Goal: Task Accomplishment & Management: Manage account settings

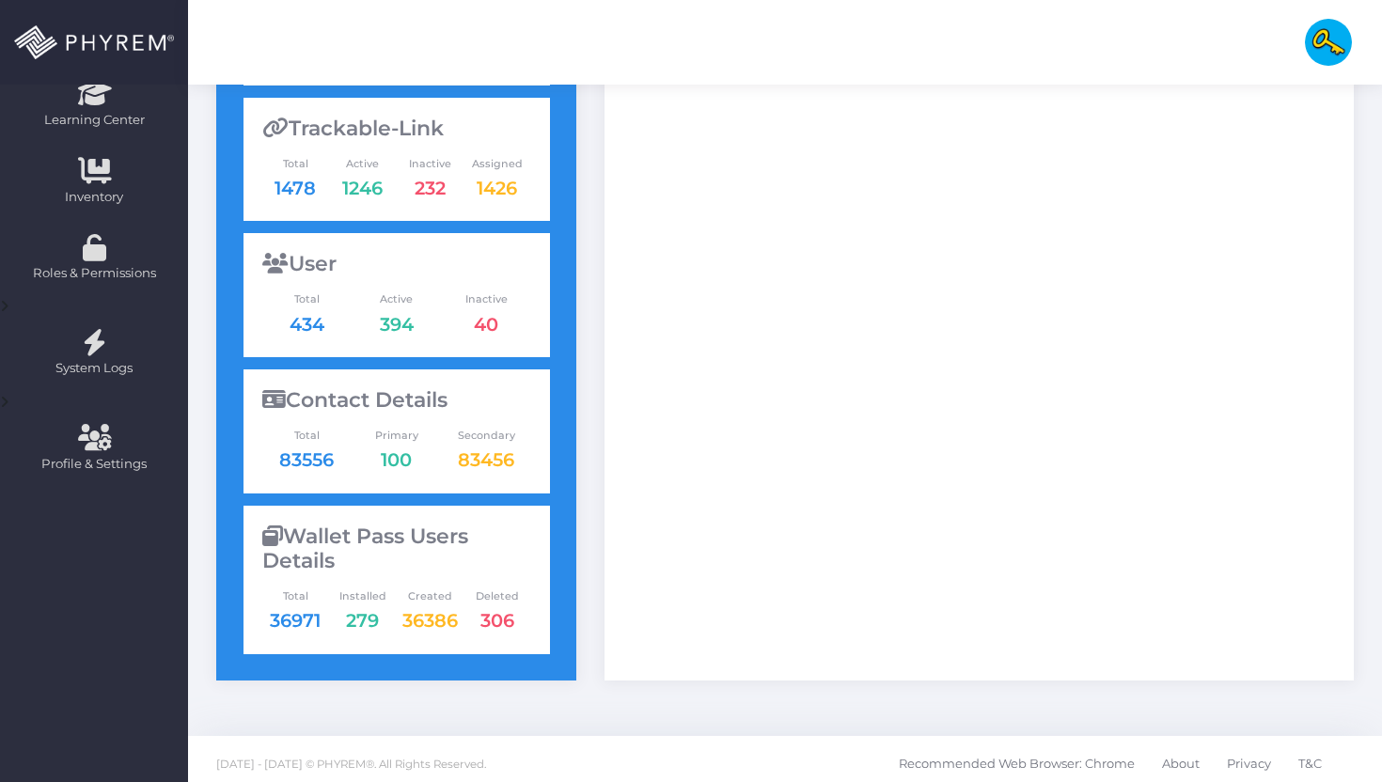
scroll to position [602, 0]
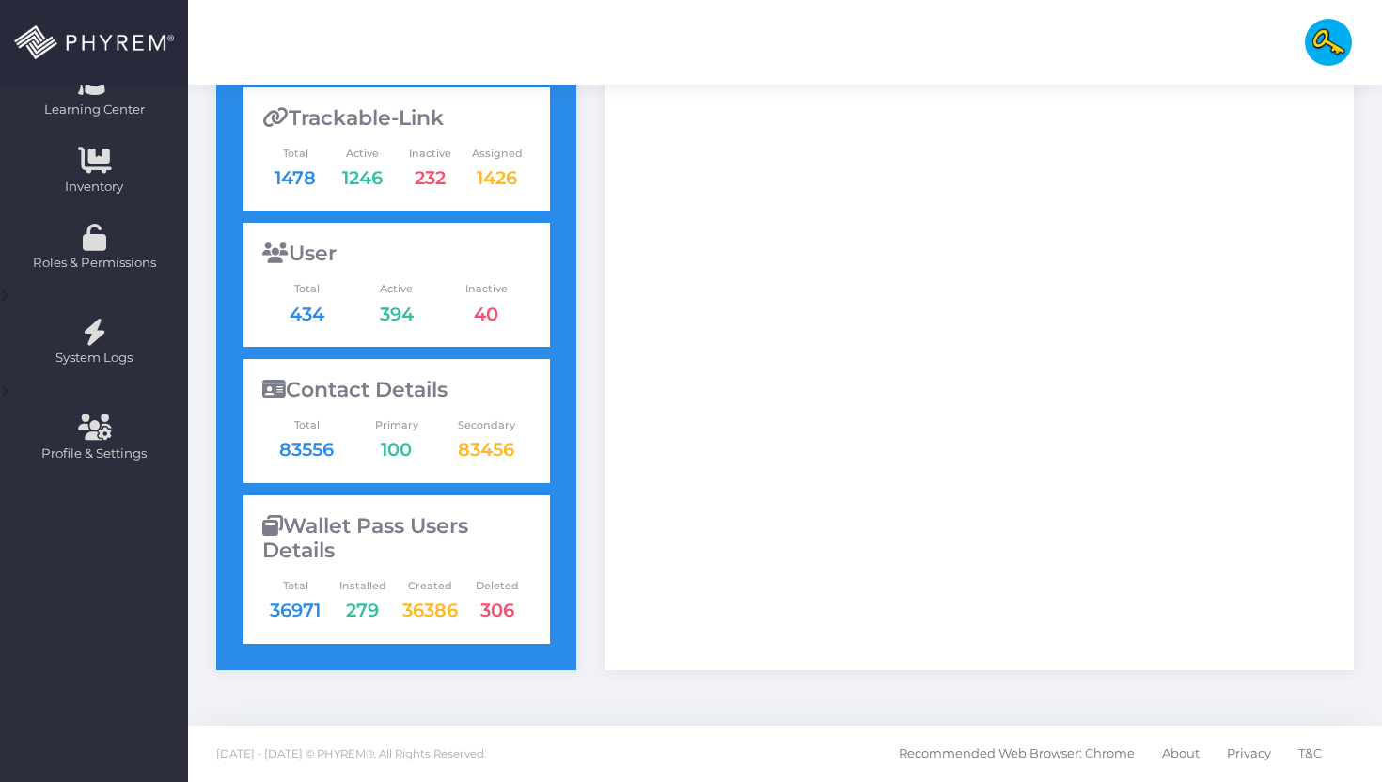
type input "[DATE] - [DATE]"
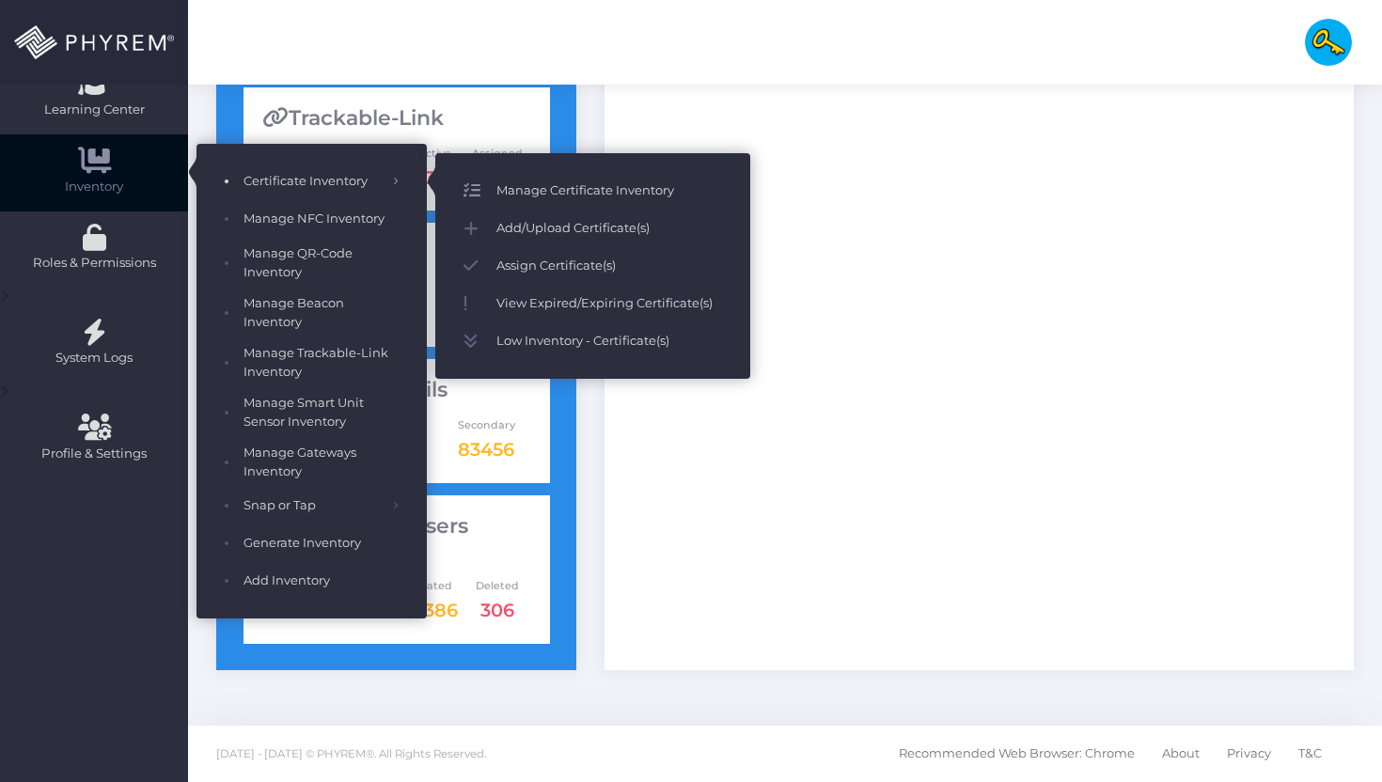
click at [513, 196] on span "Manage Certificate Inventory" at bounding box center [609, 191] width 226 height 24
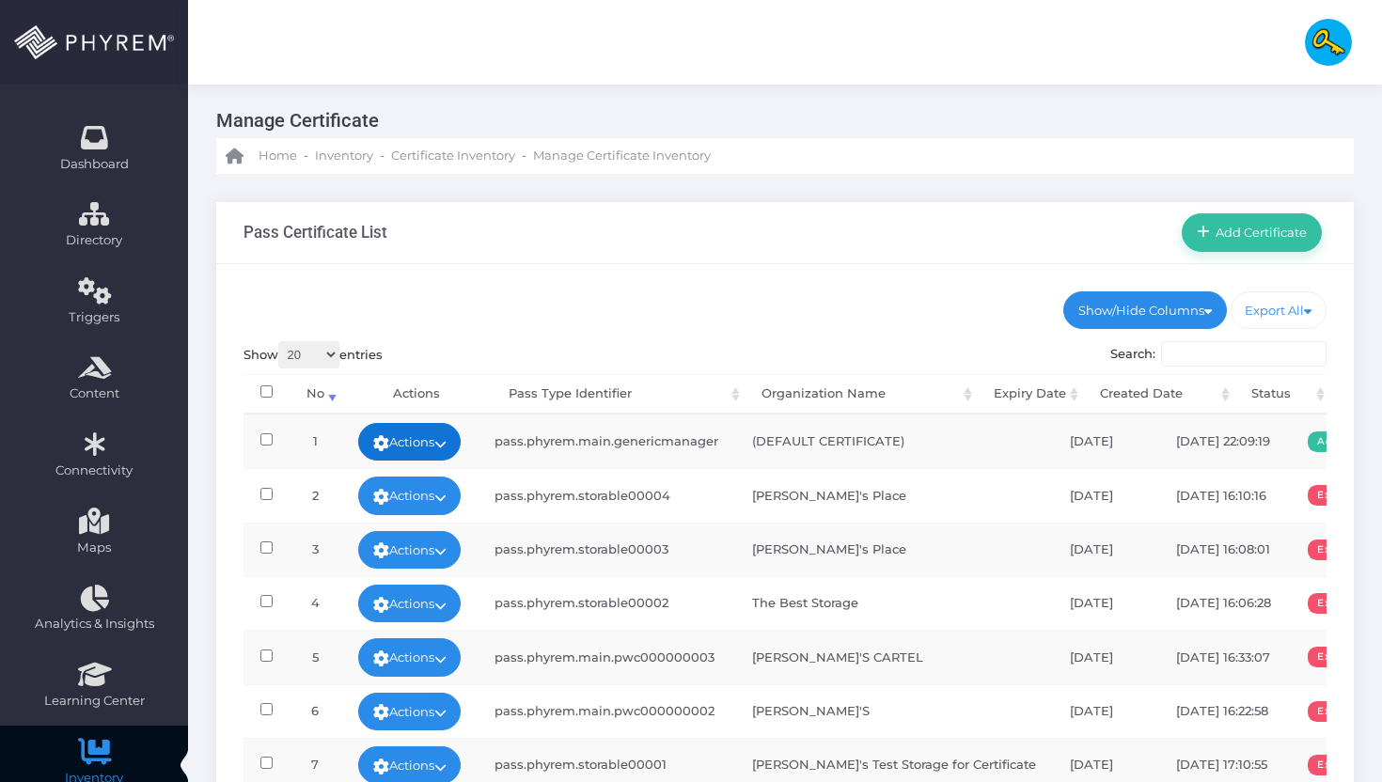
scroll to position [11, 0]
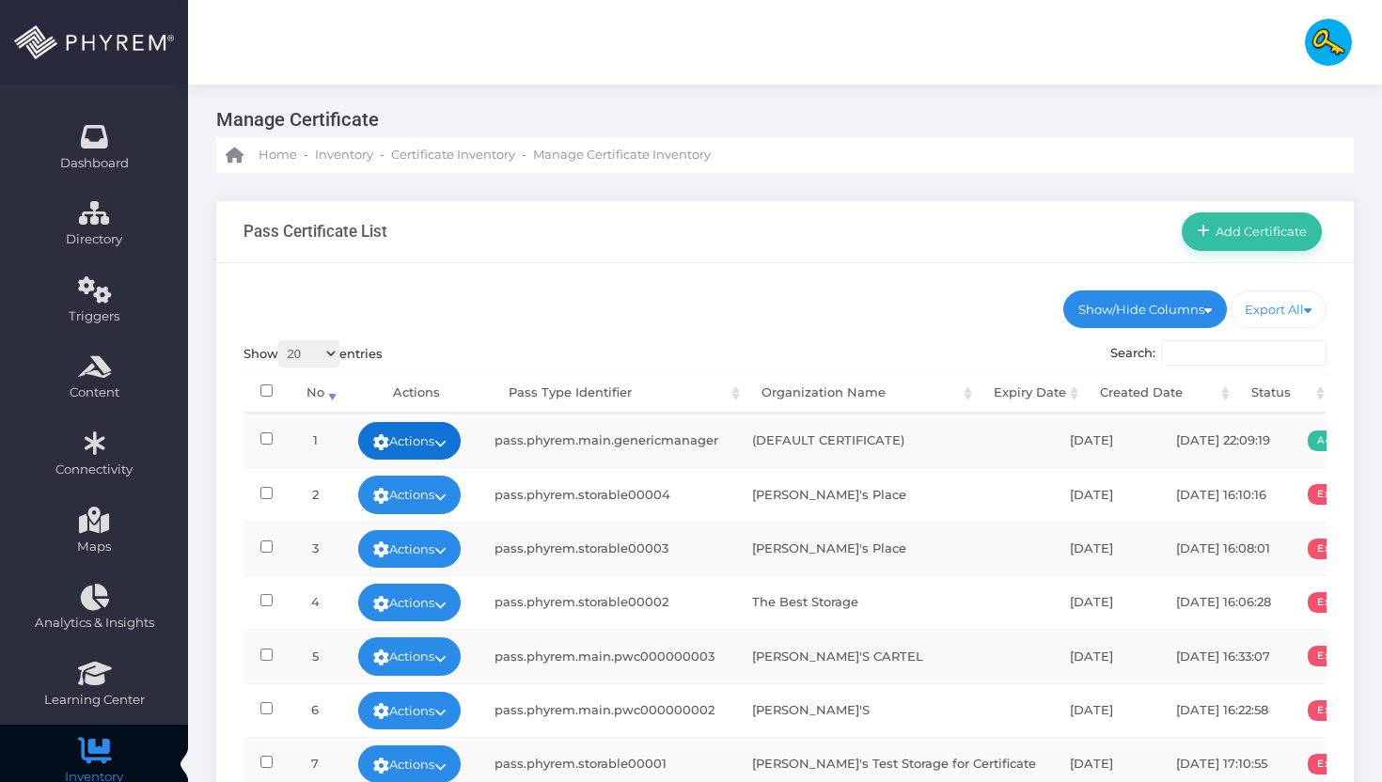
click at [434, 446] on link "Actions" at bounding box center [409, 441] width 103 height 38
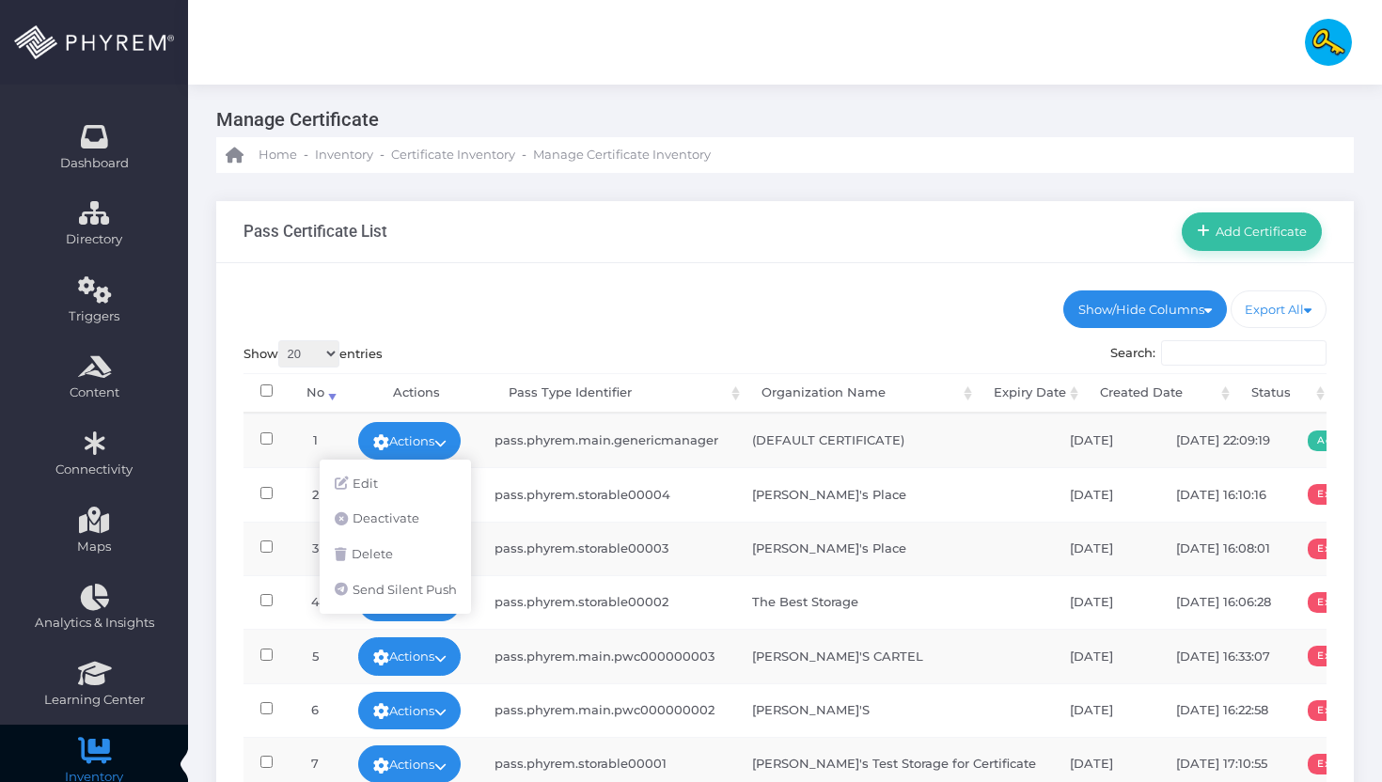
click at [784, 306] on div "Show/Hide Columns No Pass Type Identifier Organization Name" at bounding box center [784, 593] width 1137 height 661
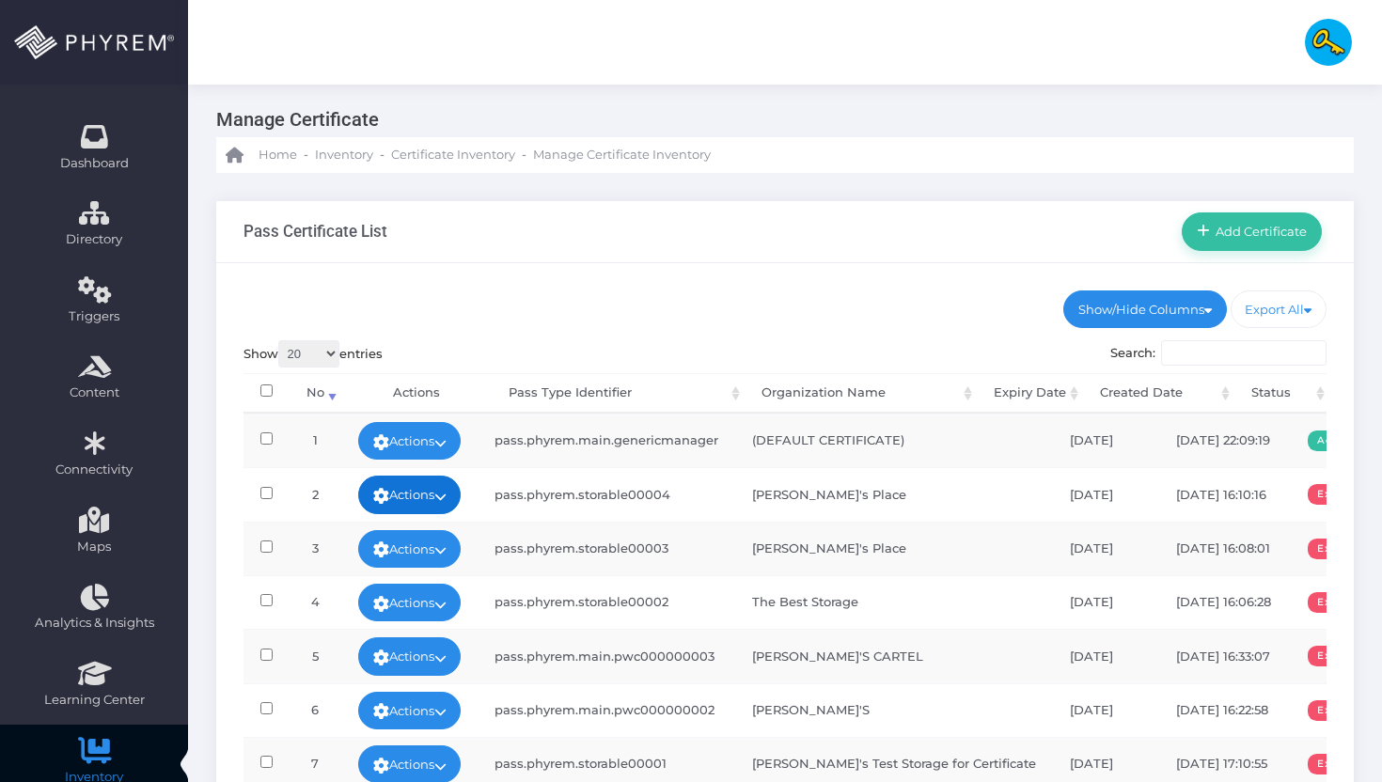
click at [422, 496] on link "Actions" at bounding box center [409, 495] width 103 height 38
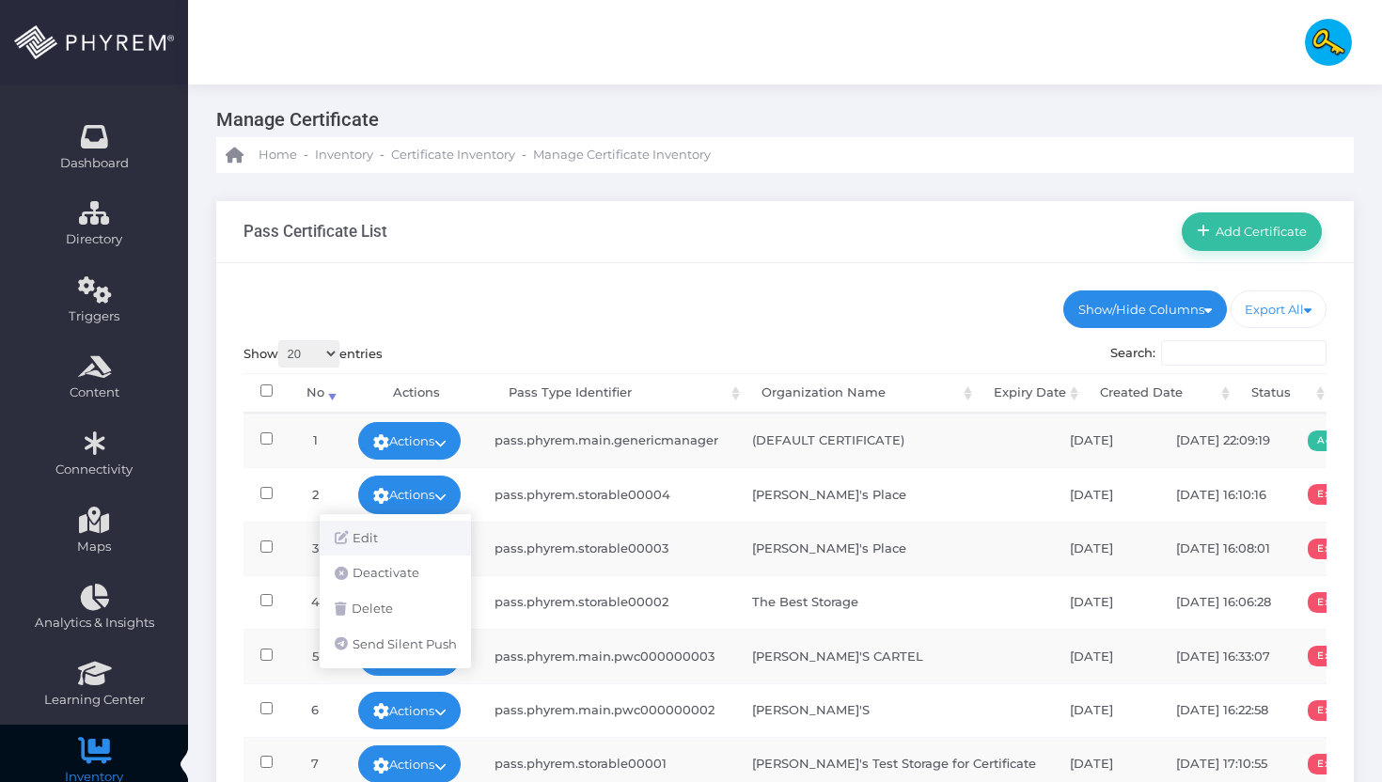
click at [421, 527] on link "Edit" at bounding box center [395, 539] width 151 height 36
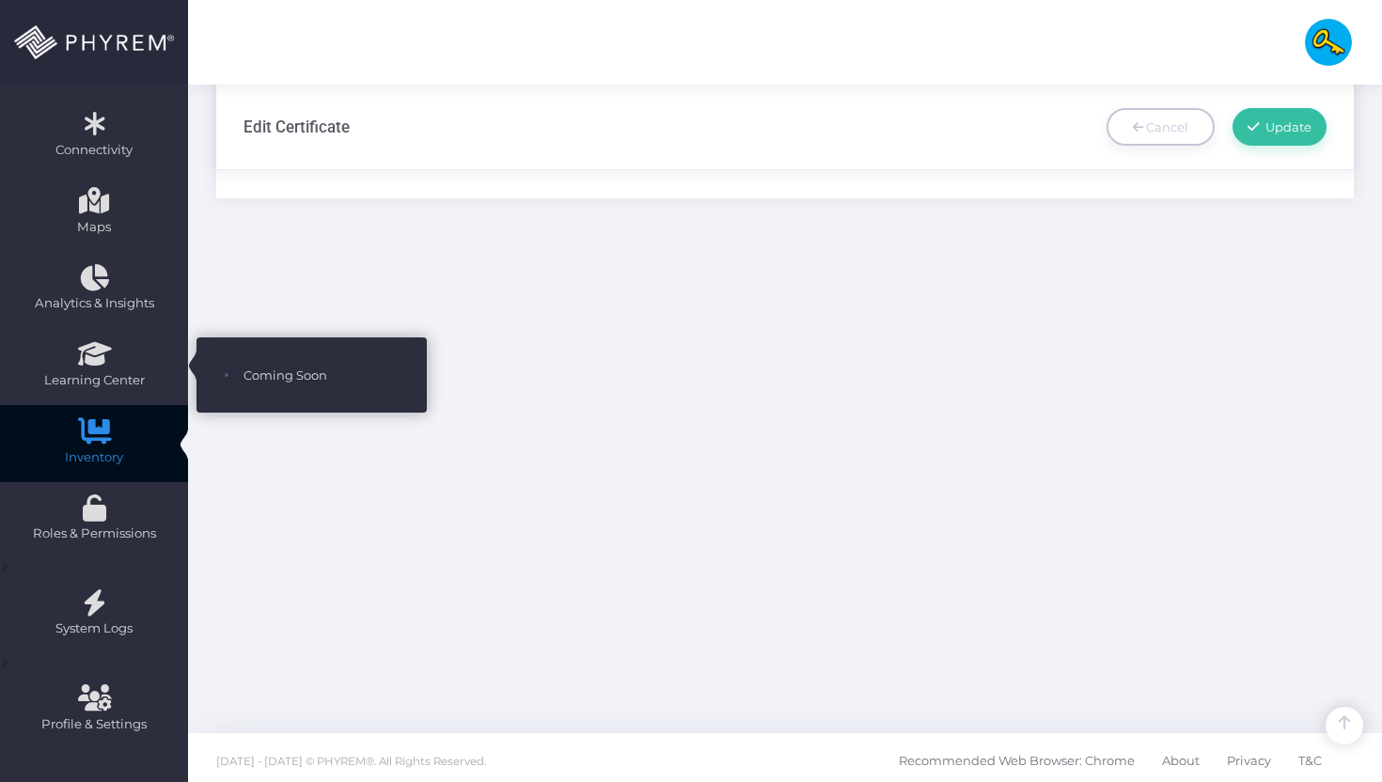
scroll to position [337, 0]
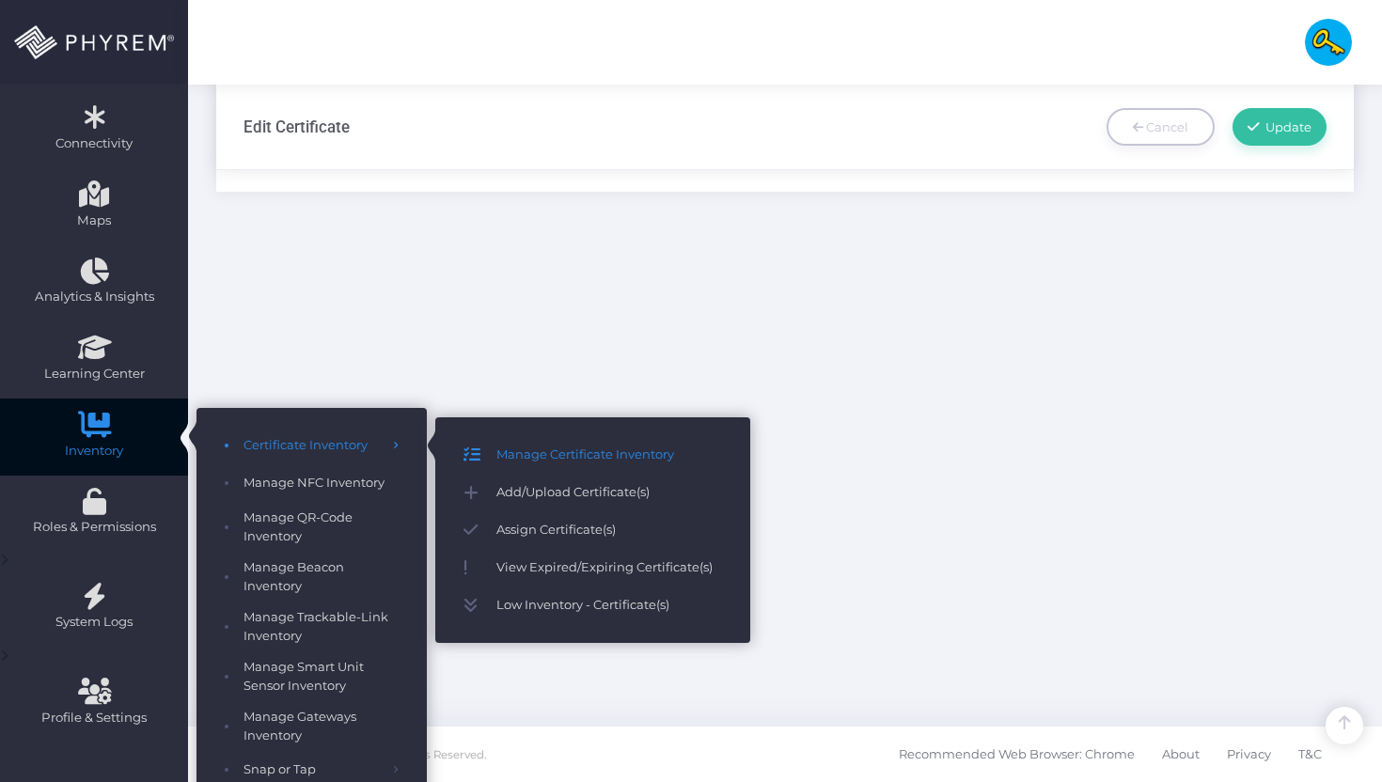
click at [485, 452] on icon at bounding box center [479, 455] width 33 height 24
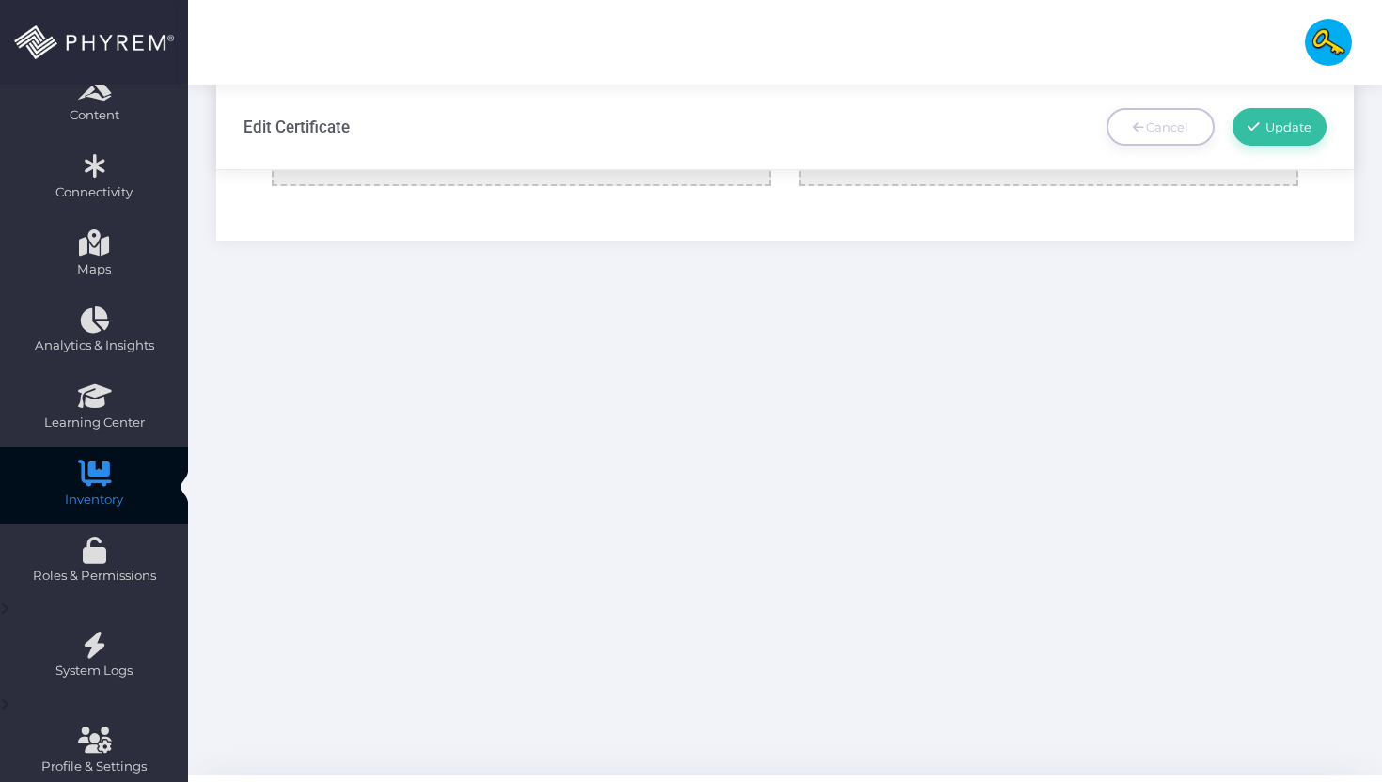
scroll to position [35, 0]
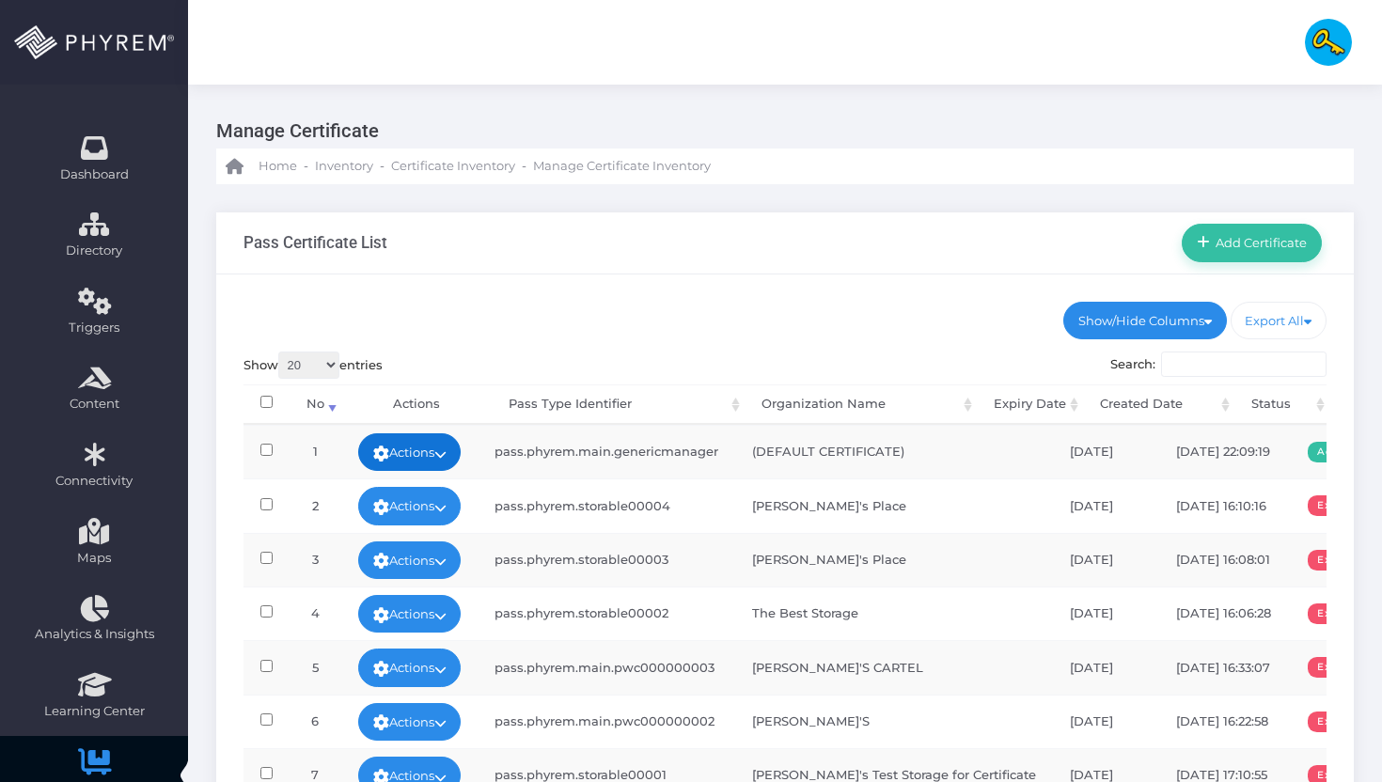
click at [441, 456] on link "Actions" at bounding box center [409, 452] width 103 height 38
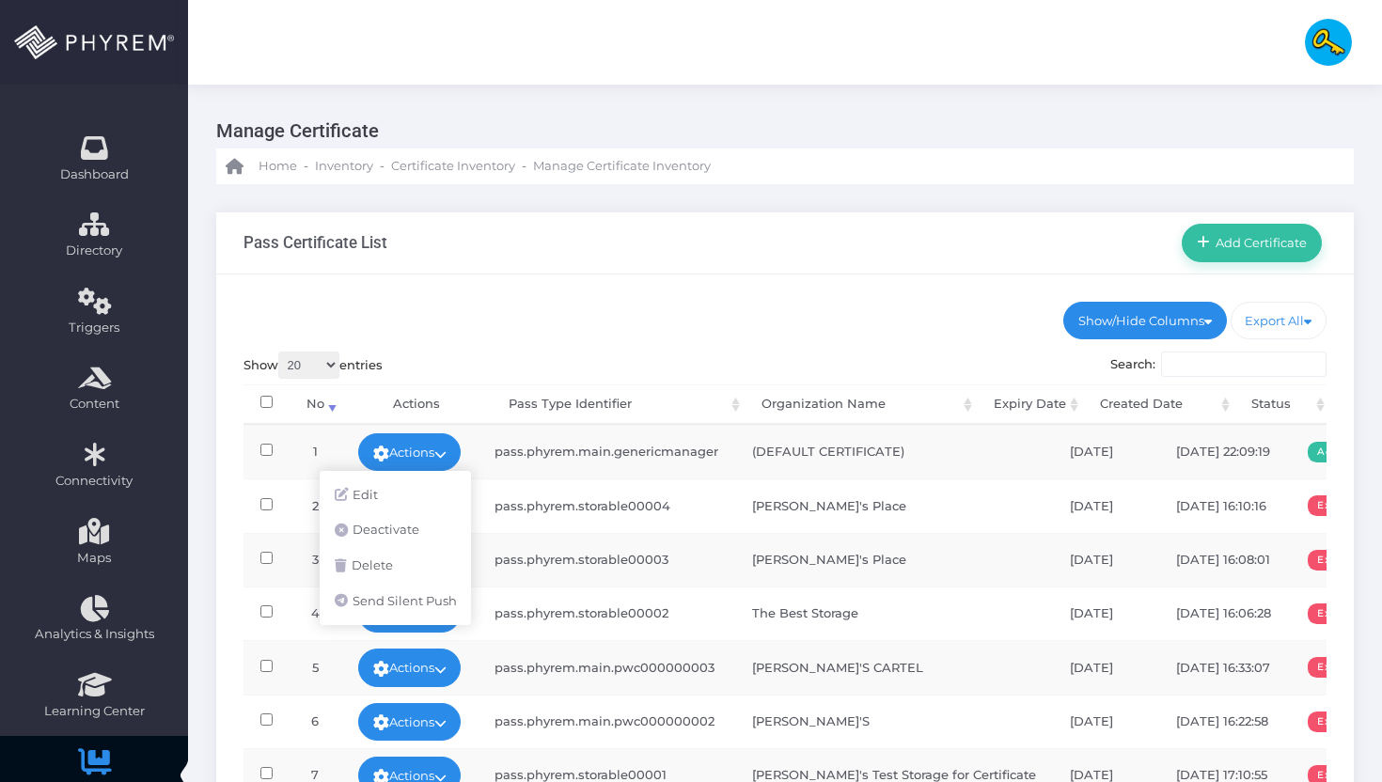
click at [674, 518] on td "pass.phyrem.storable00004" at bounding box center [607, 505] width 258 height 54
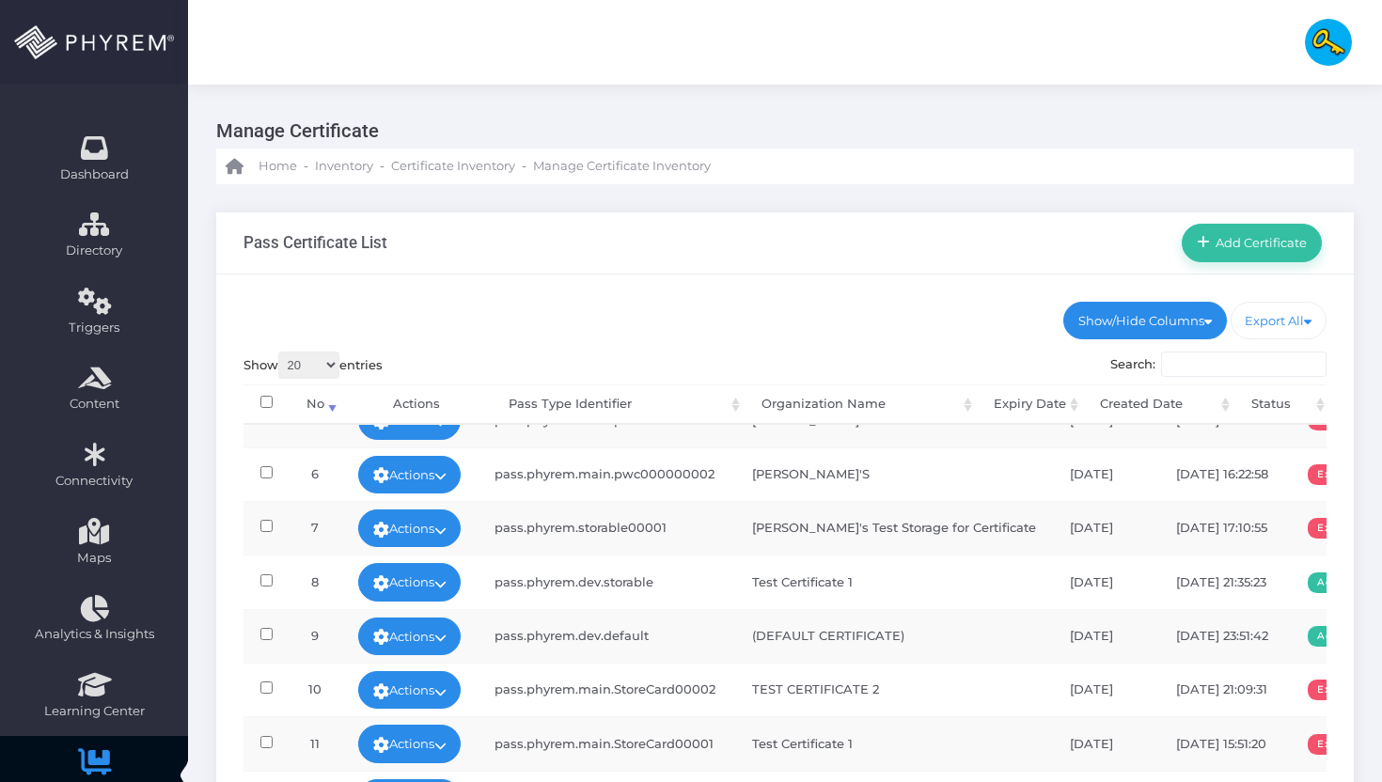
scroll to position [487, 0]
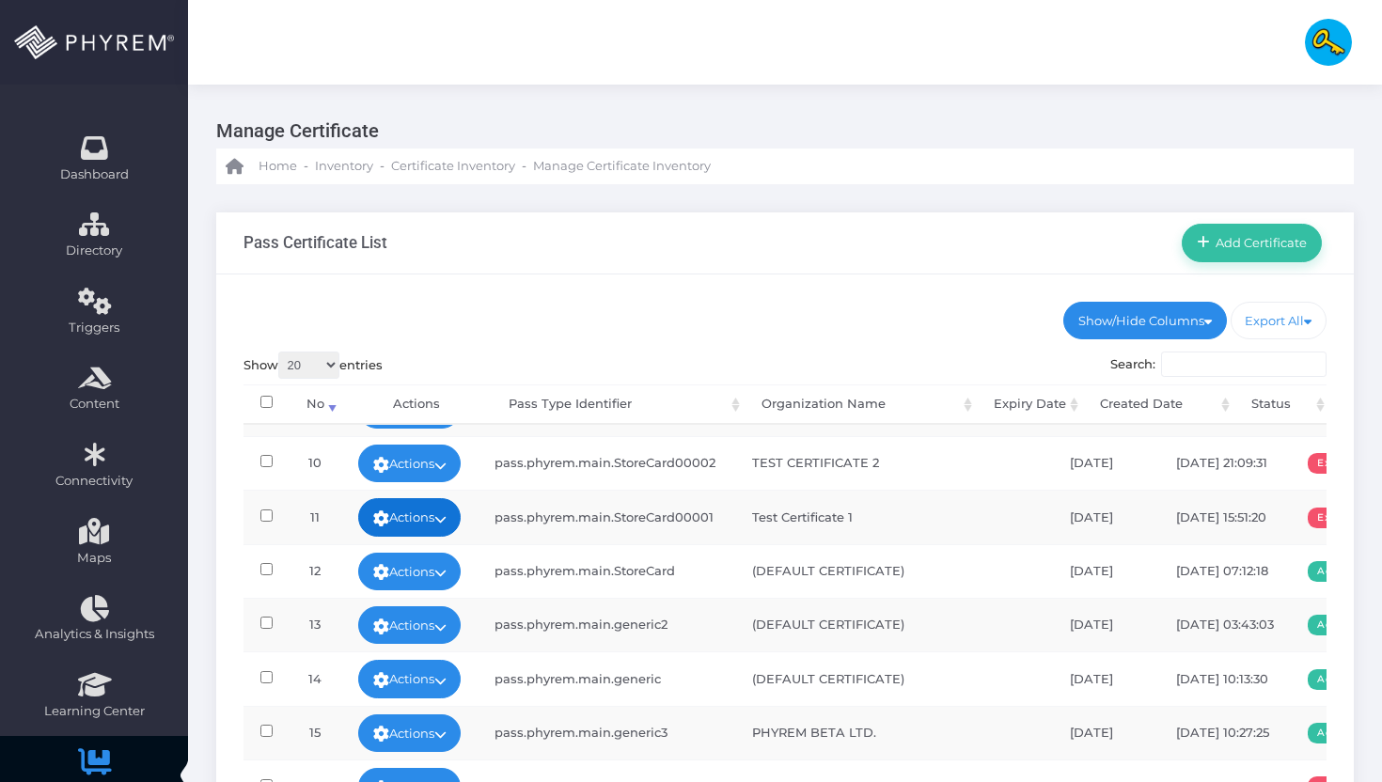
click at [426, 510] on link "Actions" at bounding box center [409, 517] width 103 height 38
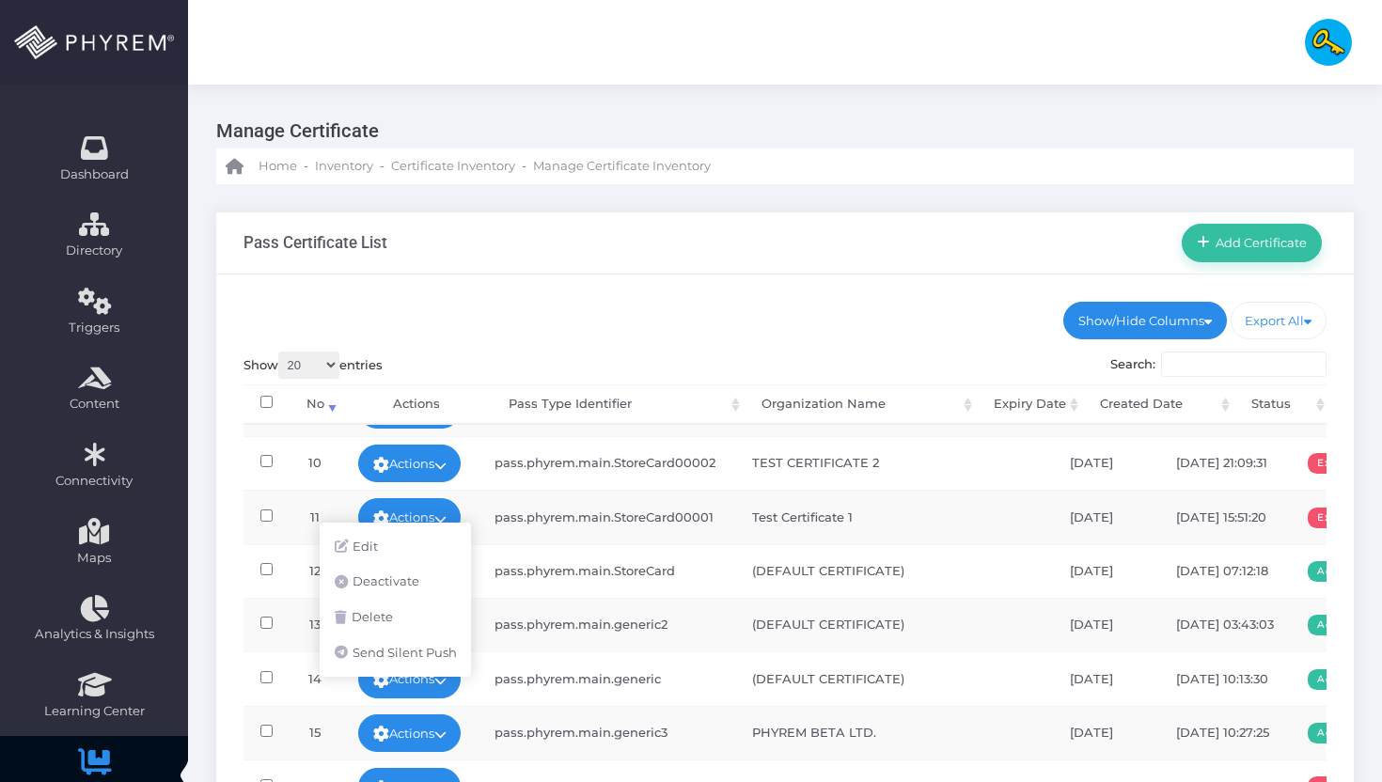
click at [594, 503] on td "pass.phyrem.main.StoreCard00001" at bounding box center [607, 517] width 258 height 54
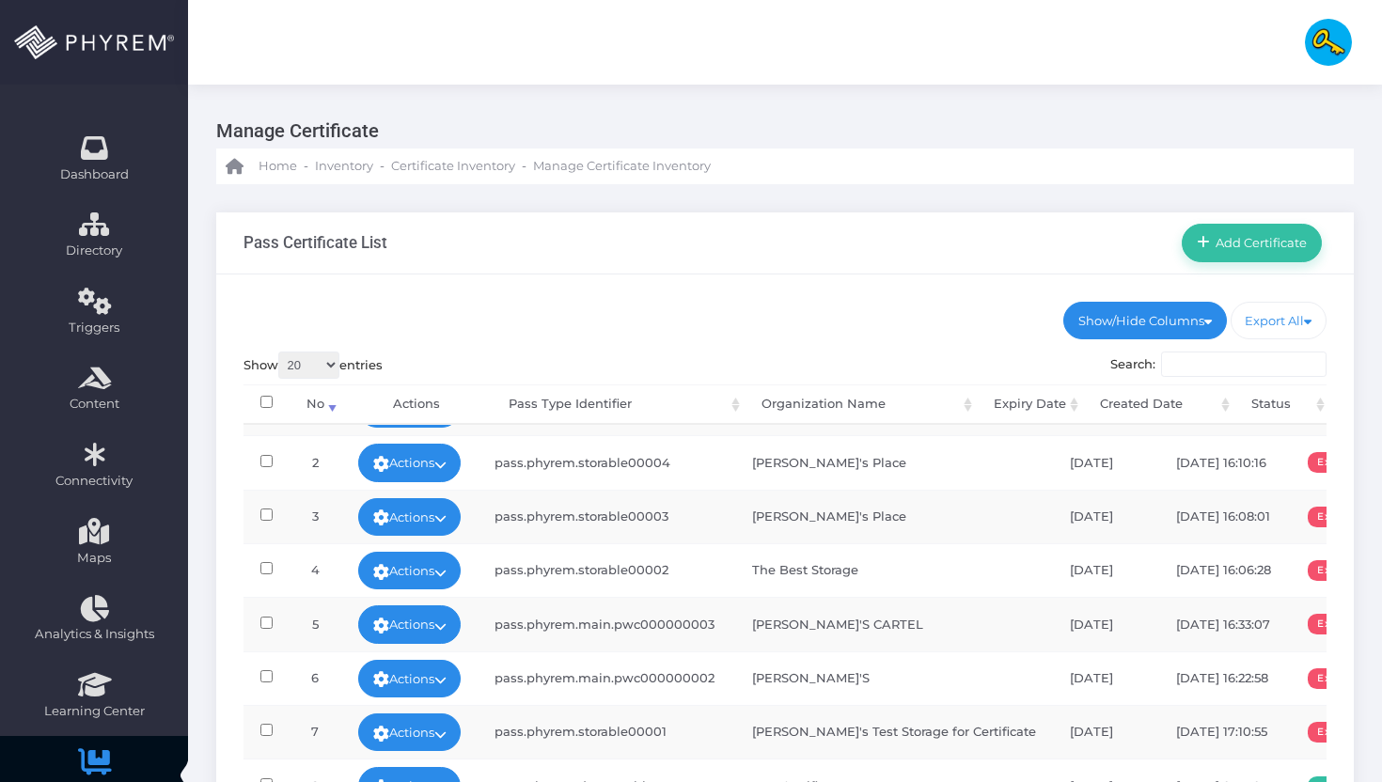
scroll to position [0, 0]
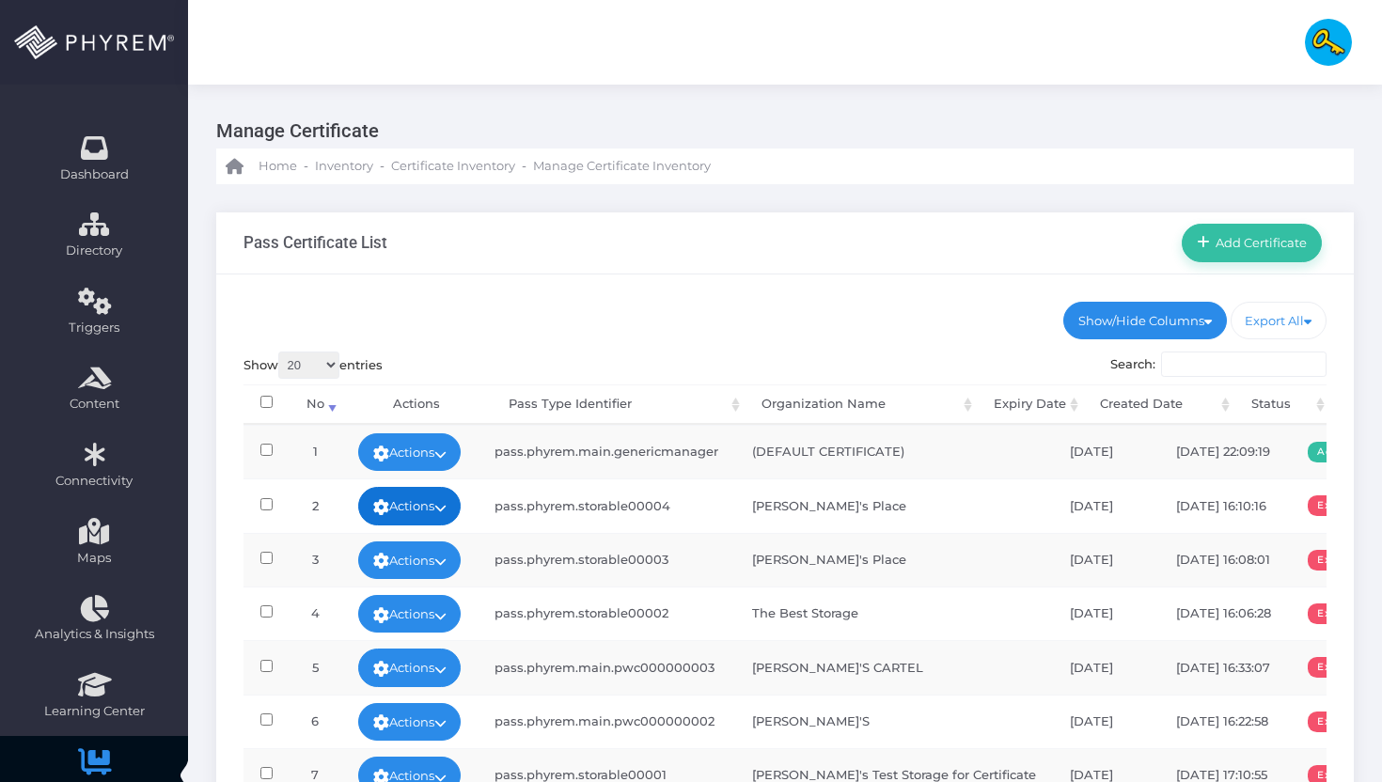
click at [431, 504] on link "Actions" at bounding box center [409, 506] width 103 height 38
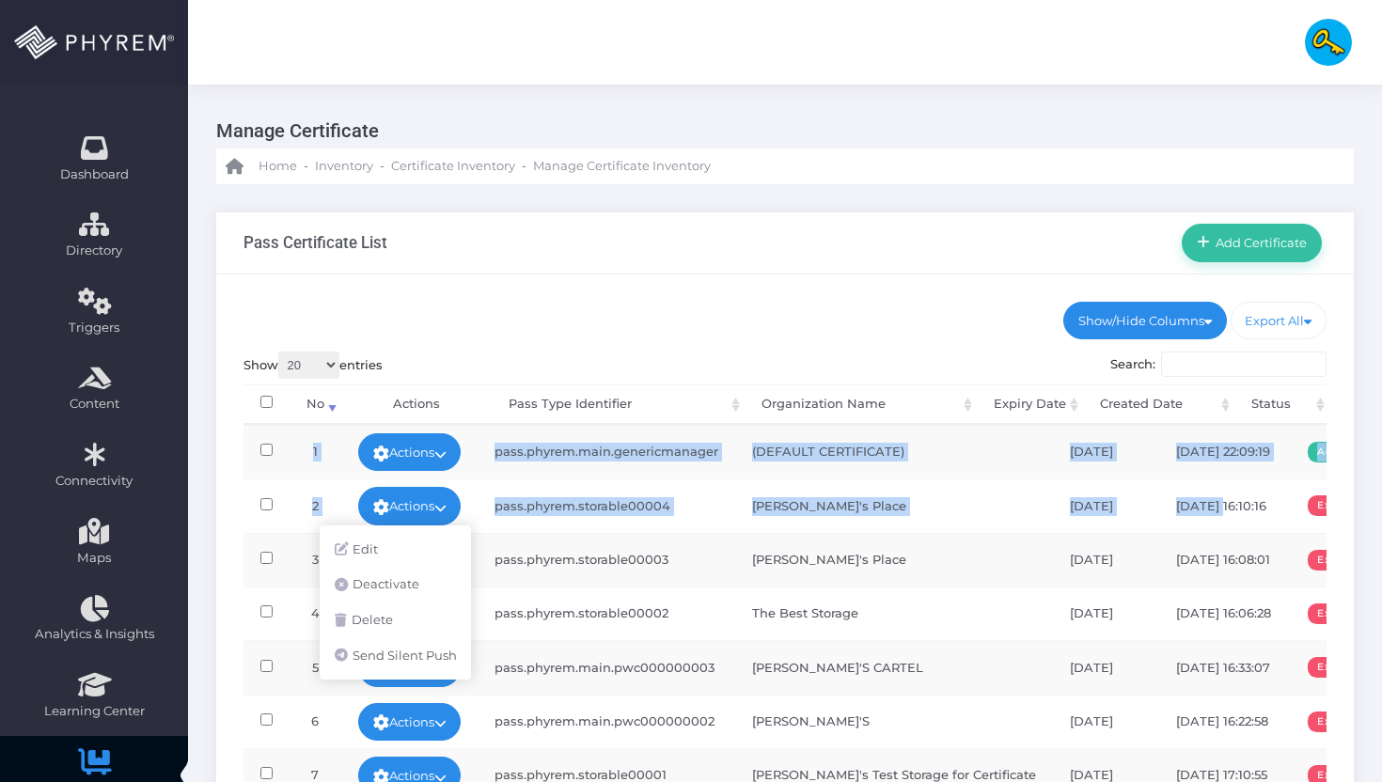
scroll to position [0, 16]
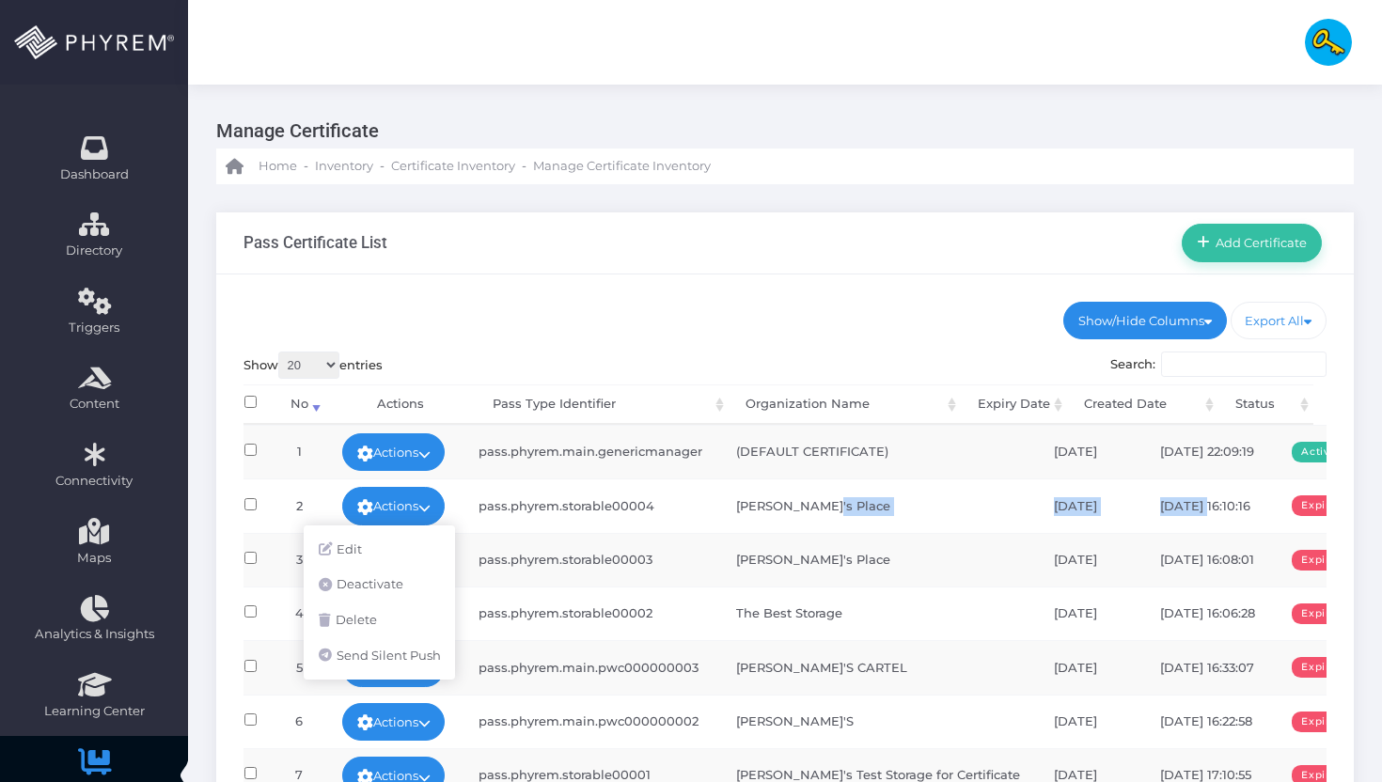
drag, startPoint x: 1142, startPoint y: 505, endPoint x: 843, endPoint y: 513, distance: 299.0
click at [843, 513] on tr "2 Actions pass.phyrem.storable00004 Carlo's Place 11-12-2023 11-07-2022 16:10:1…" at bounding box center [798, 505] width 1142 height 54
click at [843, 513] on td "[PERSON_NAME]'s Place" at bounding box center [878, 505] width 318 height 54
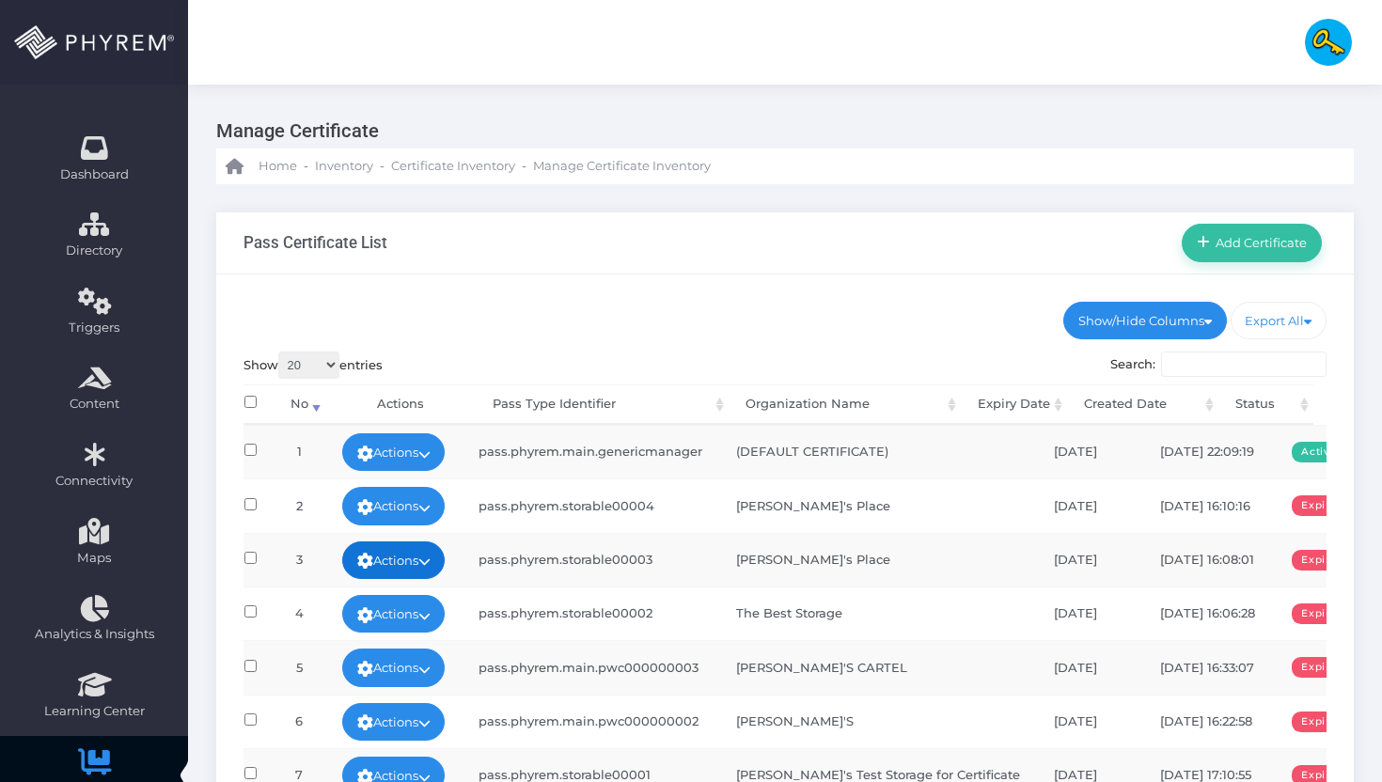
click at [411, 573] on link "Actions" at bounding box center [393, 560] width 103 height 38
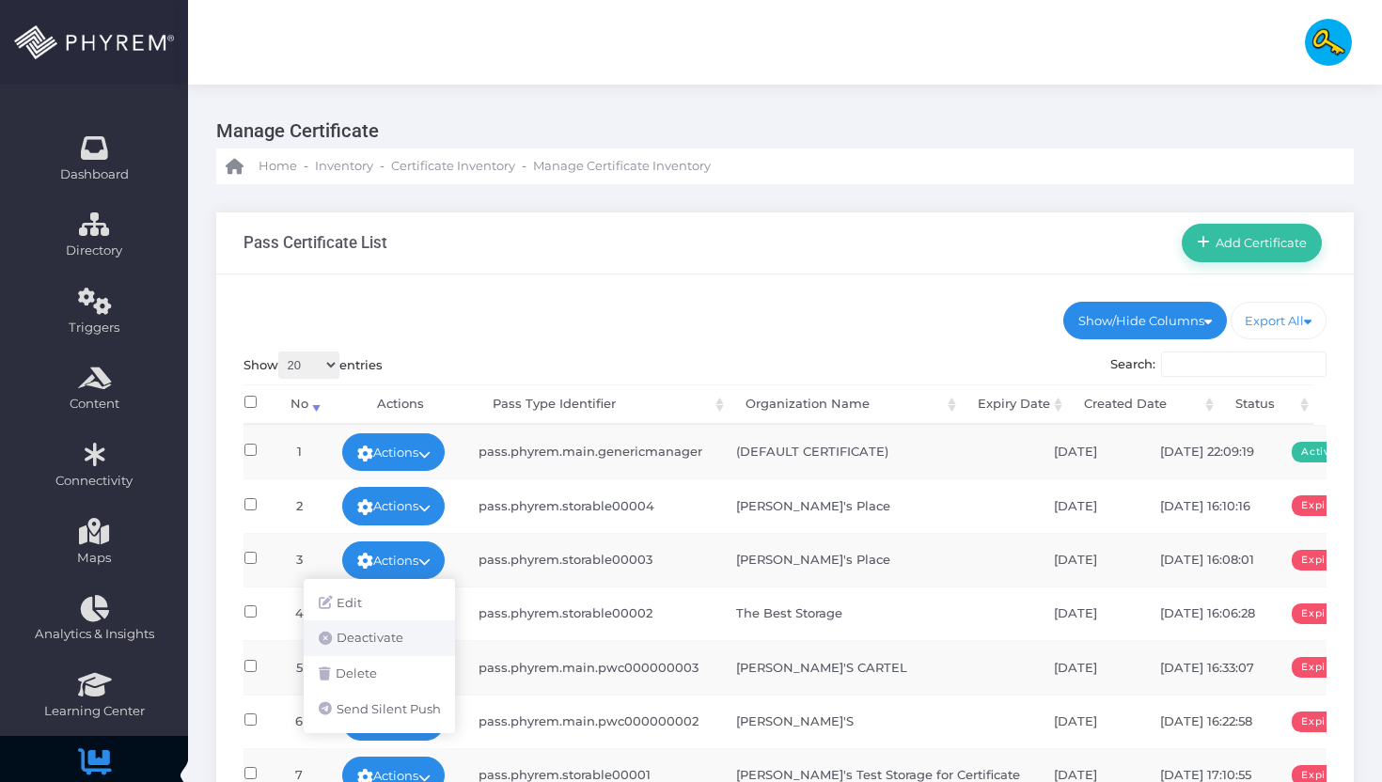
click at [421, 648] on link "Deactivate" at bounding box center [379, 638] width 151 height 36
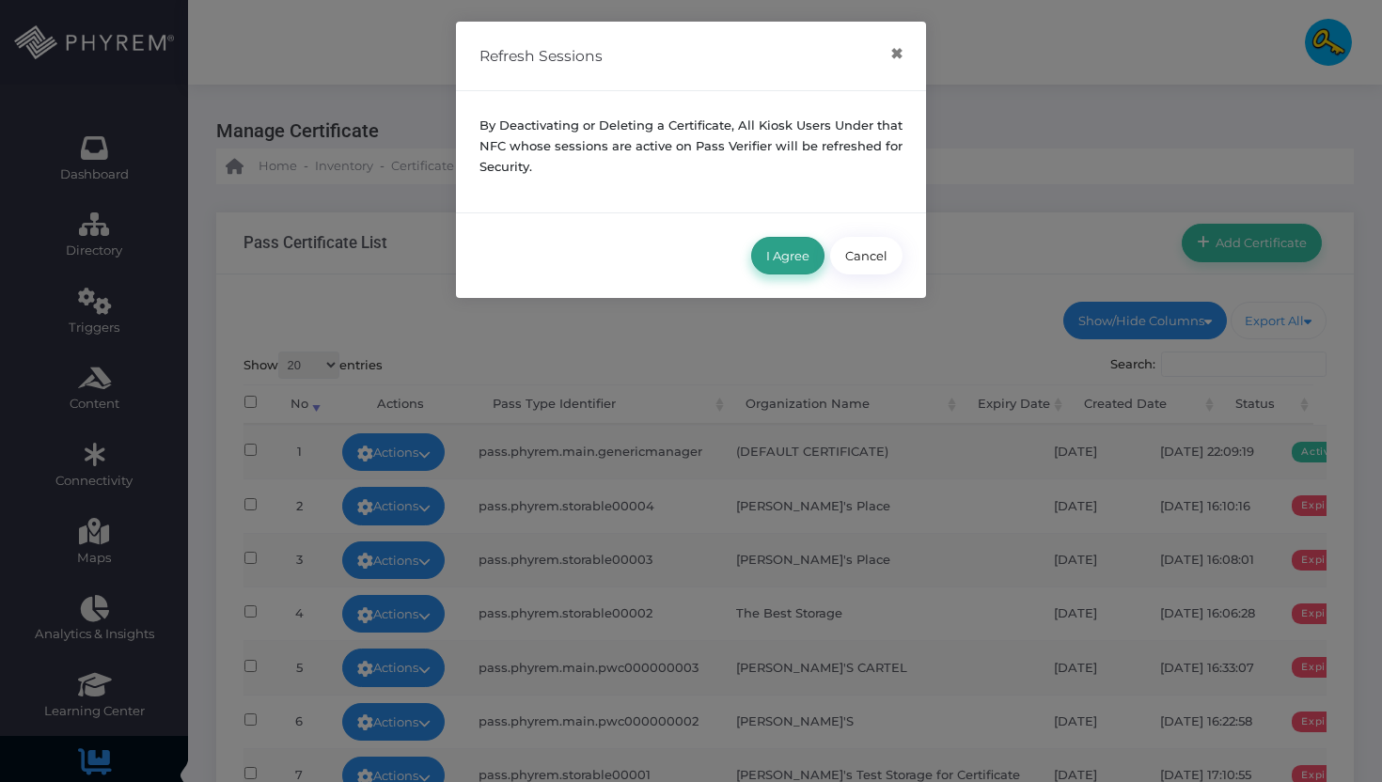
click at [798, 262] on button "I Agree" at bounding box center [787, 256] width 73 height 38
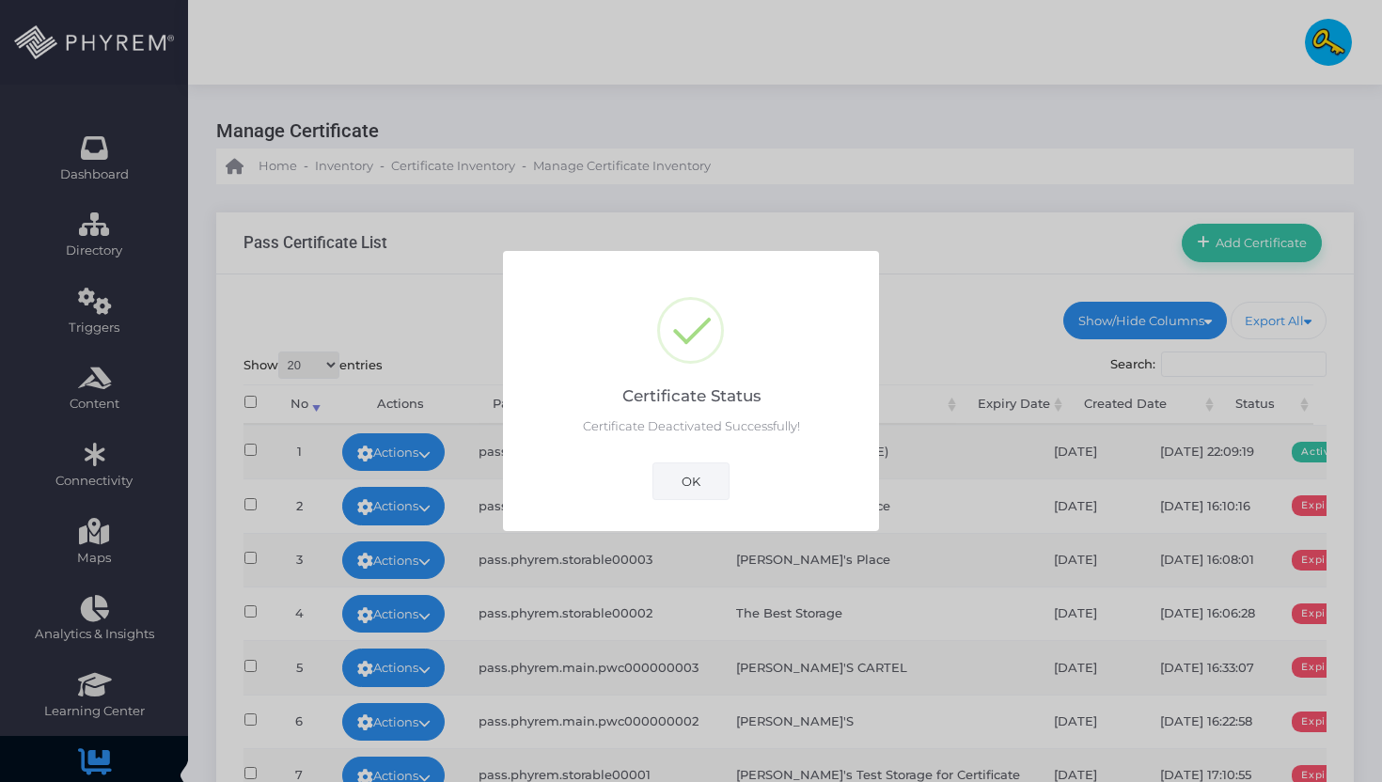
click at [681, 466] on button "OK" at bounding box center [690, 481] width 77 height 38
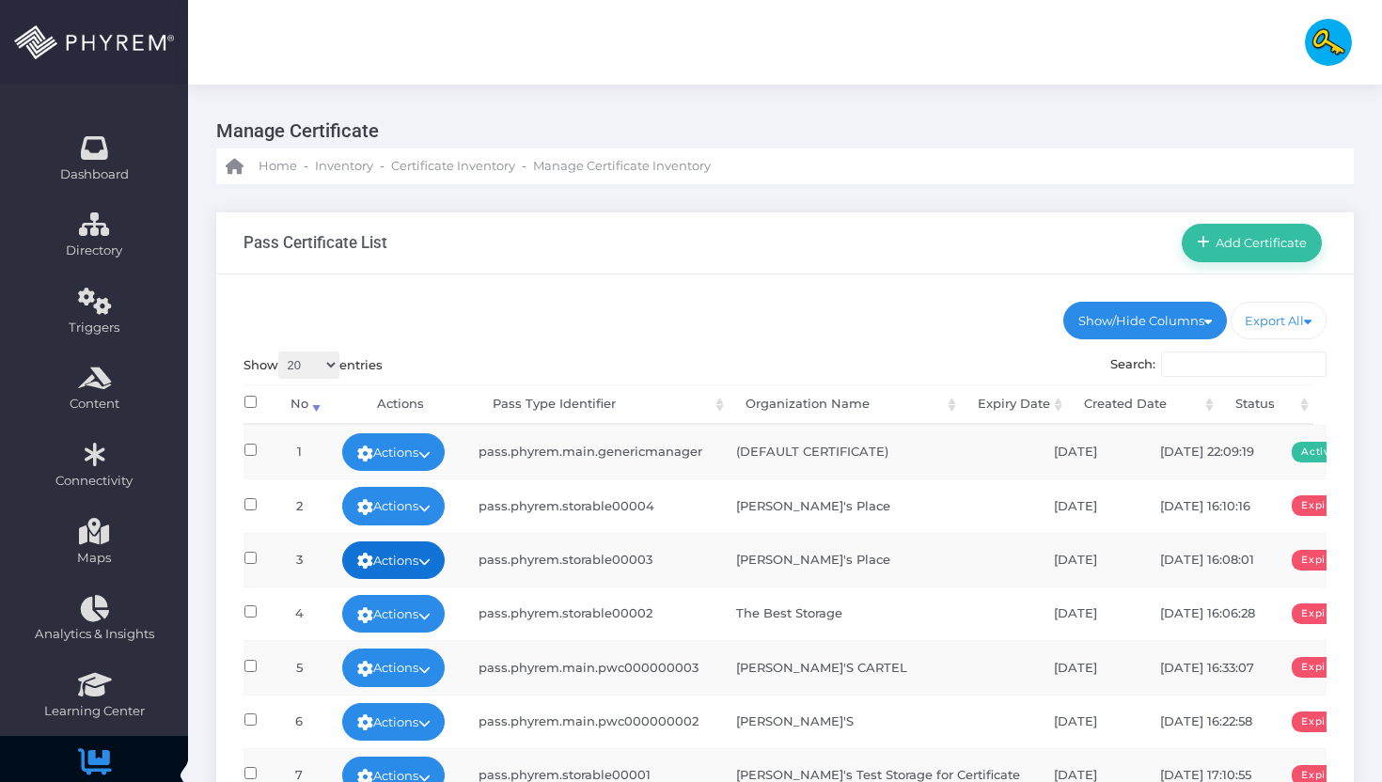
click at [446, 567] on link "Actions" at bounding box center [393, 560] width 103 height 38
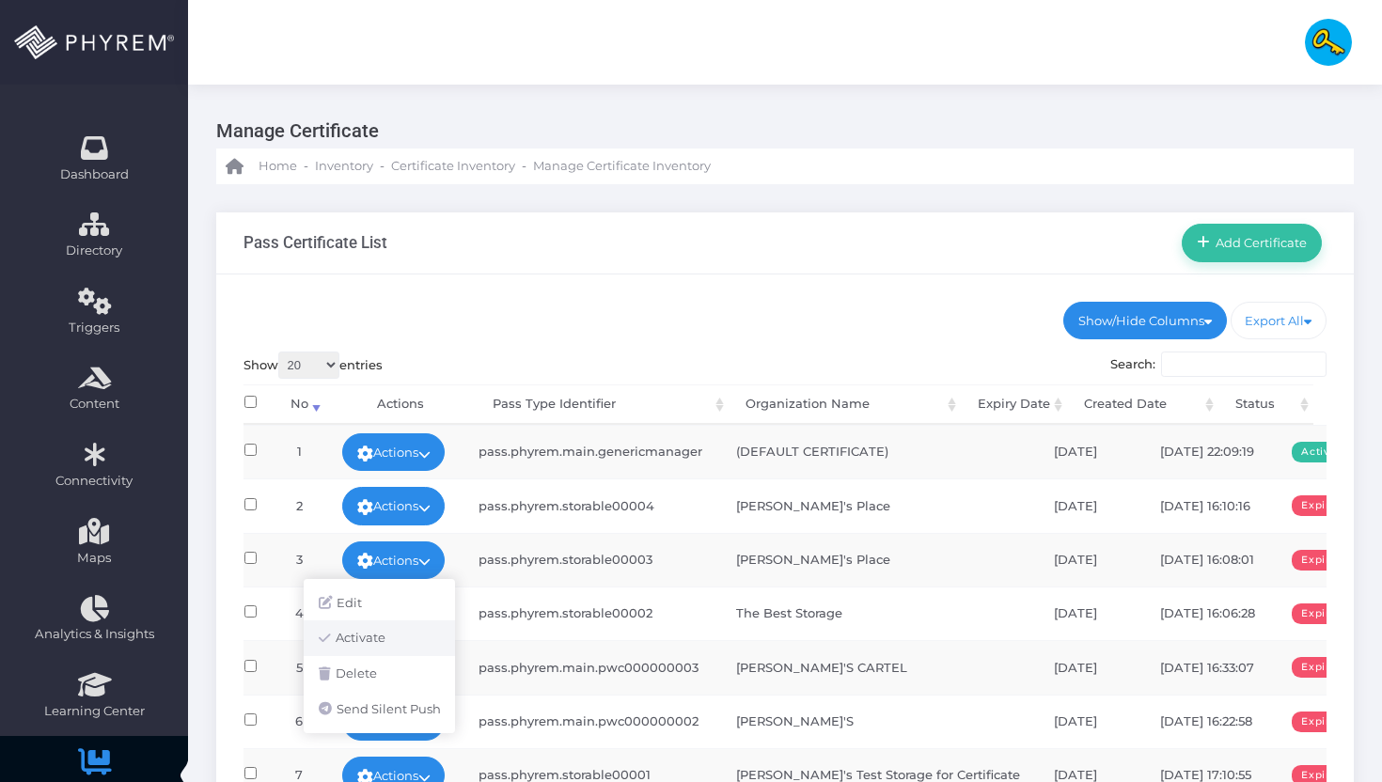
click at [430, 650] on link "Activate" at bounding box center [379, 638] width 151 height 36
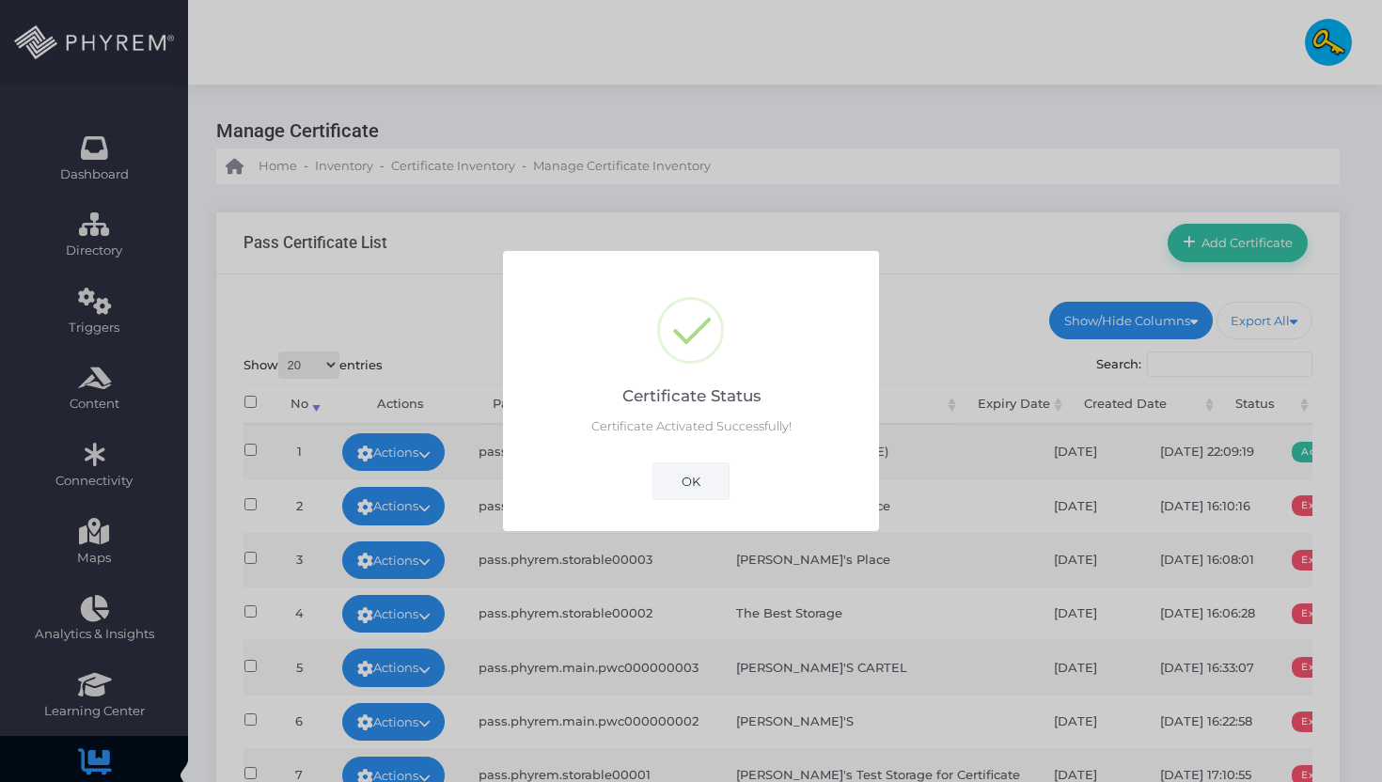
click at [701, 473] on button "OK" at bounding box center [690, 481] width 77 height 38
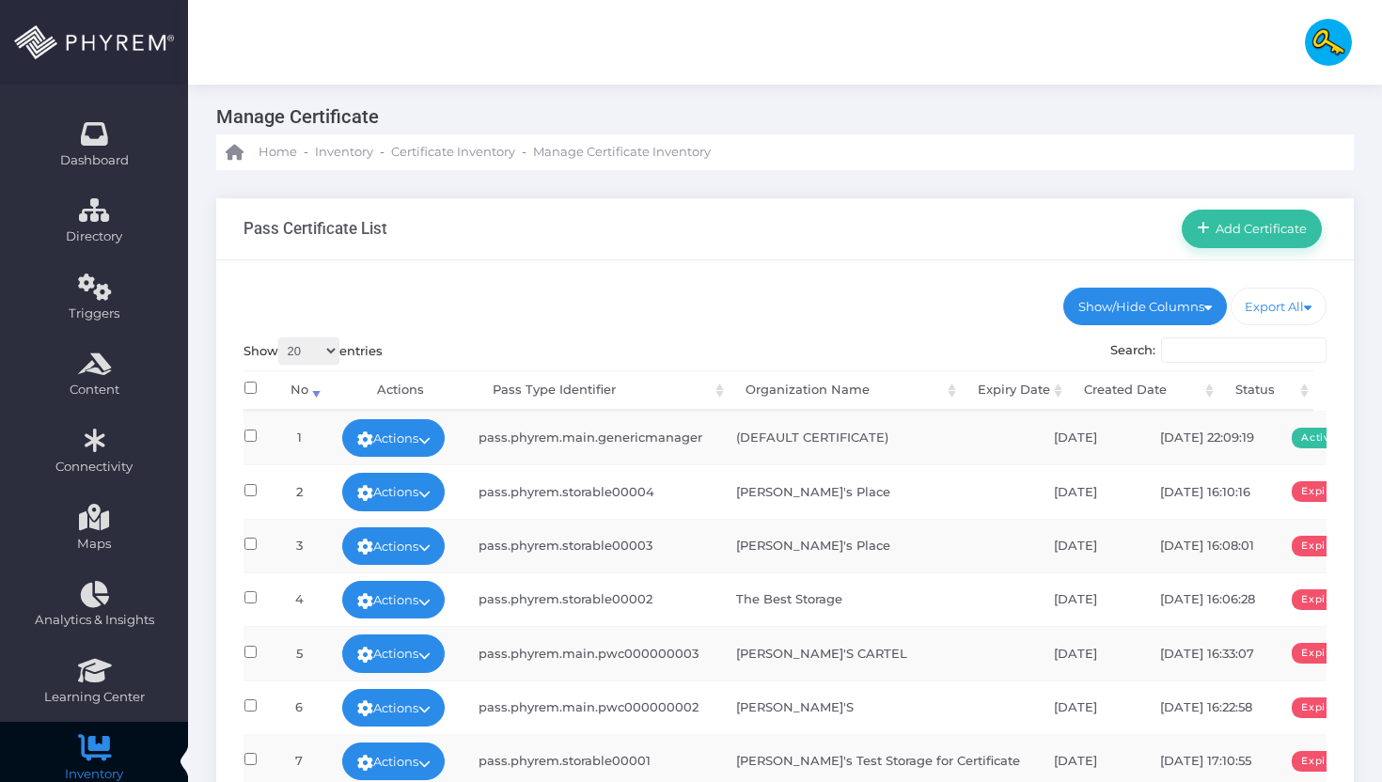
scroll to position [0, 0]
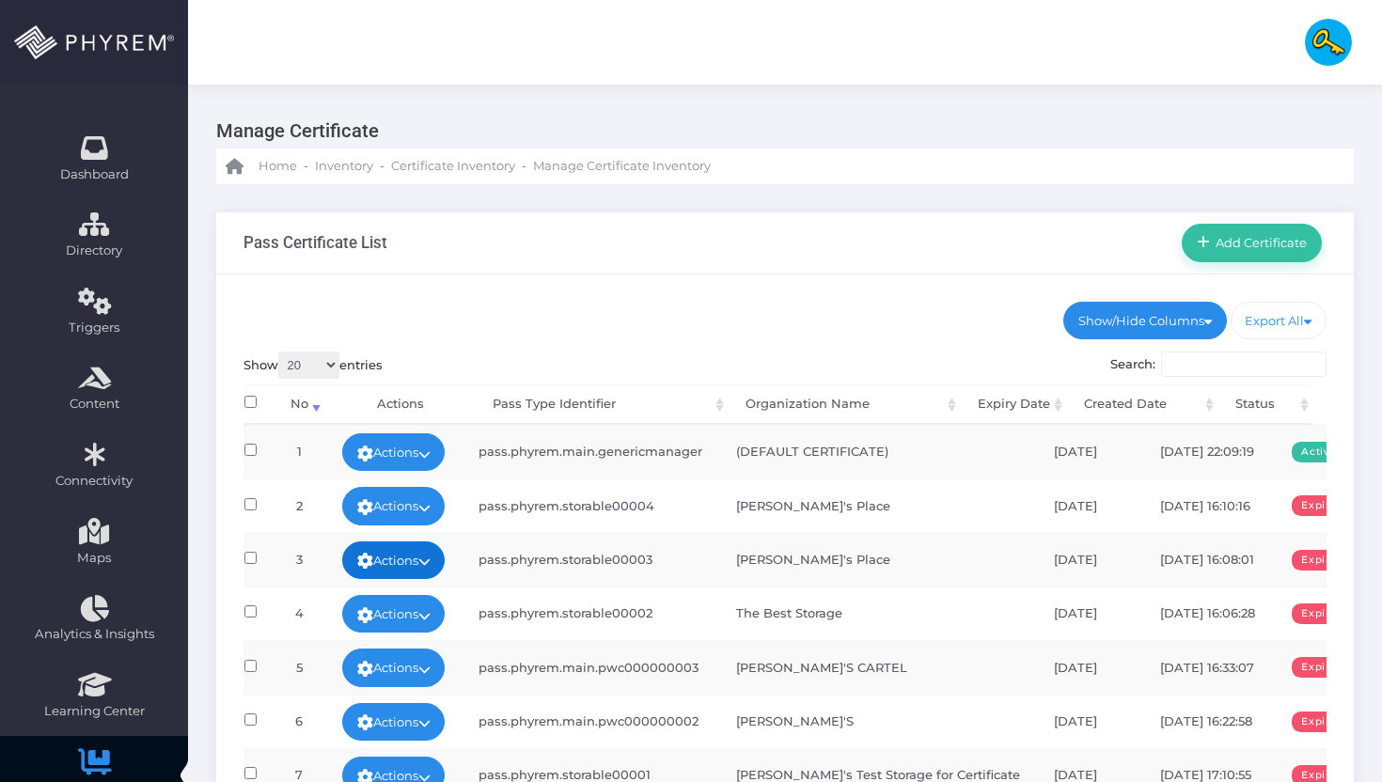
click at [398, 563] on link "Actions" at bounding box center [393, 560] width 103 height 38
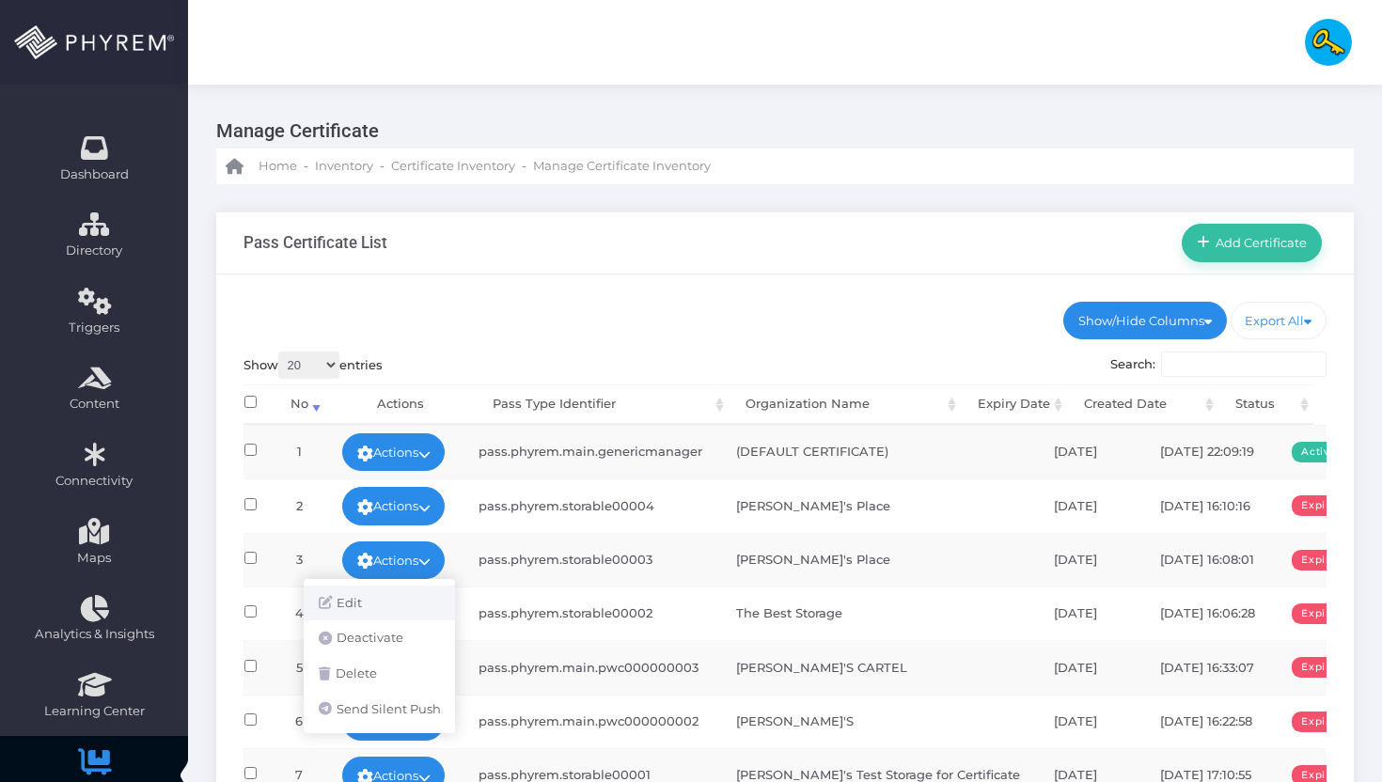
click at [382, 608] on link "Edit" at bounding box center [379, 604] width 151 height 36
click at [382, 608] on link "Actions" at bounding box center [393, 614] width 103 height 38
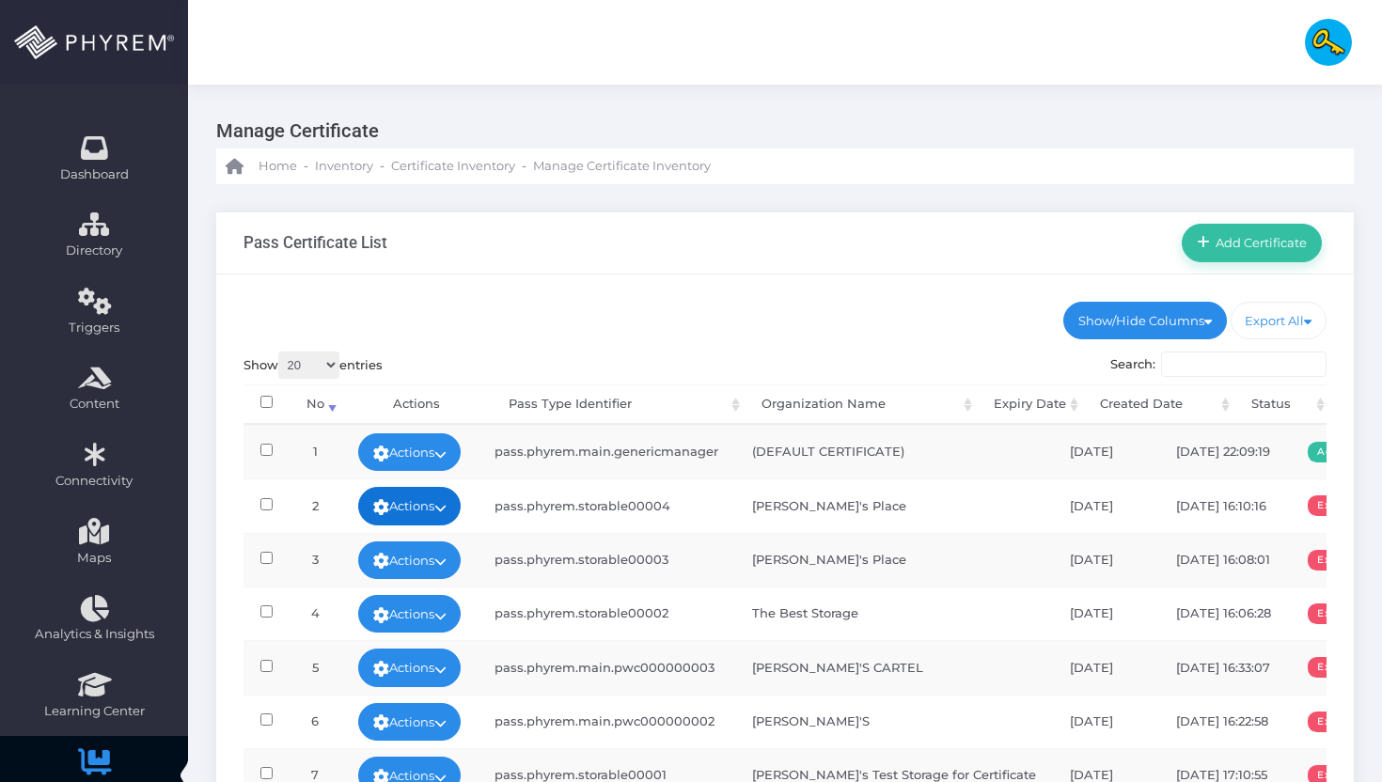
click at [404, 507] on link "Actions" at bounding box center [409, 506] width 103 height 38
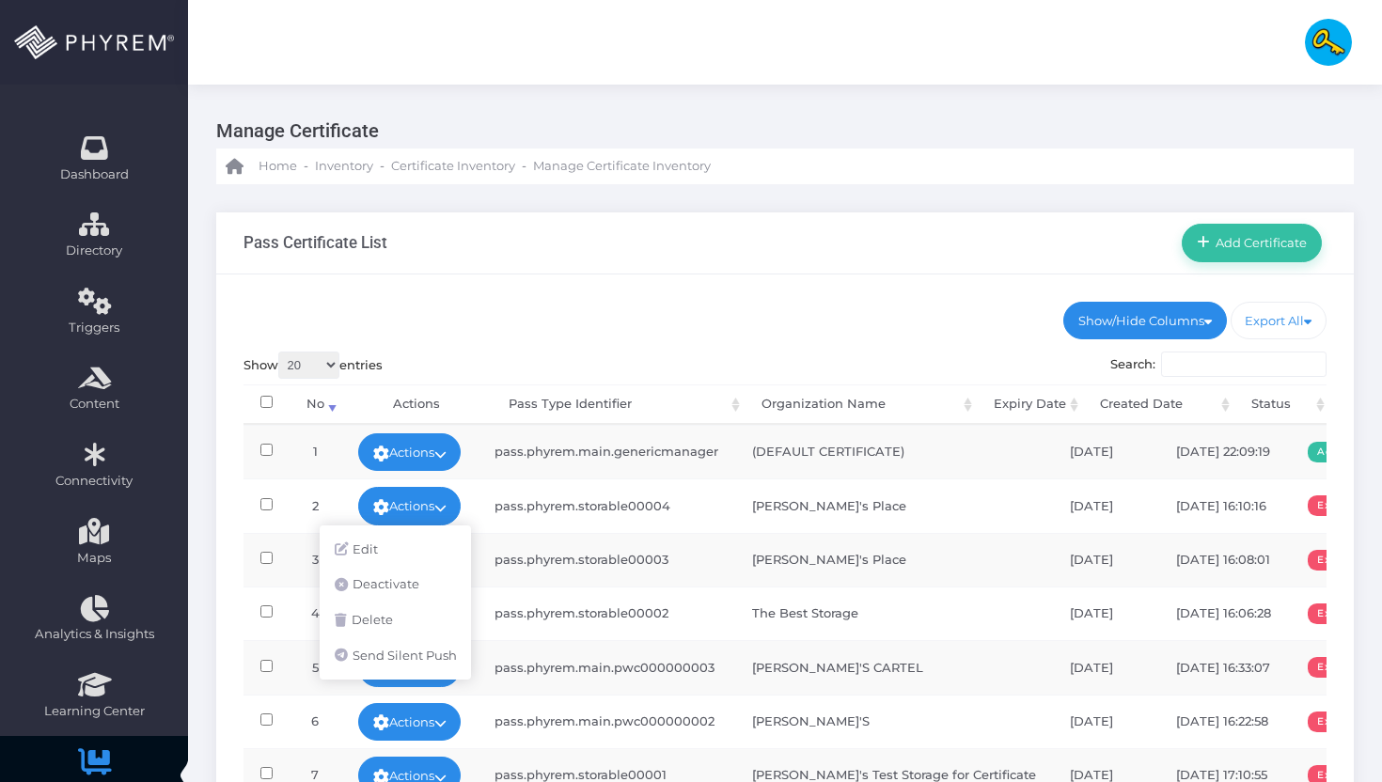
click at [830, 182] on div "Home - Inventory - Certificate Inventory - Manage Certificate Inventory" at bounding box center [784, 167] width 1137 height 36
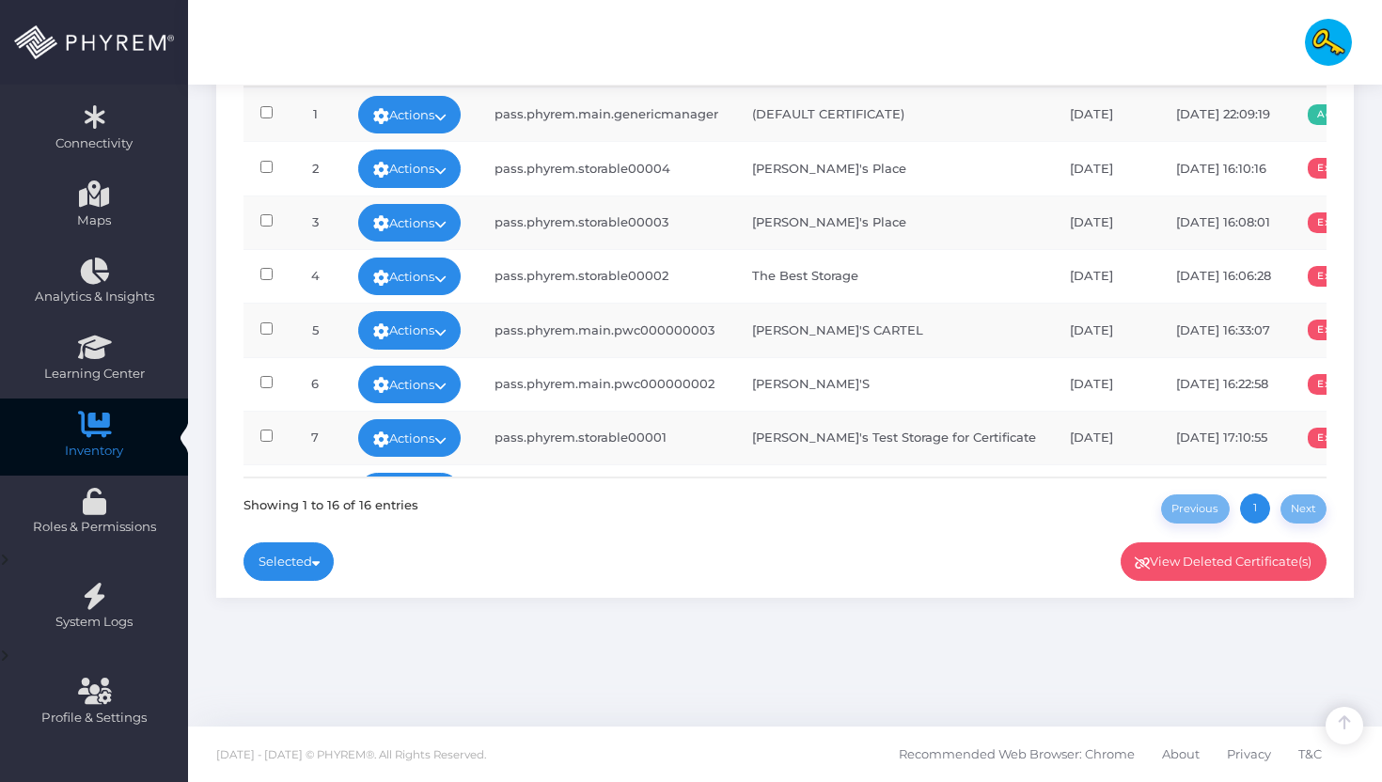
scroll to position [35, 0]
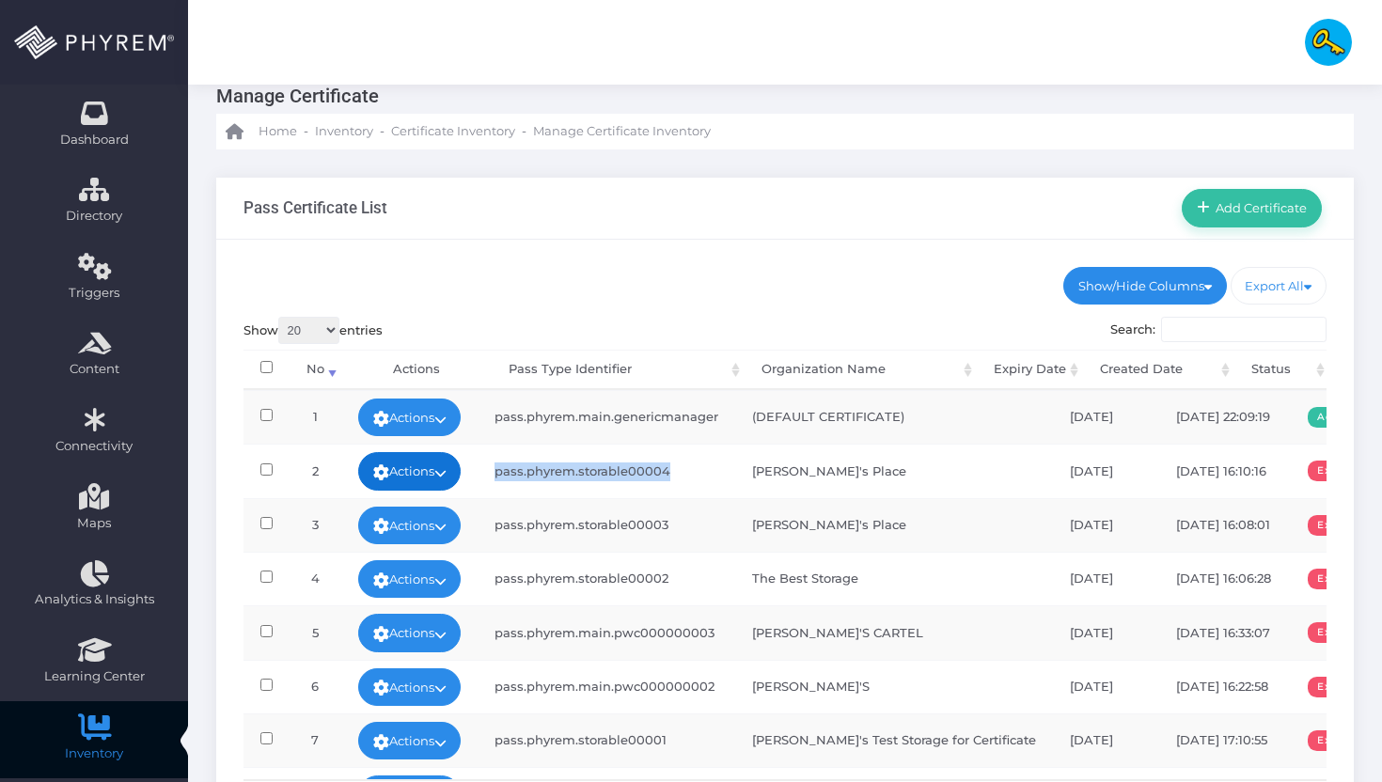
drag, startPoint x: 633, startPoint y: 472, endPoint x: 456, endPoint y: 470, distance: 176.7
click at [456, 470] on tr "2 Actions Edit Deactivate Delete Send Silent Push pass.phyrem.storable00004 Car…" at bounding box center [814, 471] width 1142 height 54
copy td "pass.phyrem.storable00004"
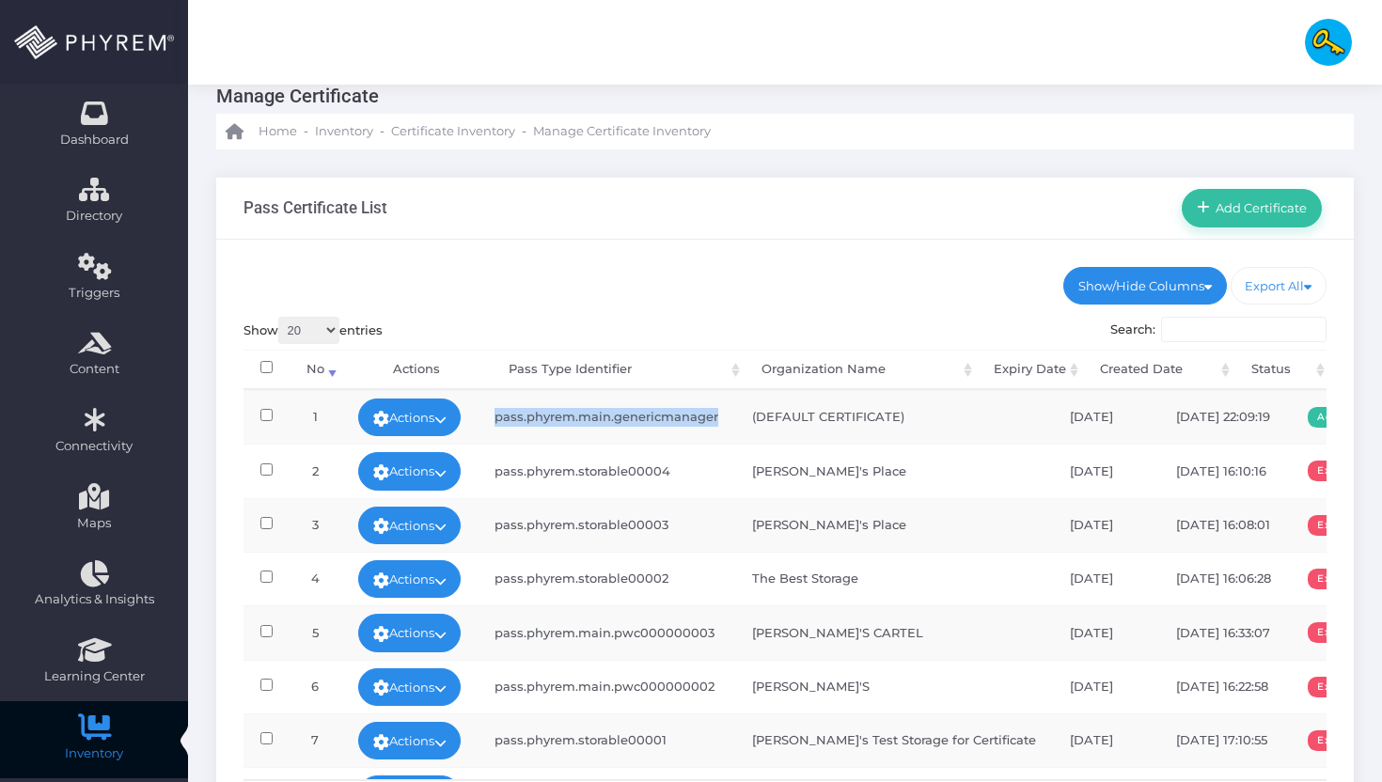
drag, startPoint x: 740, startPoint y: 428, endPoint x: 487, endPoint y: 415, distance: 253.1
click at [487, 415] on tr "1 Actions Edit Deactivate Delete Send Silent Push pass.phyrem.main.genericmanag…" at bounding box center [814, 417] width 1142 height 54
copy td "pass.phyrem.main.genericmanager"
click at [433, 418] on link "Actions" at bounding box center [409, 418] width 103 height 38
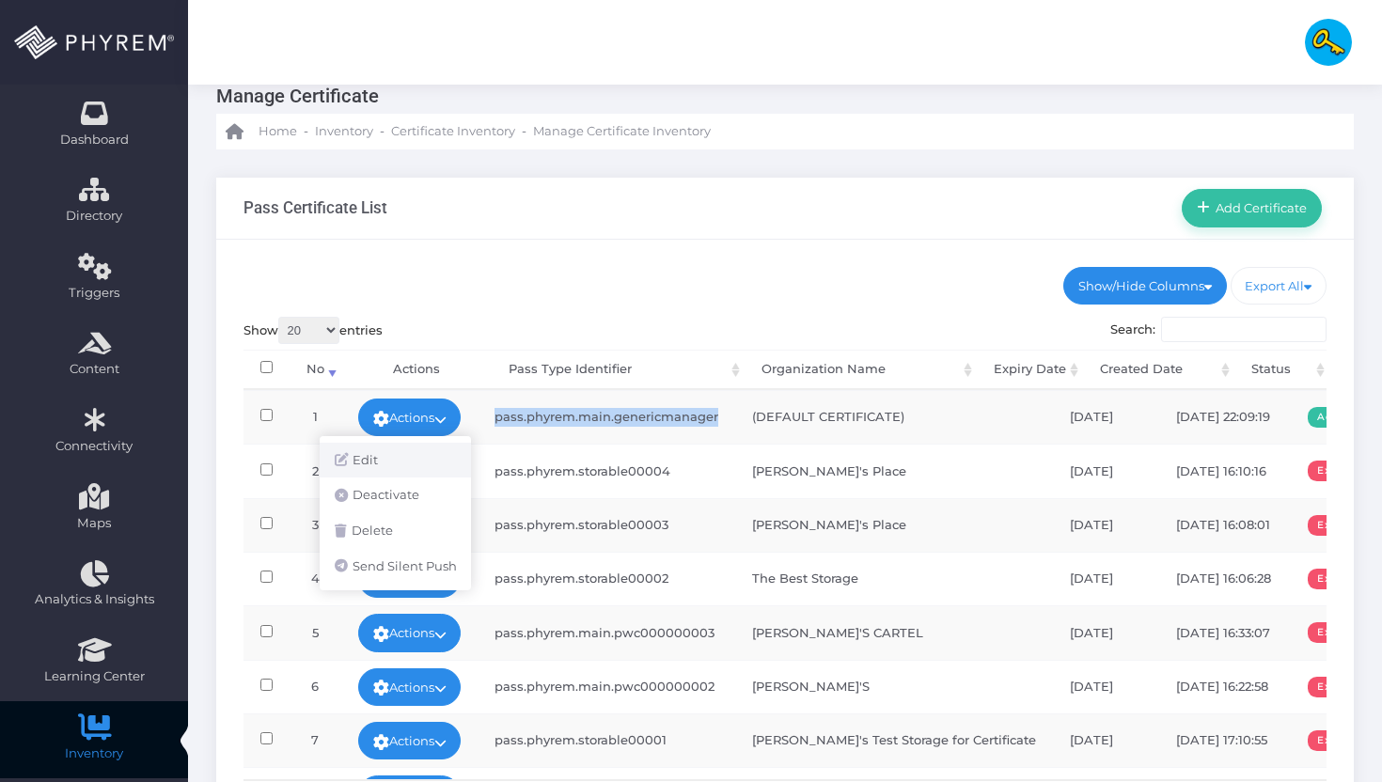
click at [411, 454] on link "Edit" at bounding box center [395, 461] width 151 height 36
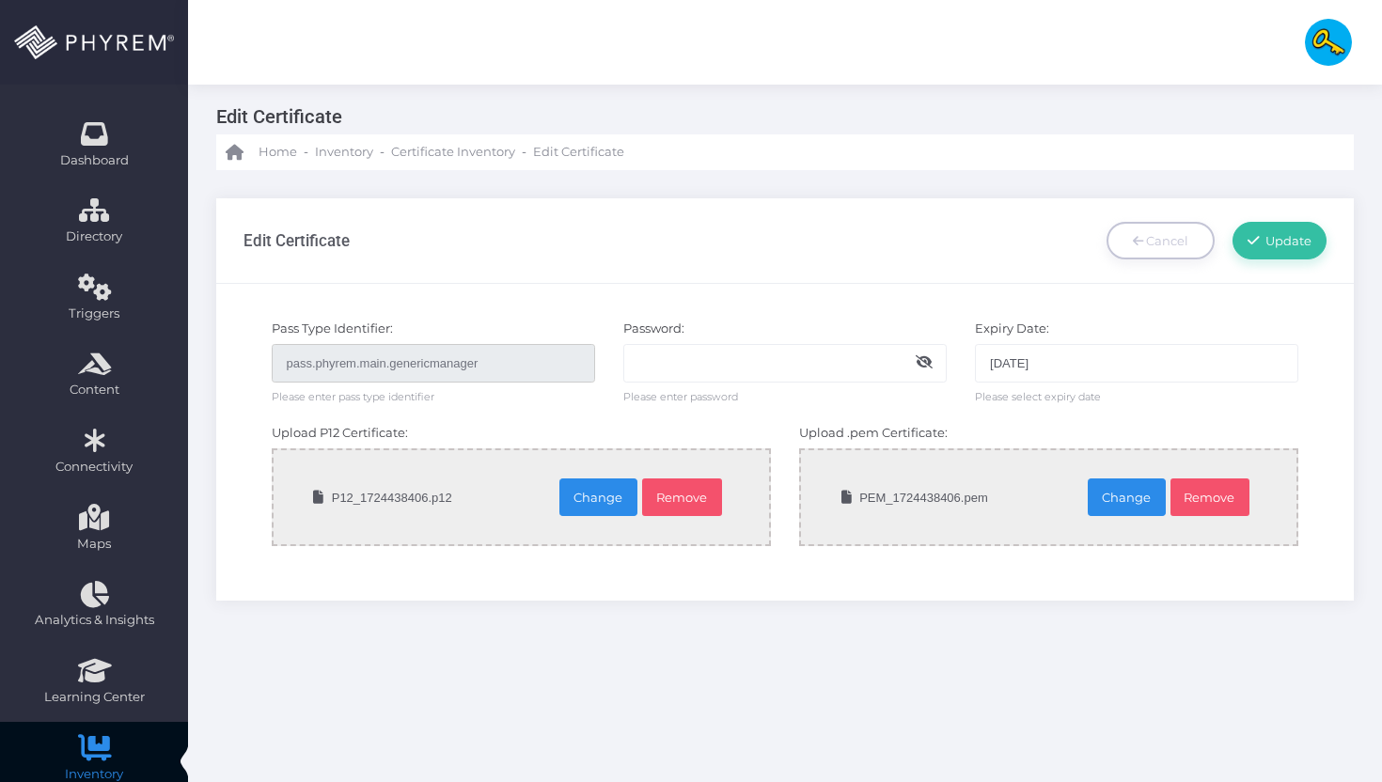
scroll to position [23, 0]
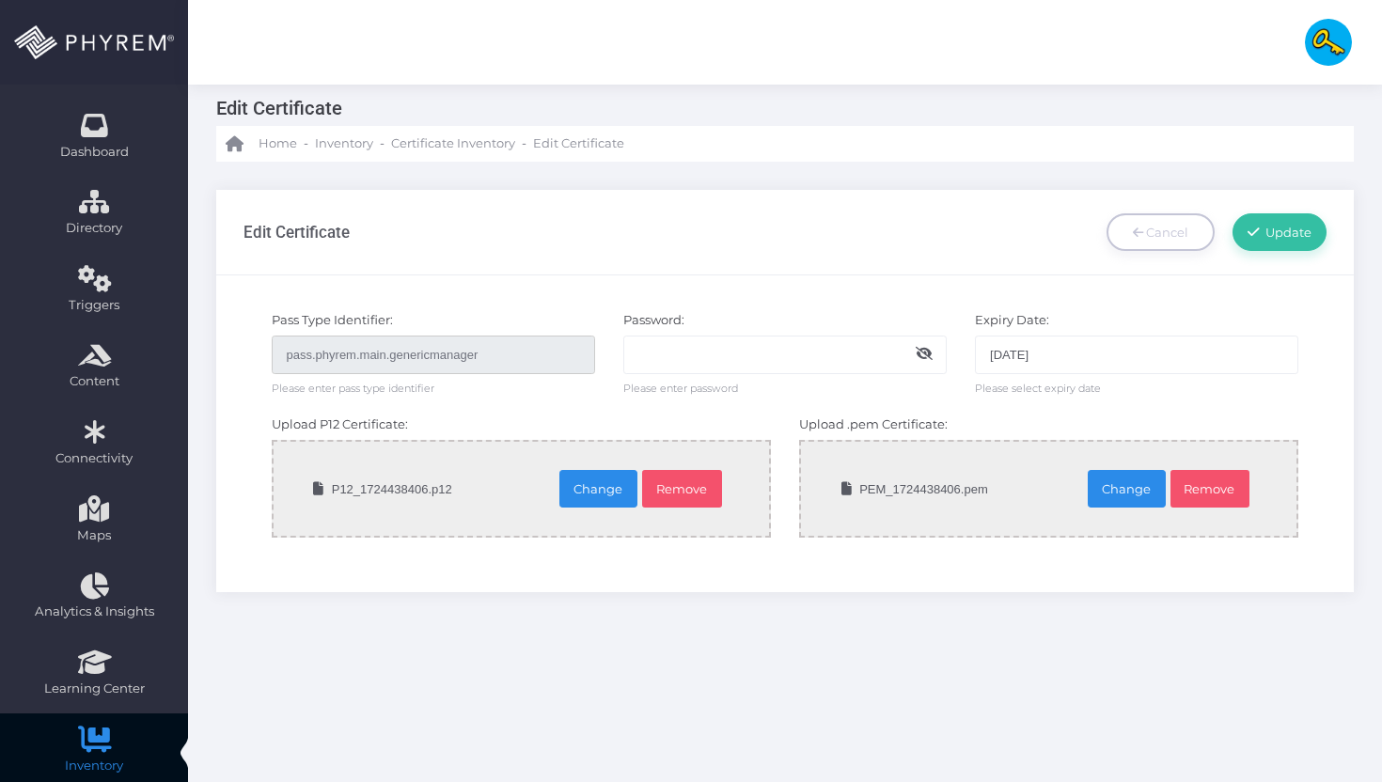
click at [1049, 365] on input "[DATE]" at bounding box center [1136, 355] width 323 height 38
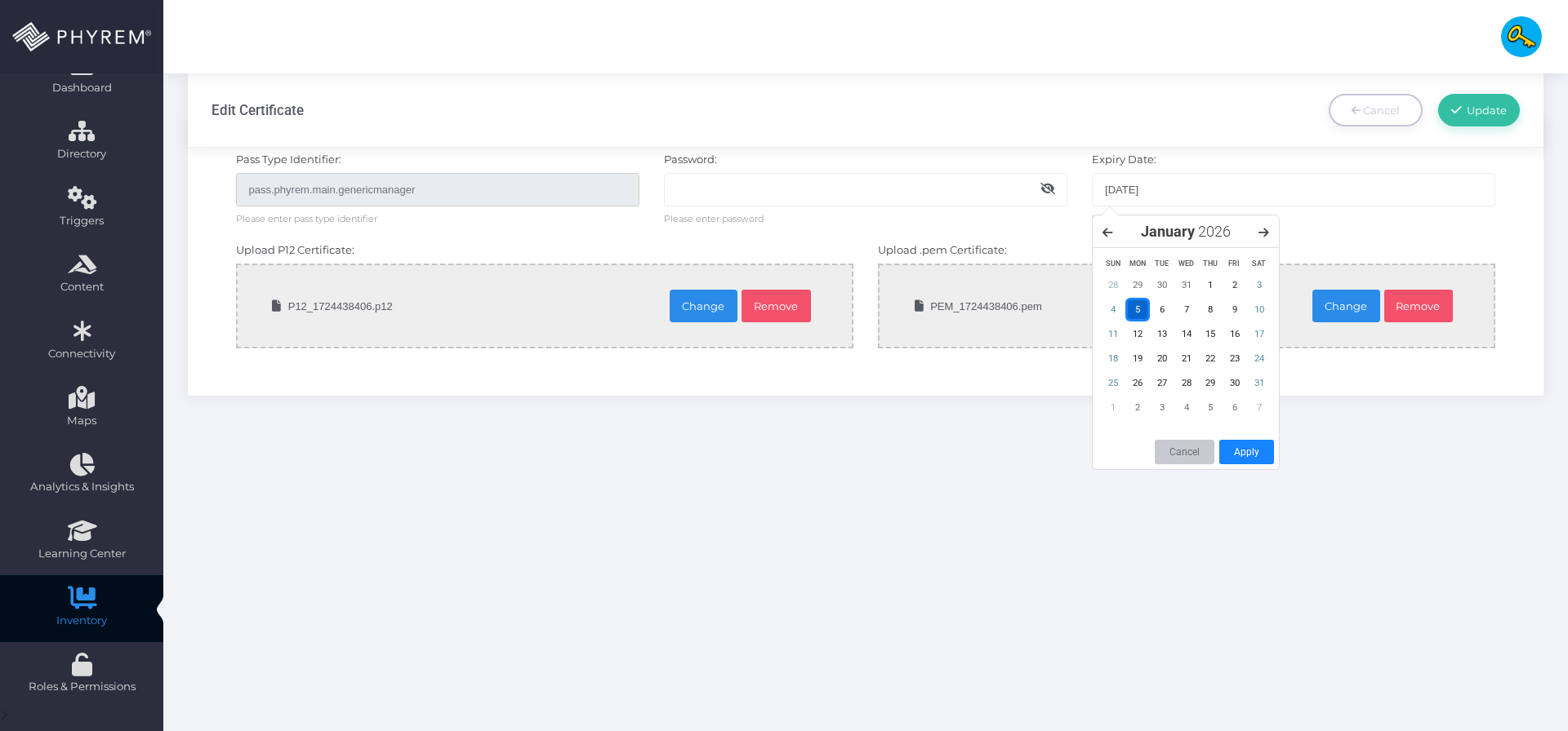
scroll to position [0, 0]
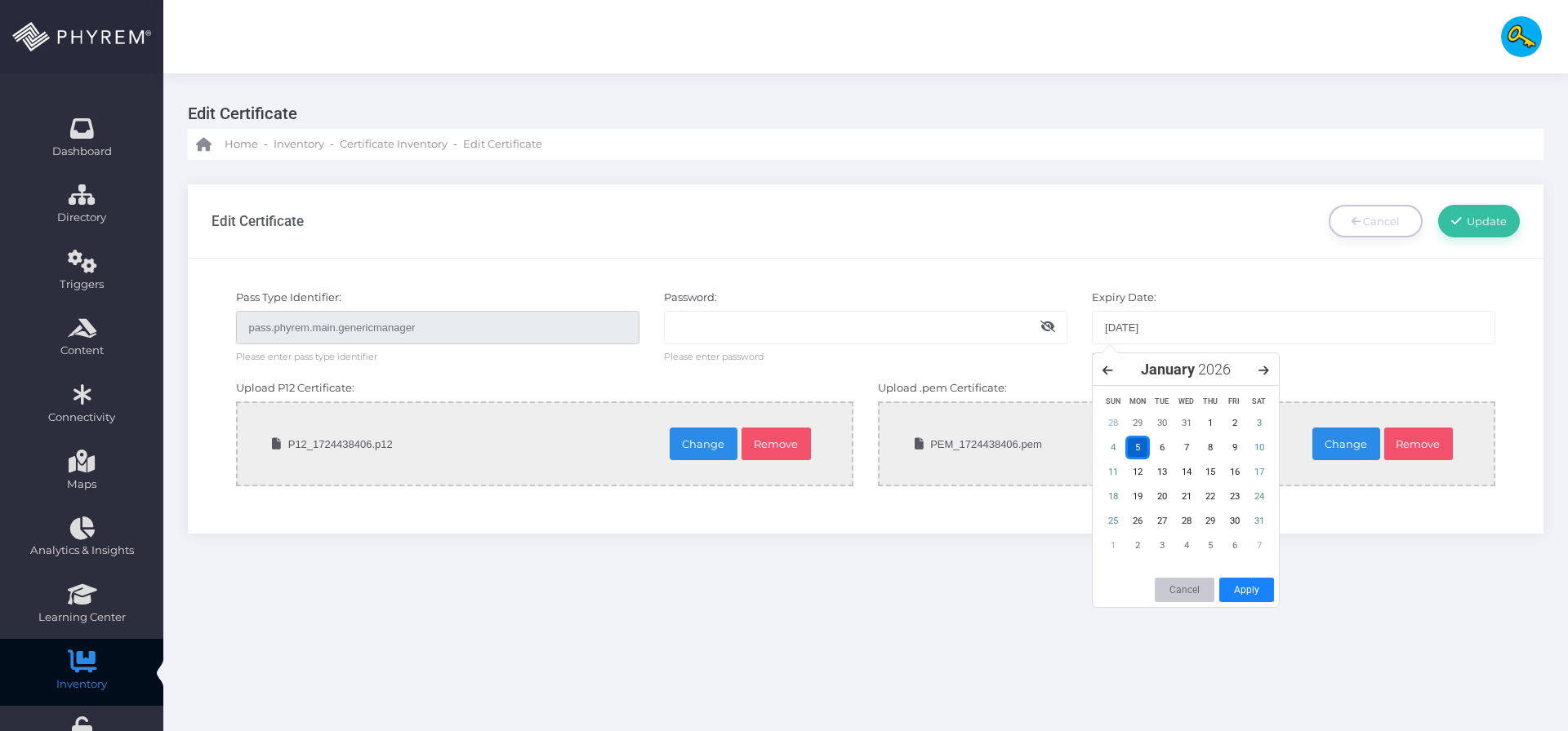
click at [1190, 589] on button "Cancel" at bounding box center [1184, 589] width 60 height 24
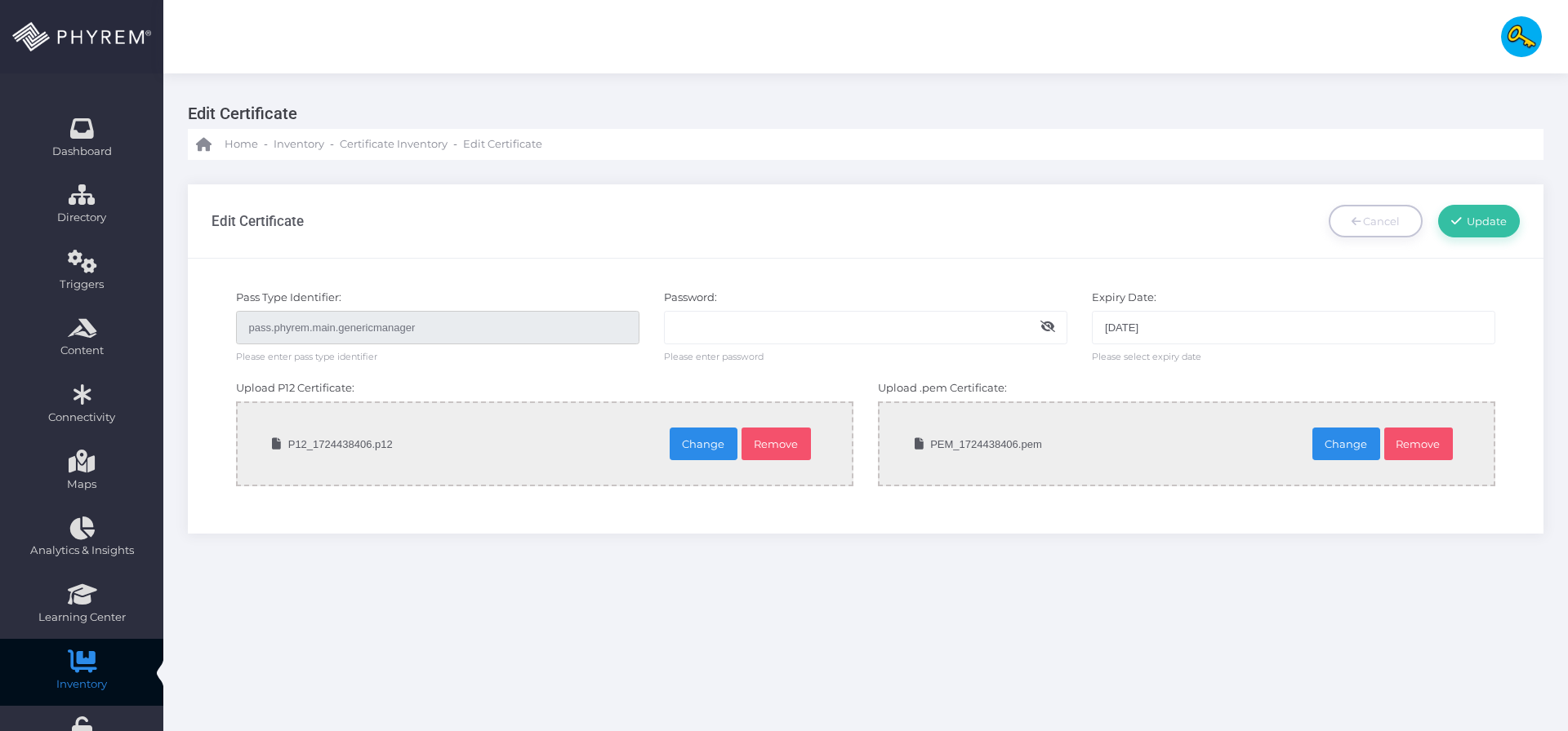
click at [1200, 320] on input "[DATE]" at bounding box center [1293, 327] width 403 height 33
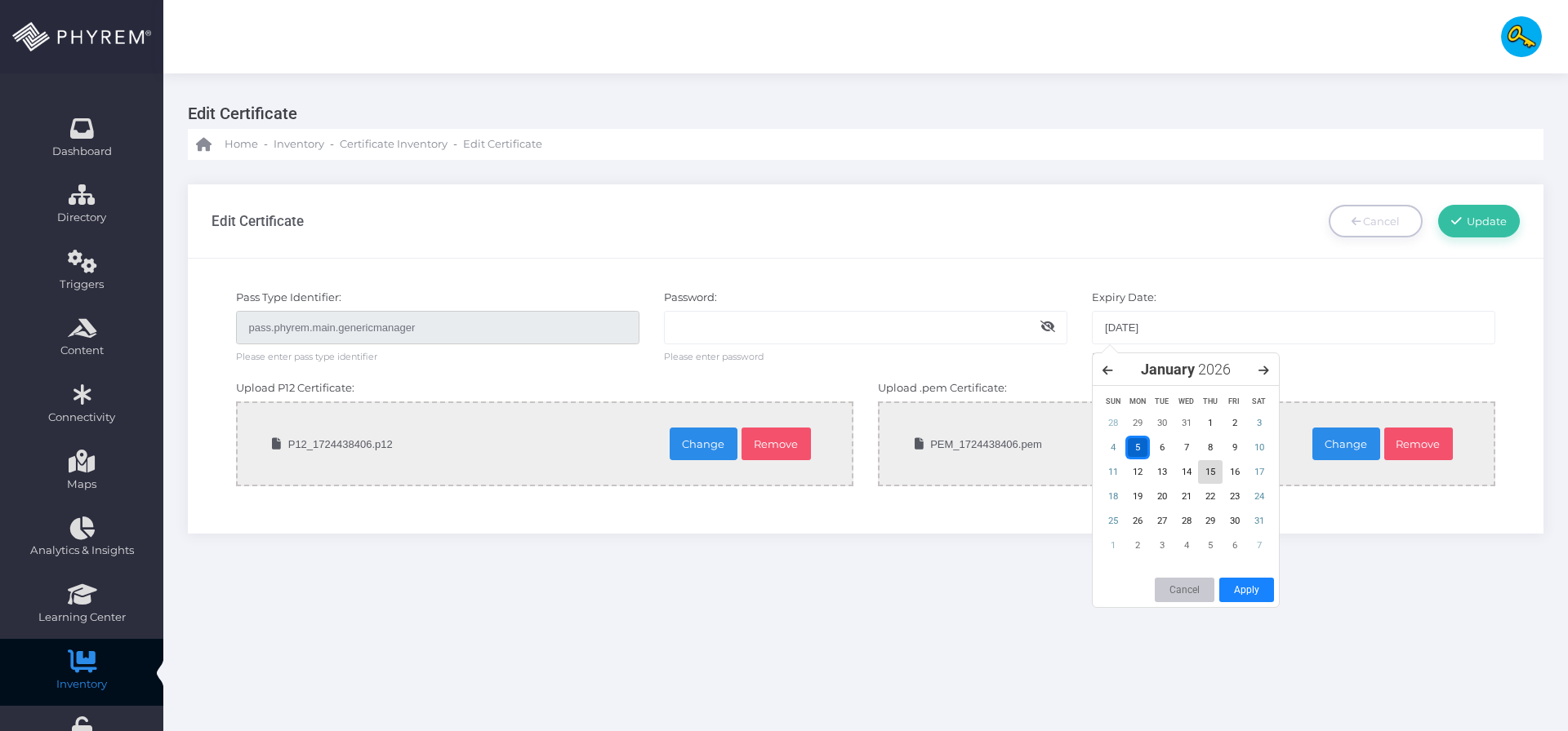
click at [1200, 476] on div "15" at bounding box center [1210, 471] width 24 height 23
click at [1200, 473] on div "16" at bounding box center [1234, 471] width 24 height 23
click at [1200, 259] on div "Pass Type Identifier: pass.phyrem.main.genericmanager Please enter pass type id…" at bounding box center [865, 397] width 1355 height 276
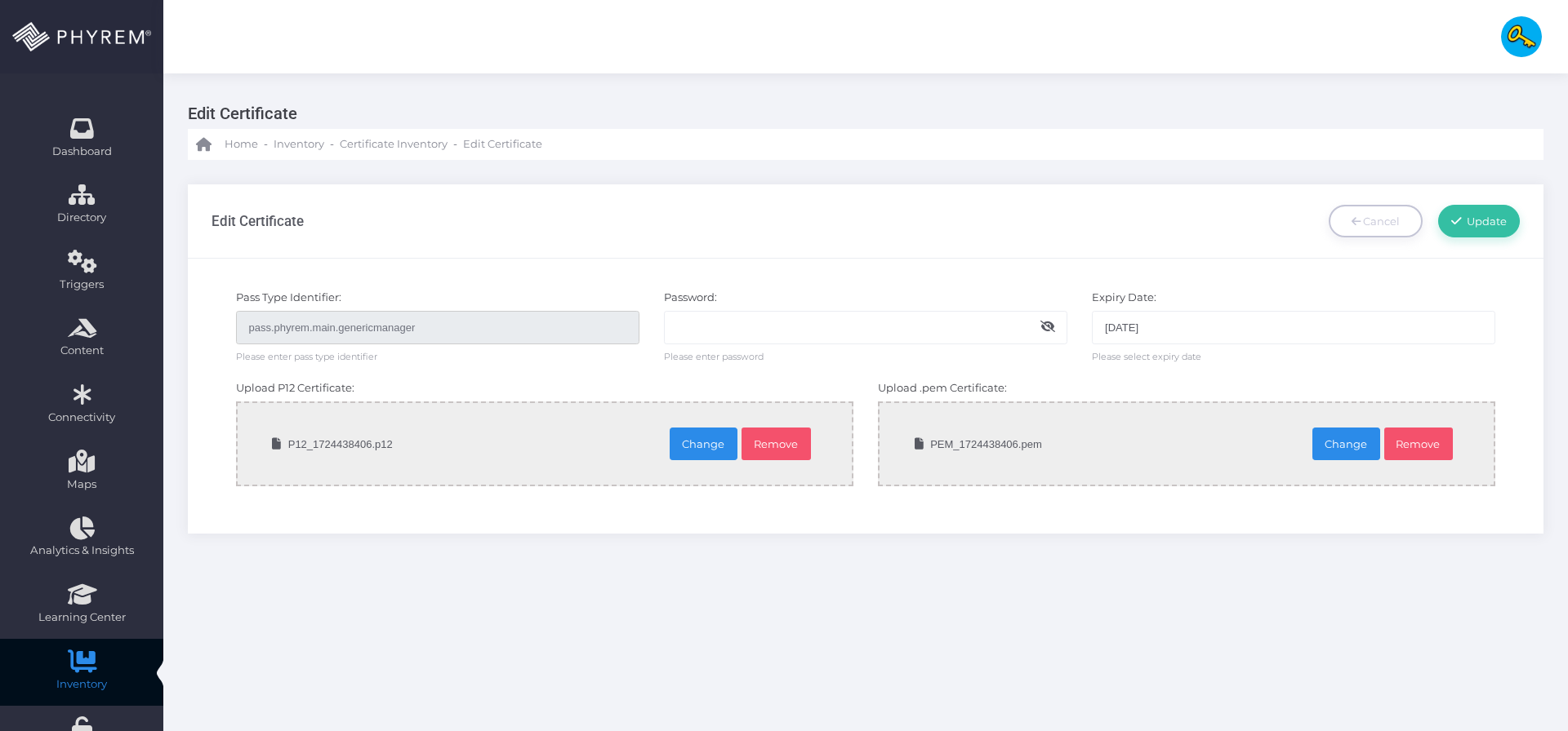
click at [1198, 348] on span "Please select expiry date" at bounding box center [1147, 354] width 109 height 20
click at [1197, 334] on input "05-01-2026" at bounding box center [1293, 327] width 403 height 33
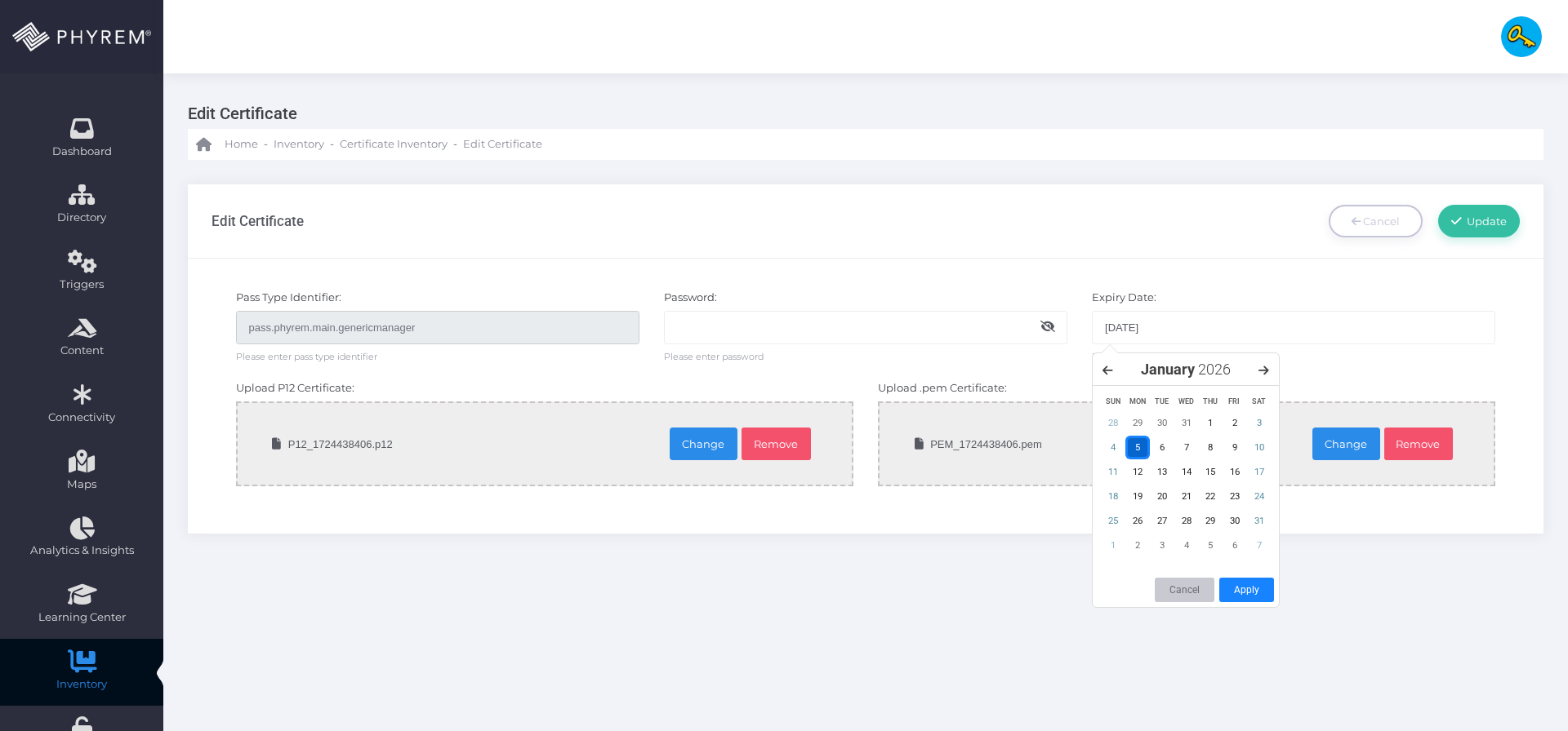
click at [1200, 367] on icon at bounding box center [1263, 370] width 10 height 11
click at [1200, 374] on icon at bounding box center [1263, 370] width 10 height 11
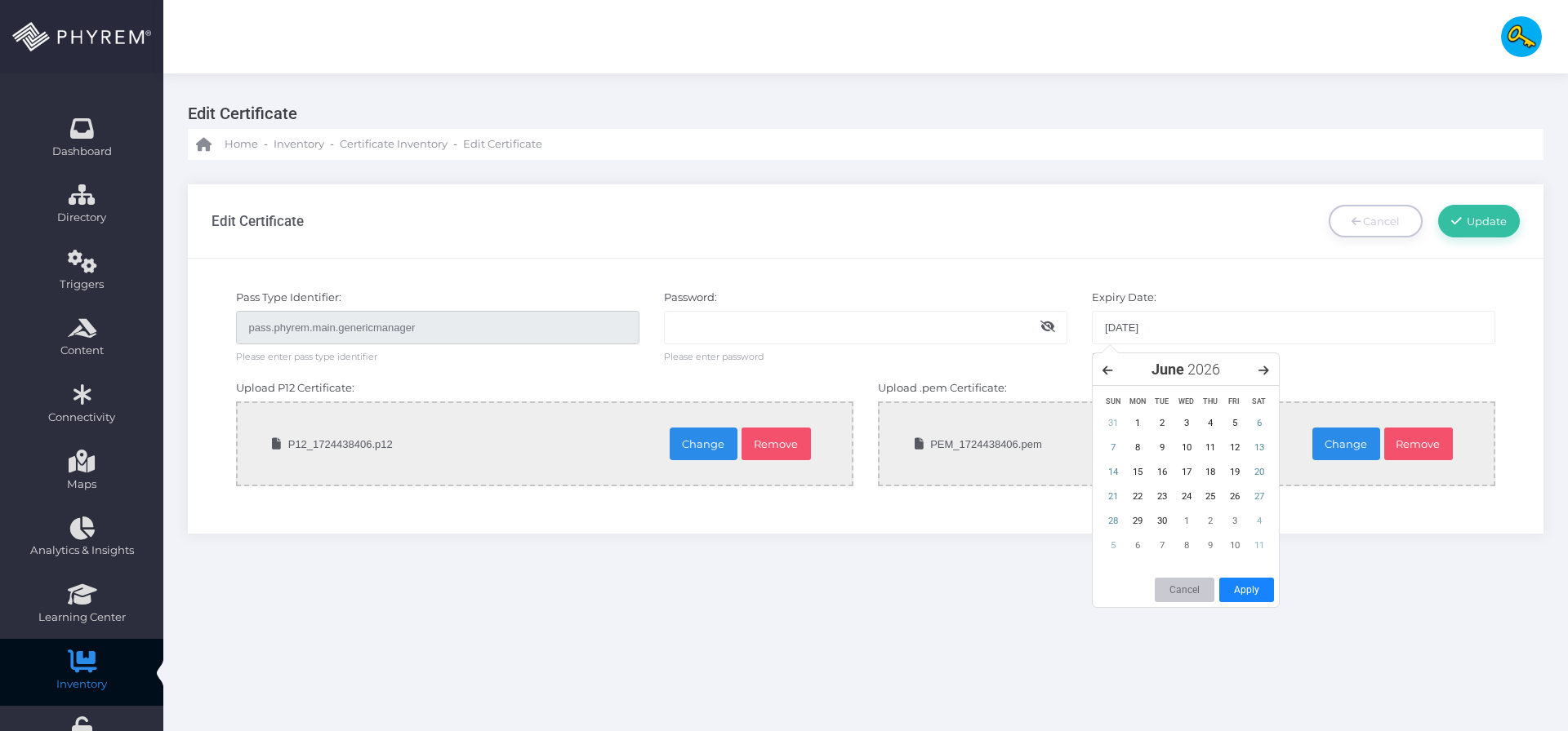
click at [1200, 372] on icon at bounding box center [1263, 370] width 10 height 11
click at [1200, 525] on div "28" at bounding box center [1234, 521] width 24 height 23
click at [1149, 530] on div "25" at bounding box center [1161, 521] width 24 height 23
click at [1030, 584] on div "Edit Certificate Home - Inventory - Certificate Inventory - Edit Certificate" at bounding box center [865, 498] width 1405 height 850
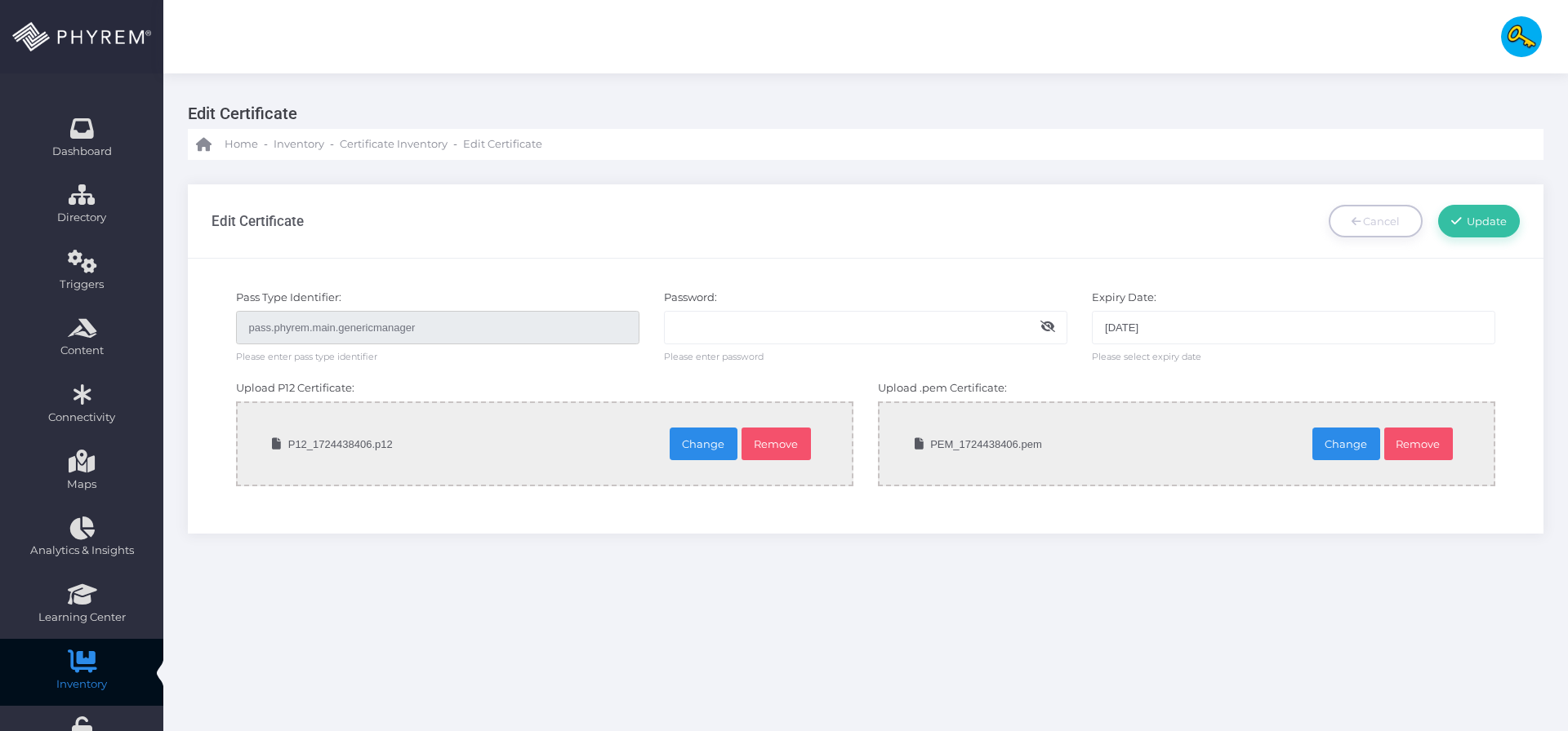
click at [1149, 347] on span "Please select expiry date" at bounding box center [1147, 354] width 109 height 20
click at [1147, 339] on input "05-01-2026" at bounding box center [1293, 327] width 403 height 33
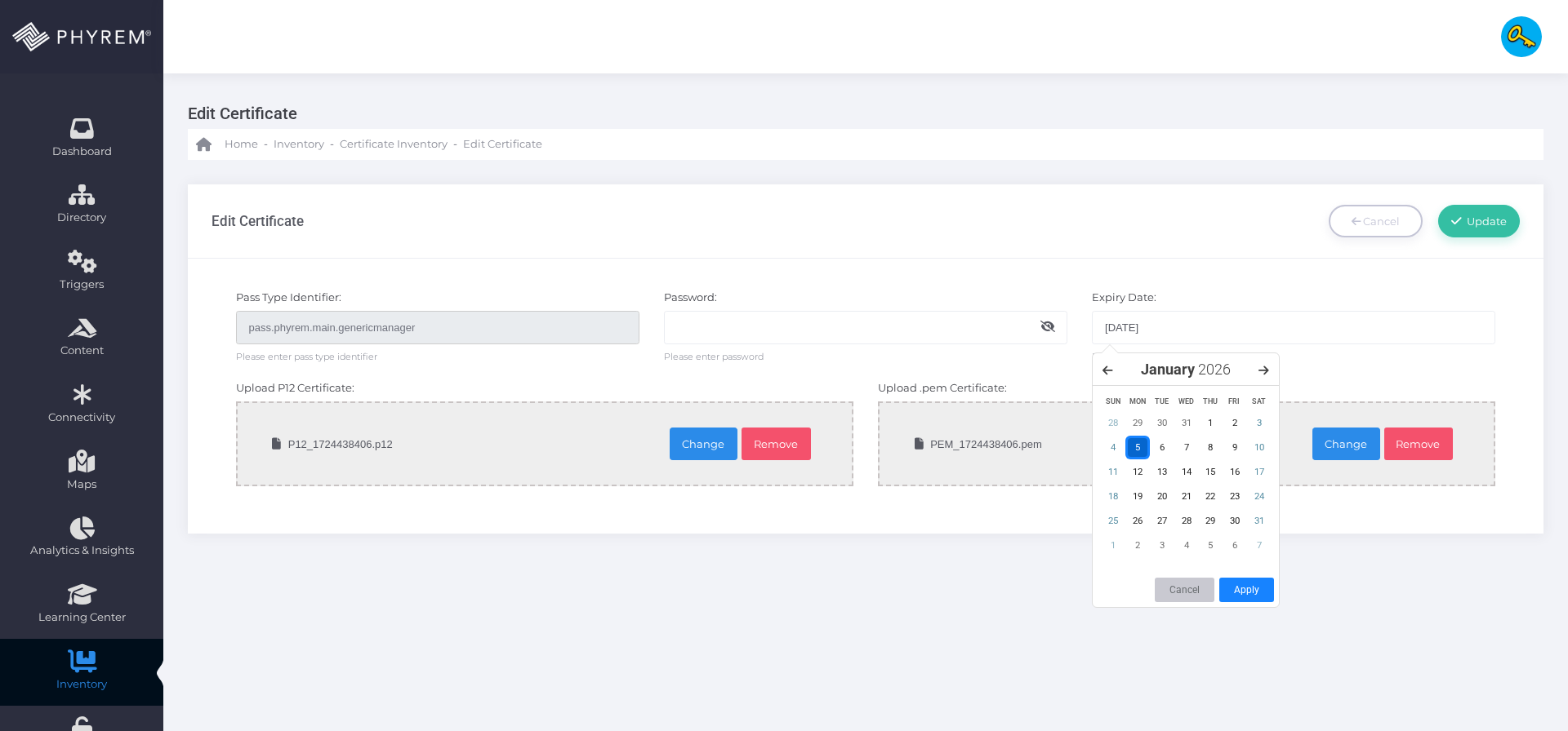
click at [1102, 330] on input "05-01-2026" at bounding box center [1293, 327] width 403 height 33
click at [1076, 280] on div "Pass Type Identifier: pass.phyrem.main.genericmanager Please enter pass type id…" at bounding box center [865, 397] width 1355 height 276
click at [1141, 328] on input "05-01-2026" at bounding box center [1293, 327] width 403 height 33
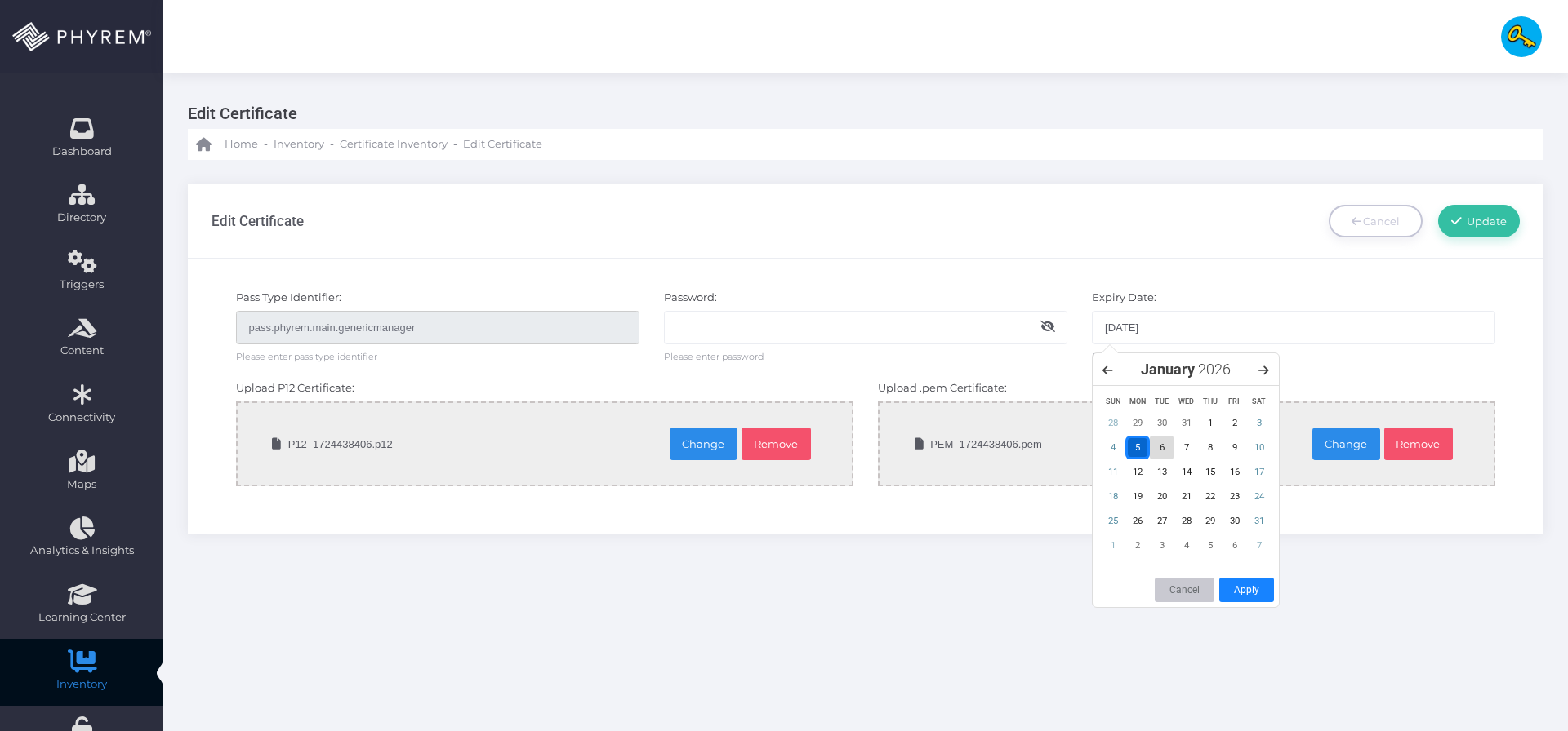
click at [1162, 446] on div "6" at bounding box center [1161, 447] width 24 height 23
click at [1035, 568] on div "Edit Certificate Home - Inventory - Certificate Inventory - Edit Certificate" at bounding box center [865, 498] width 1405 height 850
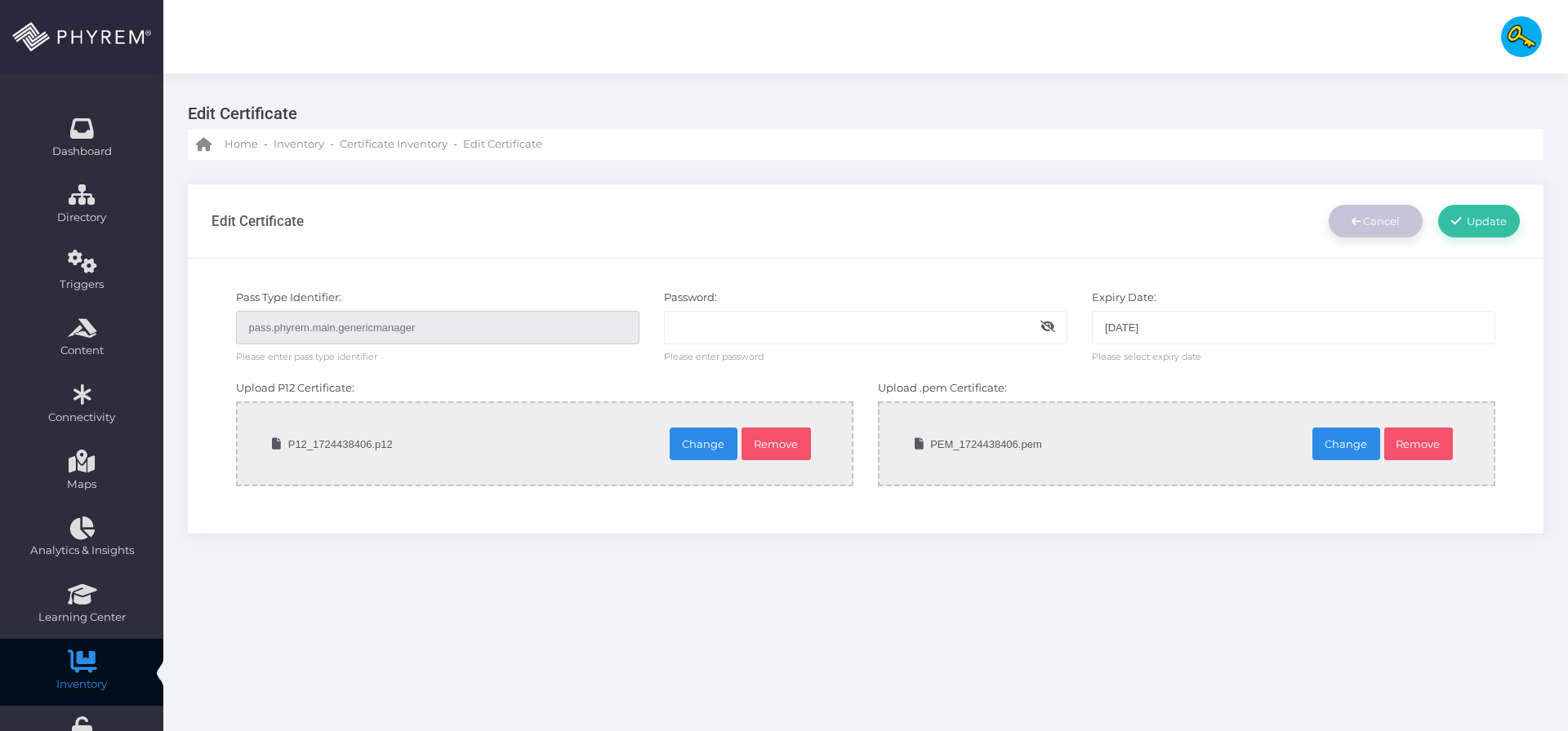
click at [1200, 225] on span "Cancel" at bounding box center [1381, 221] width 36 height 13
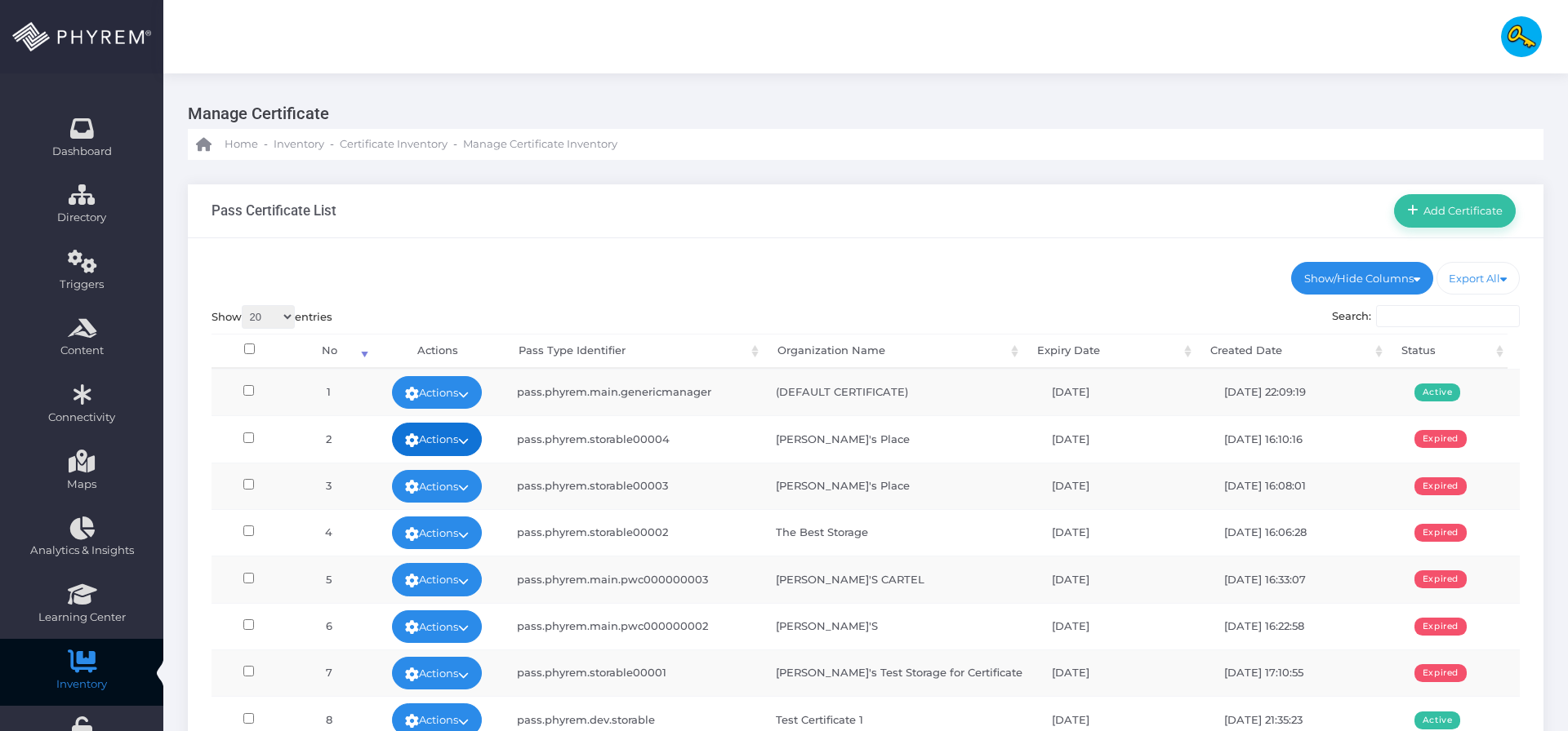
click at [449, 437] on link "Actions" at bounding box center [436, 439] width 89 height 33
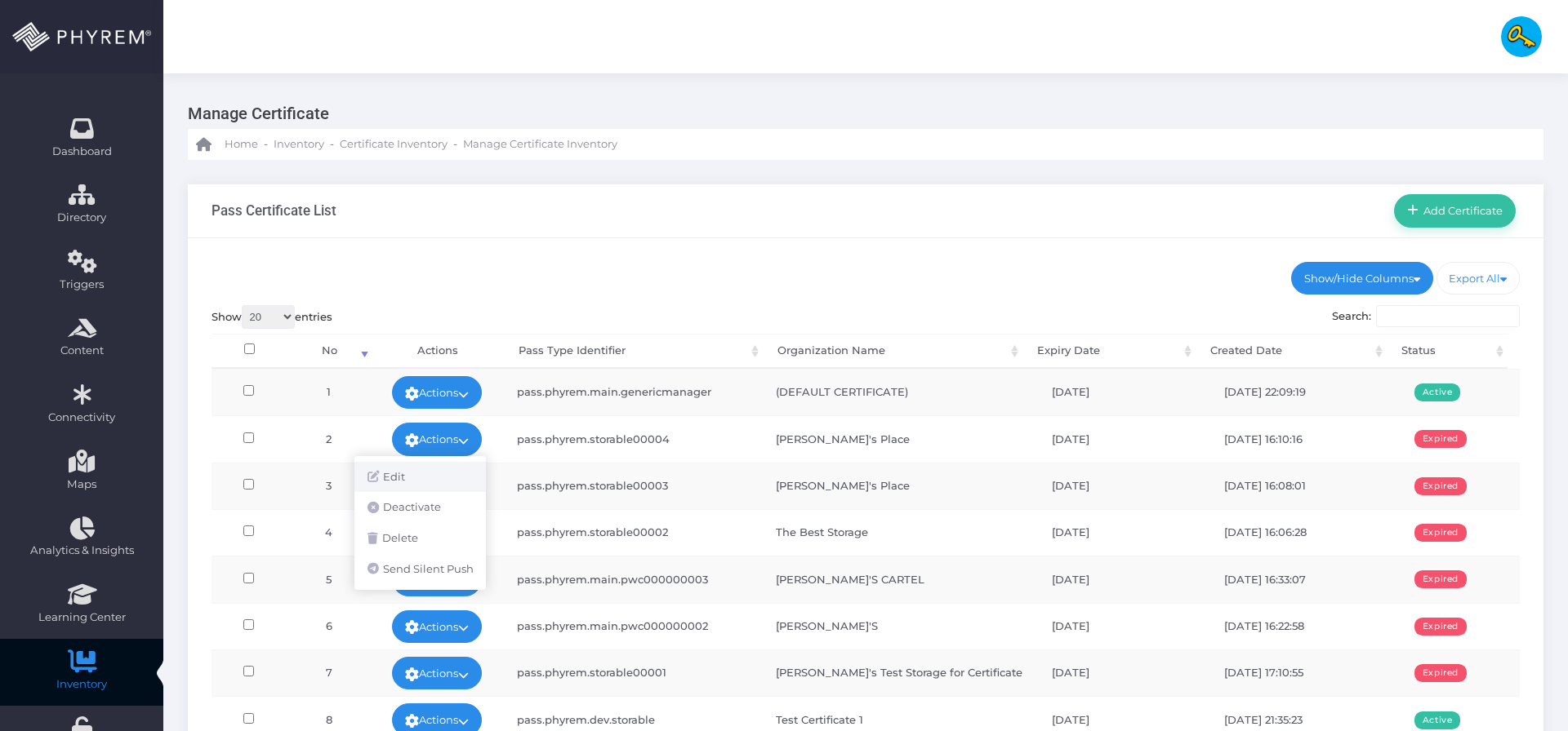
click at [444, 467] on link "Edit" at bounding box center [420, 477] width 131 height 31
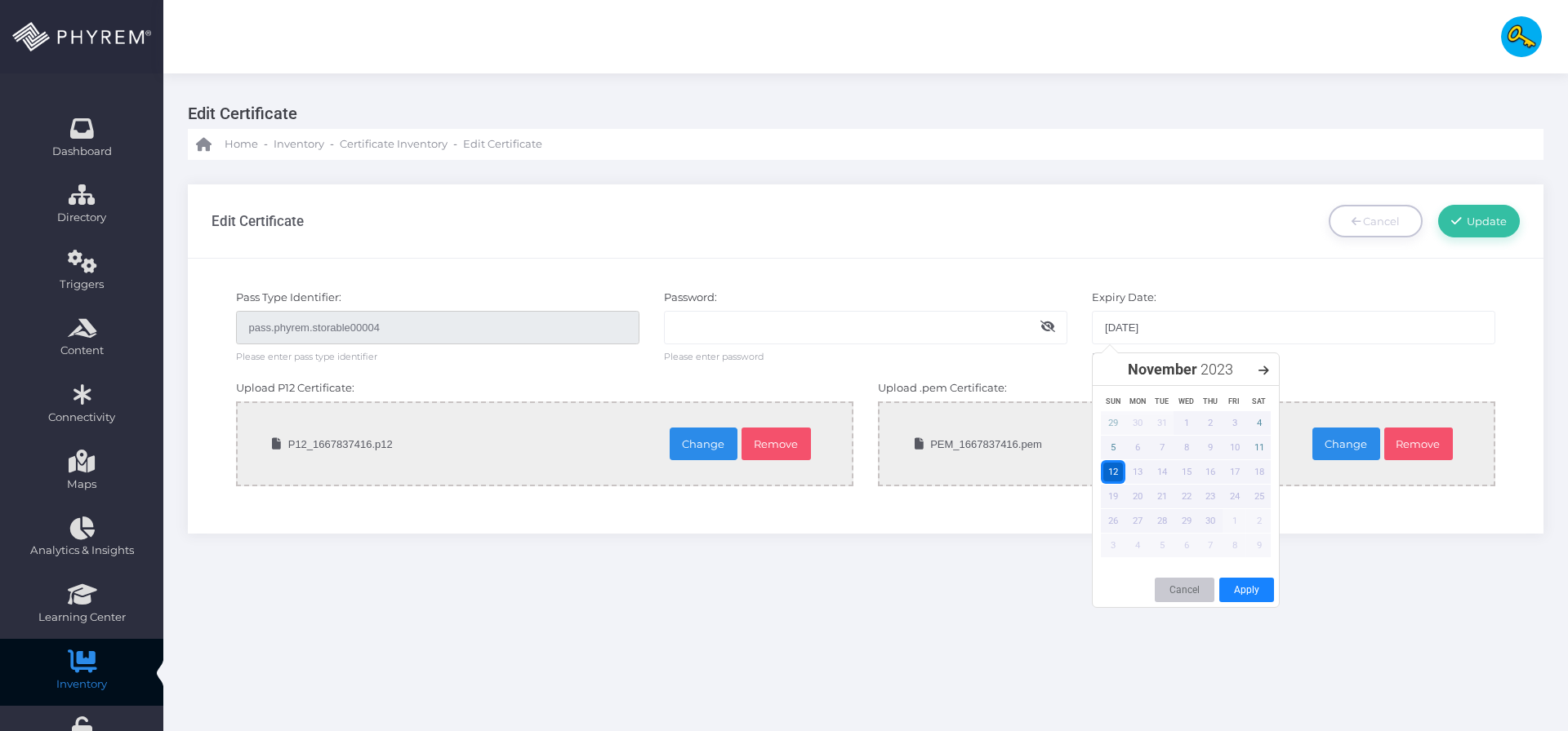
click at [1172, 333] on input "[DATE]" at bounding box center [1293, 327] width 403 height 33
click at [1267, 371] on icon at bounding box center [1263, 370] width 10 height 11
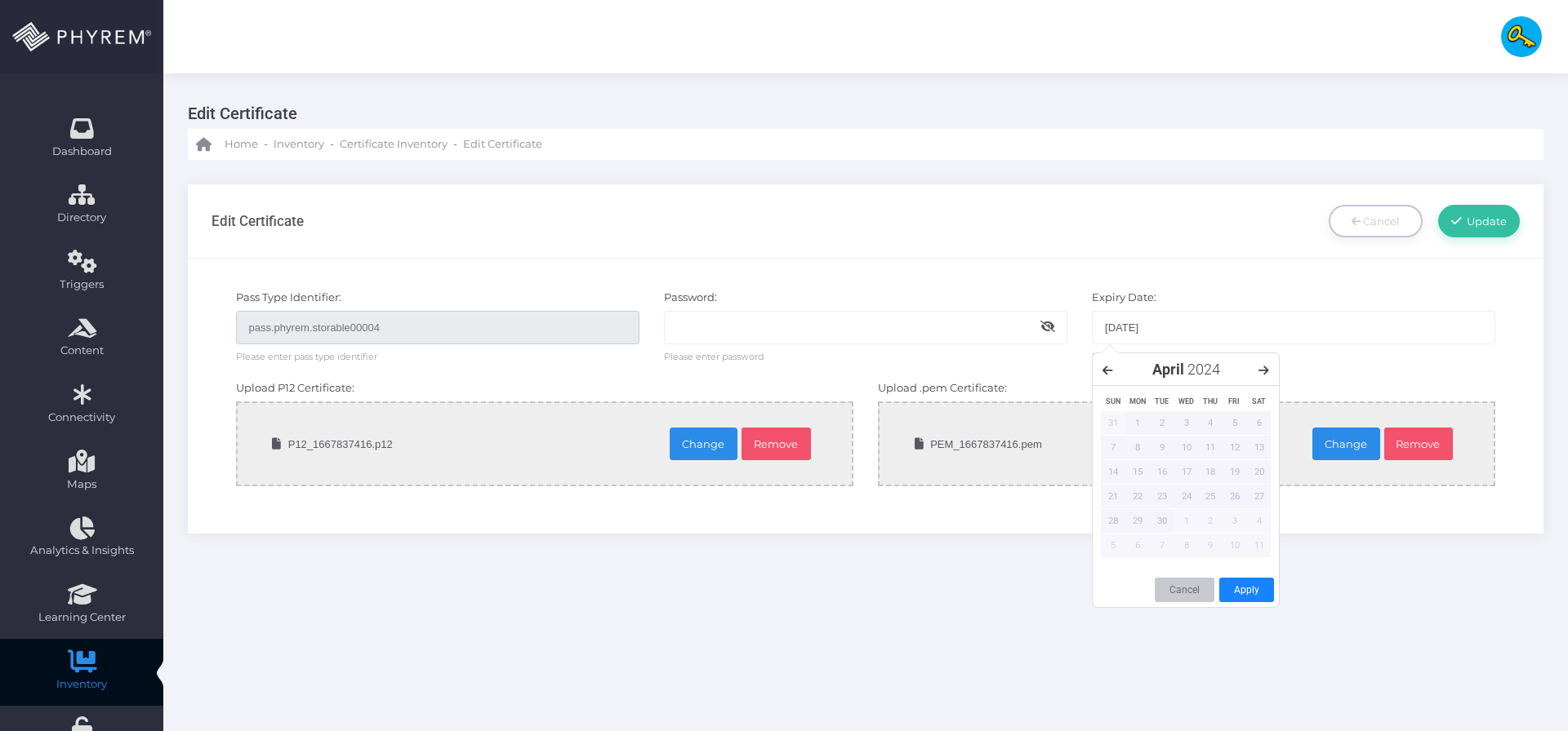
click at [1267, 371] on icon at bounding box center [1263, 370] width 10 height 11
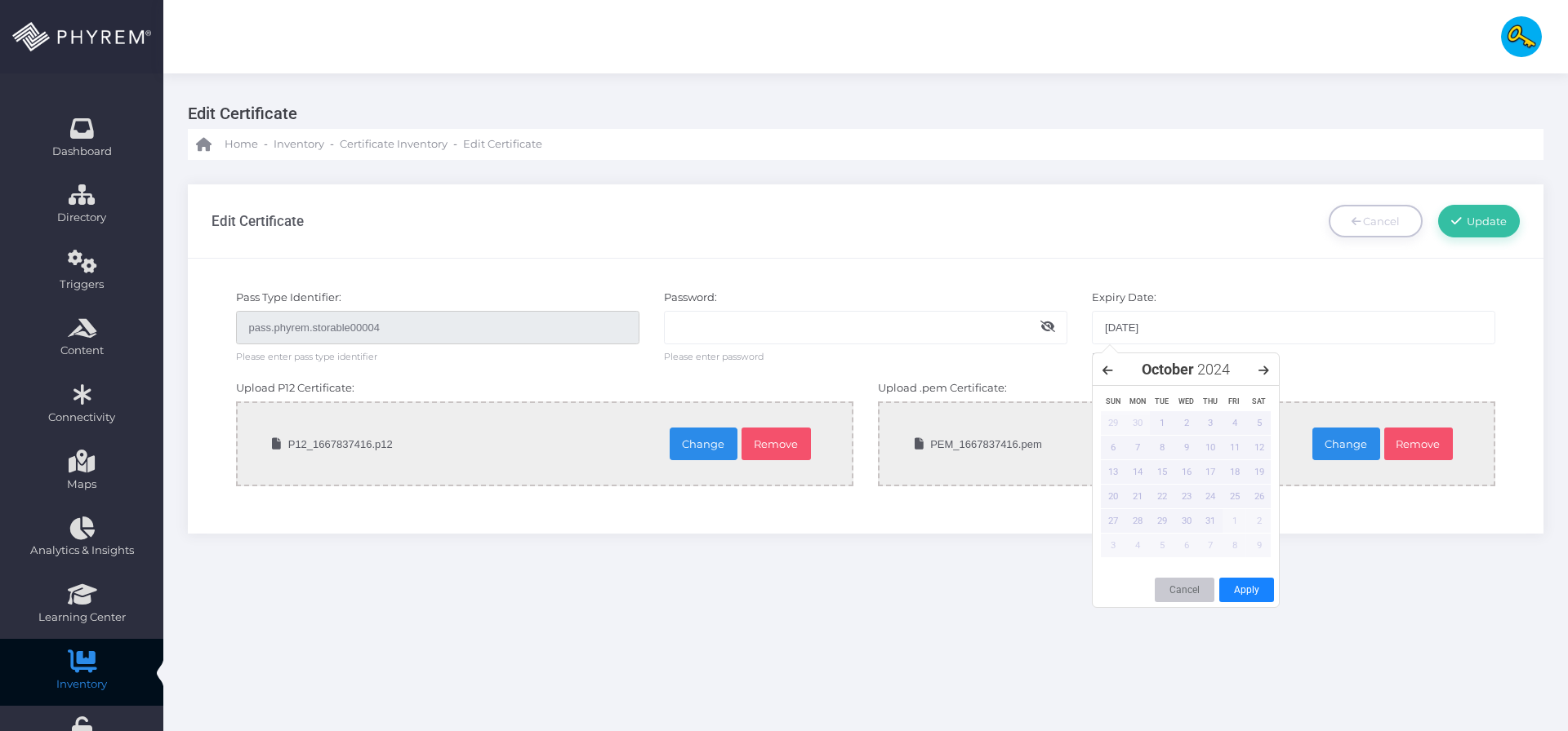
click at [1267, 371] on icon at bounding box center [1263, 370] width 10 height 11
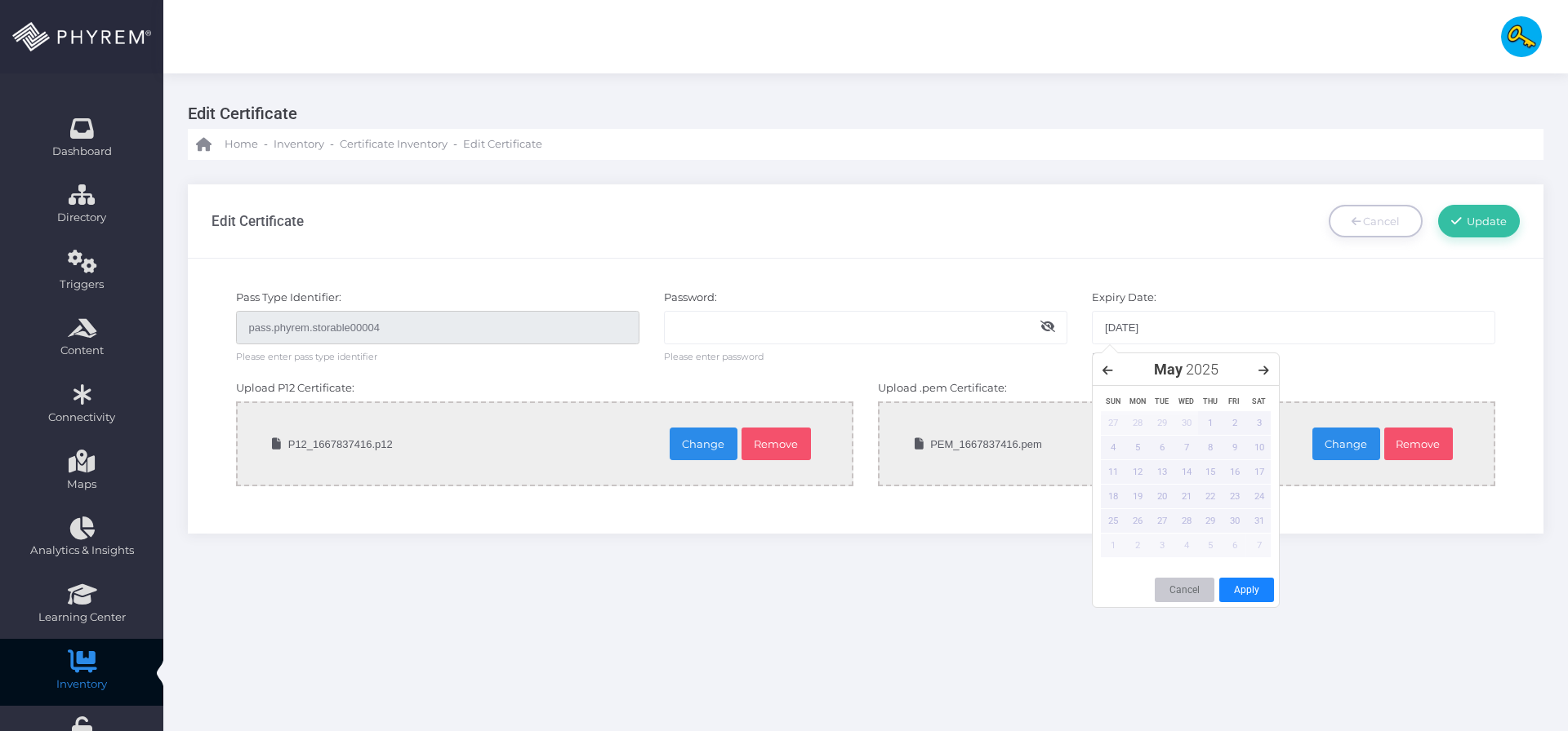
click at [1267, 371] on icon at bounding box center [1263, 370] width 10 height 11
click at [1183, 479] on div "15" at bounding box center [1186, 471] width 24 height 23
click at [1214, 496] on div "23" at bounding box center [1210, 496] width 24 height 23
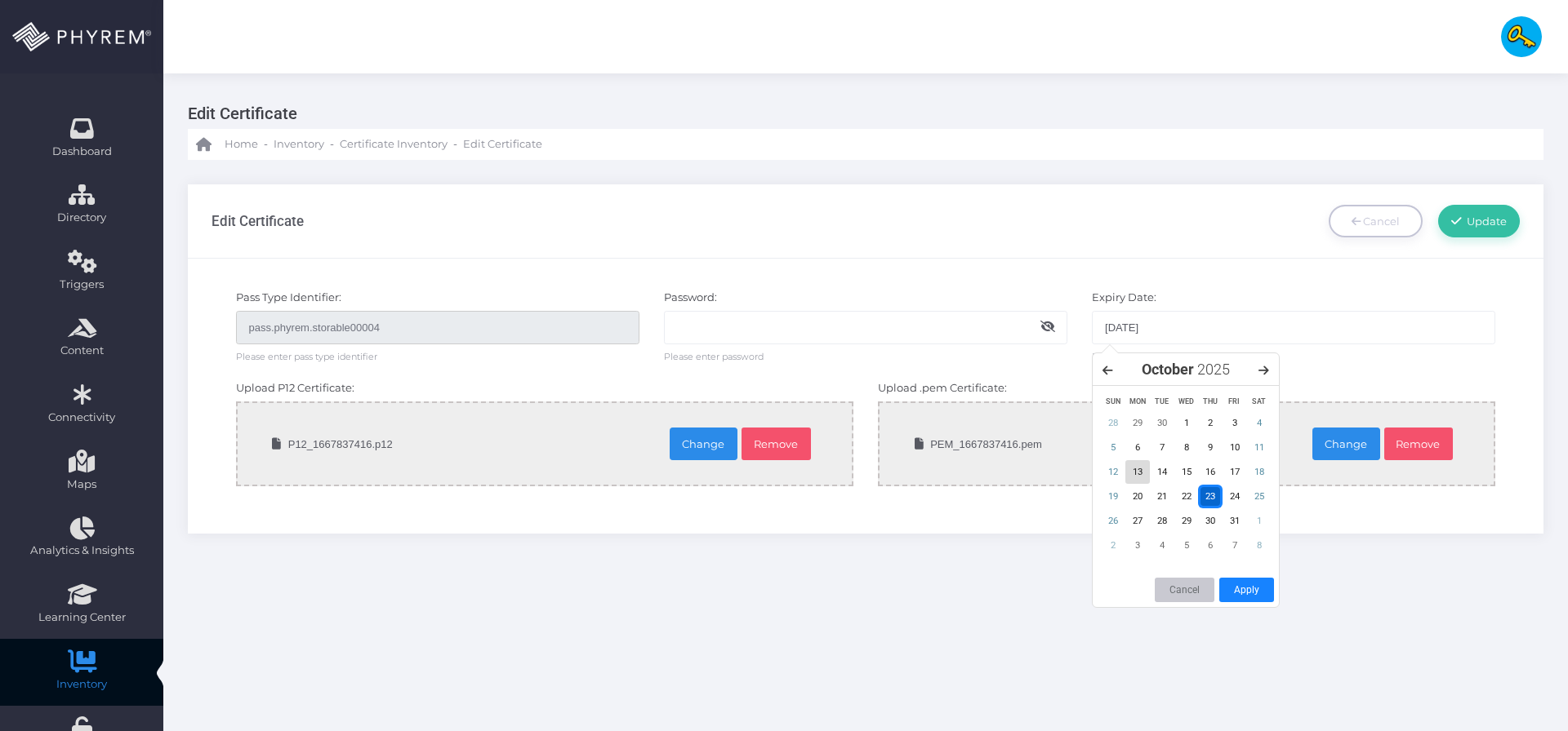
click at [1141, 464] on div "13" at bounding box center [1137, 471] width 24 height 23
click at [1479, 211] on link "Update" at bounding box center [1479, 221] width 82 height 33
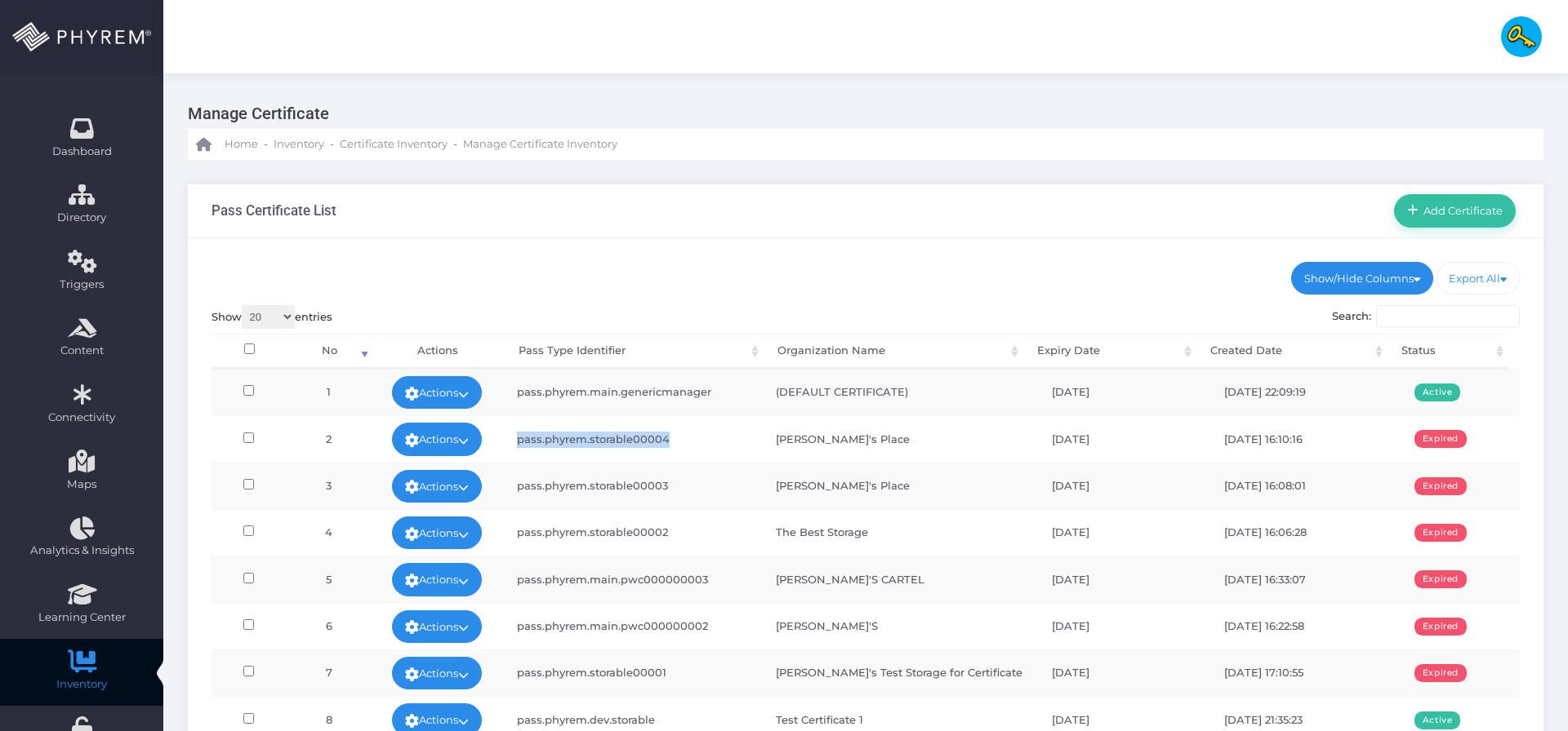
drag, startPoint x: 607, startPoint y: 441, endPoint x: 519, endPoint y: 442, distance: 88.0
click at [519, 442] on td "pass.phyrem.storable00004" at bounding box center [632, 438] width 259 height 47
copy td "pass.phyrem.storable00004"
click at [471, 432] on link "Actions" at bounding box center [436, 439] width 89 height 33
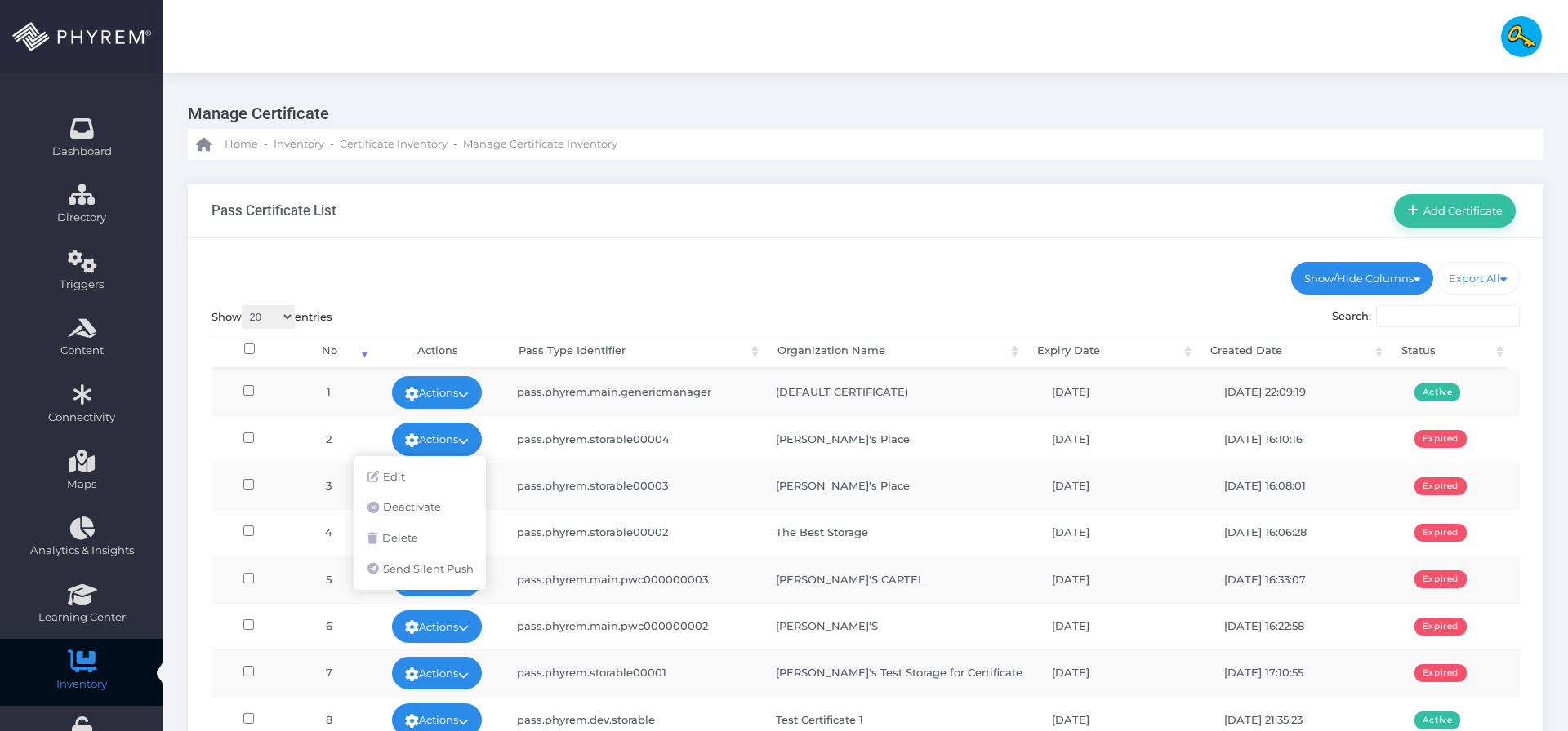
click at [1478, 313] on input "Search:" at bounding box center [1447, 317] width 143 height 23
paste input "pass.phyrem.storable00004"
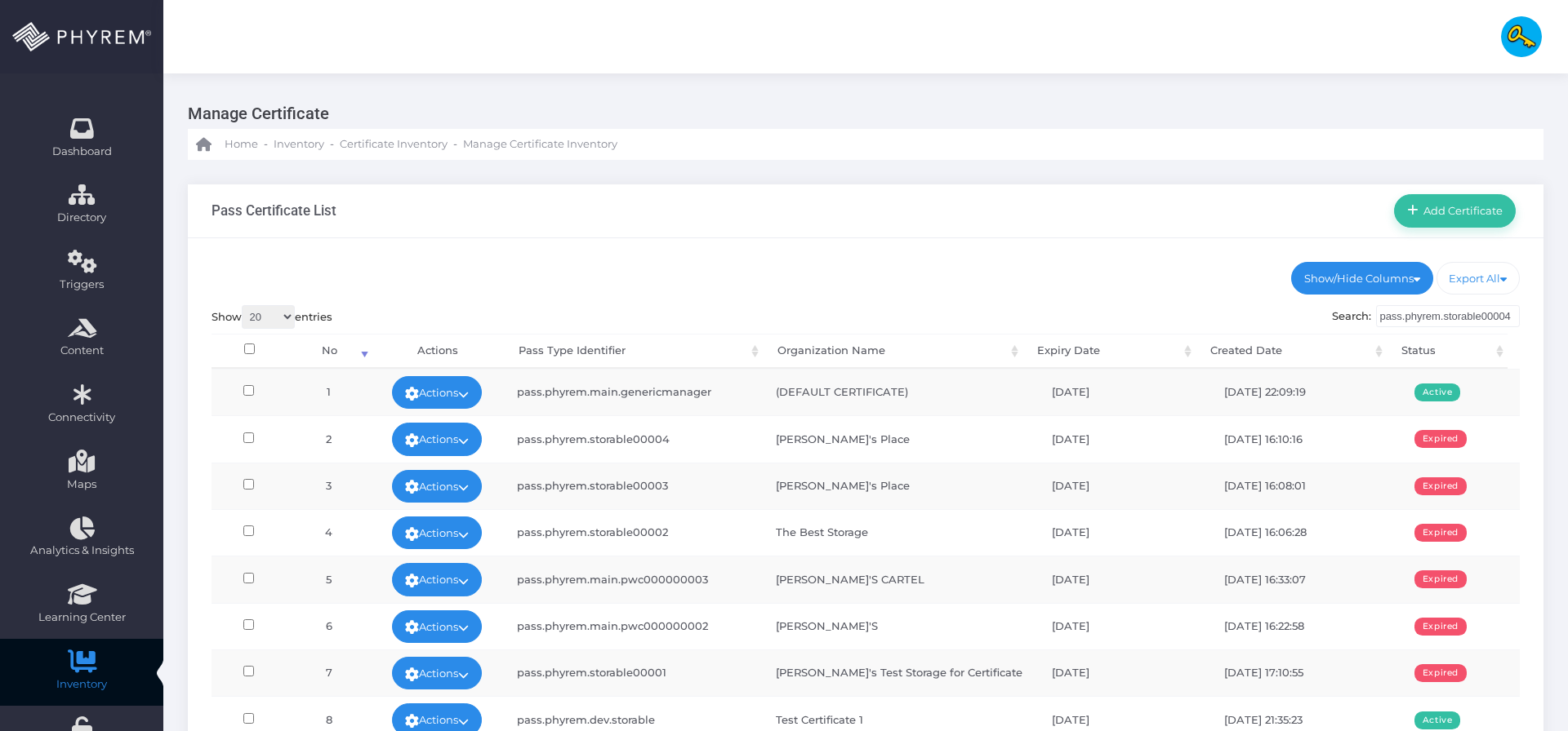
scroll to position [0, 16]
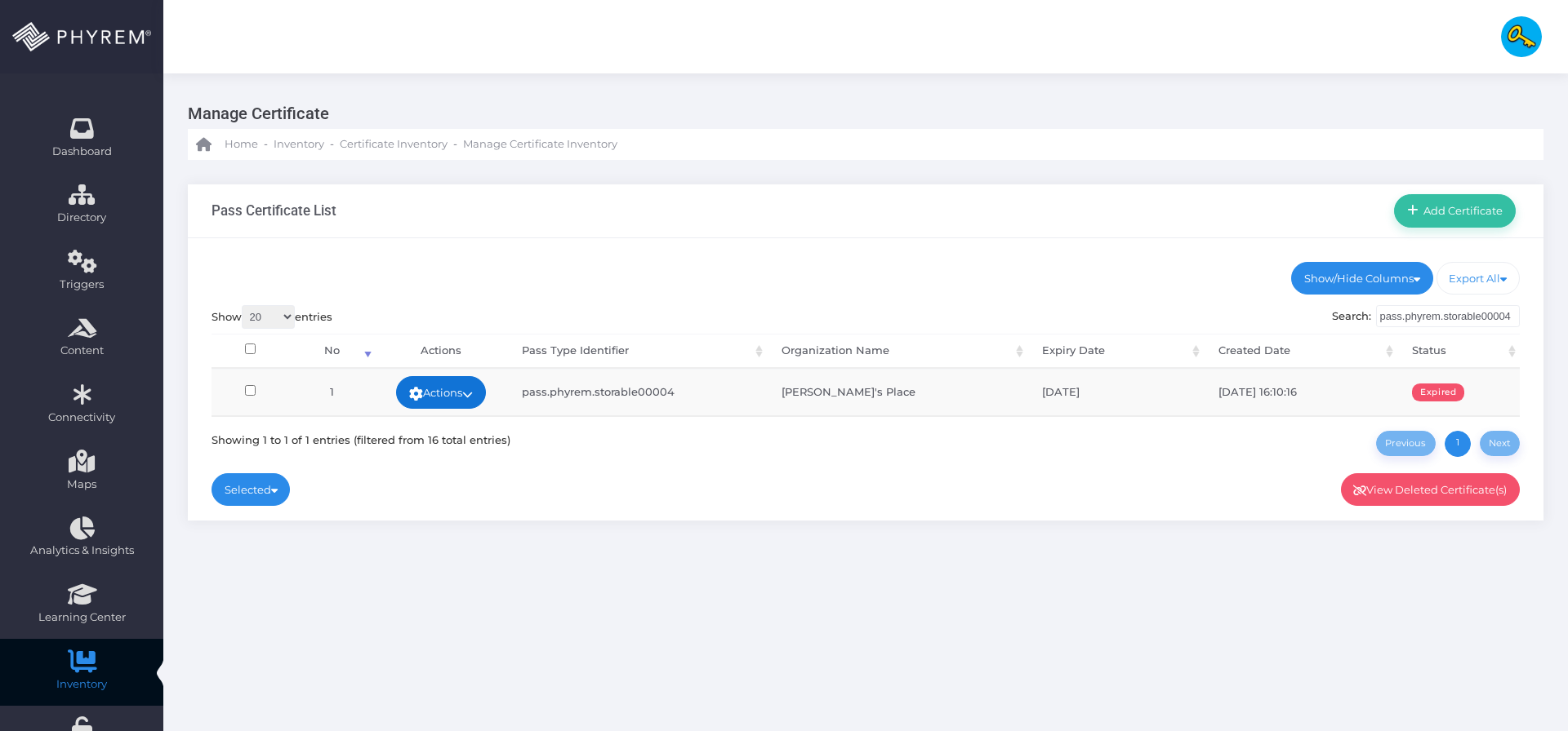
type input "pass.phyrem.storable00004"
click at [456, 400] on link "Actions" at bounding box center [440, 392] width 89 height 33
click at [457, 398] on link "Edit" at bounding box center [423, 394] width 131 height 31
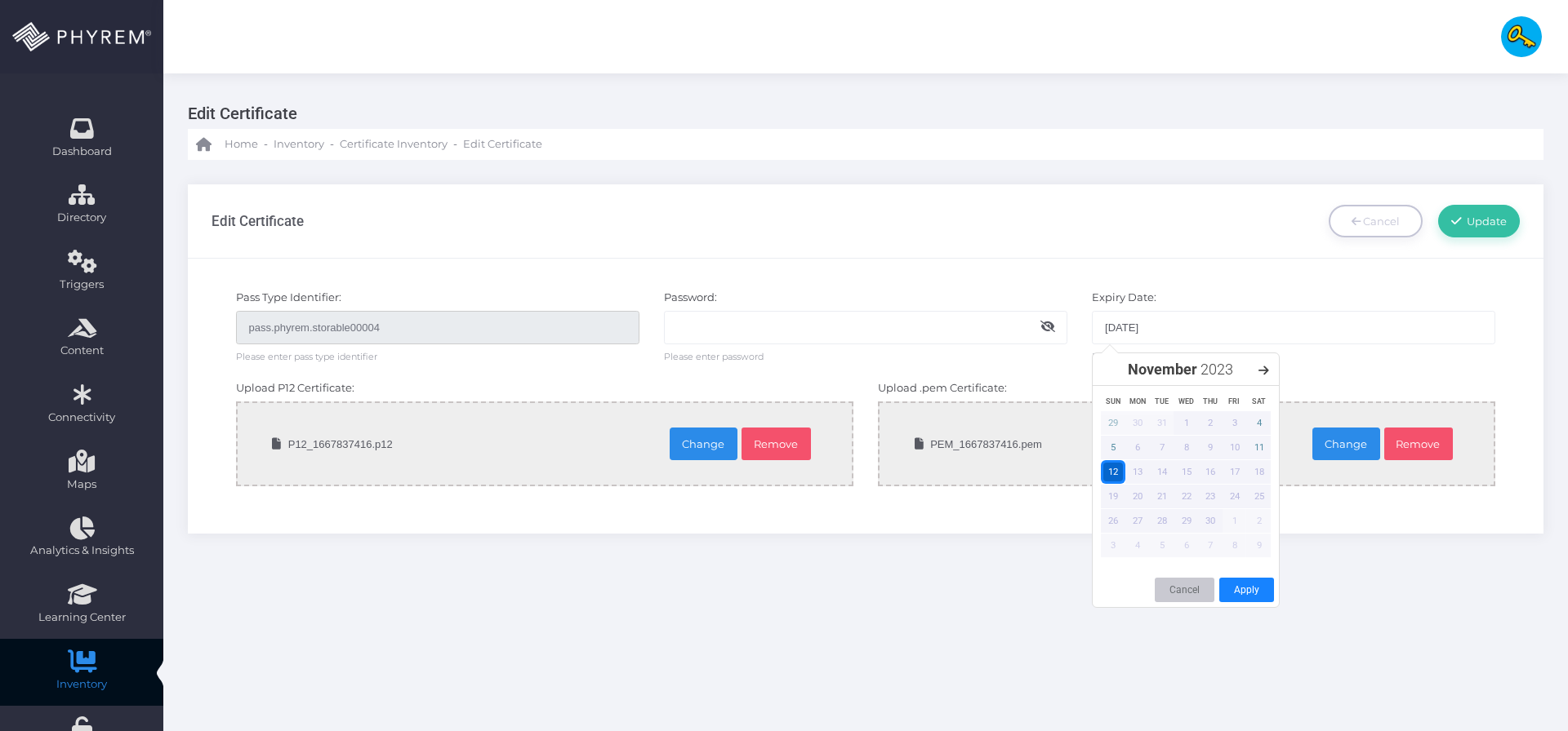
click at [1185, 323] on input "[DATE]" at bounding box center [1293, 327] width 403 height 33
click at [1206, 379] on span "[DATE]" at bounding box center [1181, 369] width 156 height 22
click at [1221, 371] on span "2023" at bounding box center [1217, 369] width 33 height 17
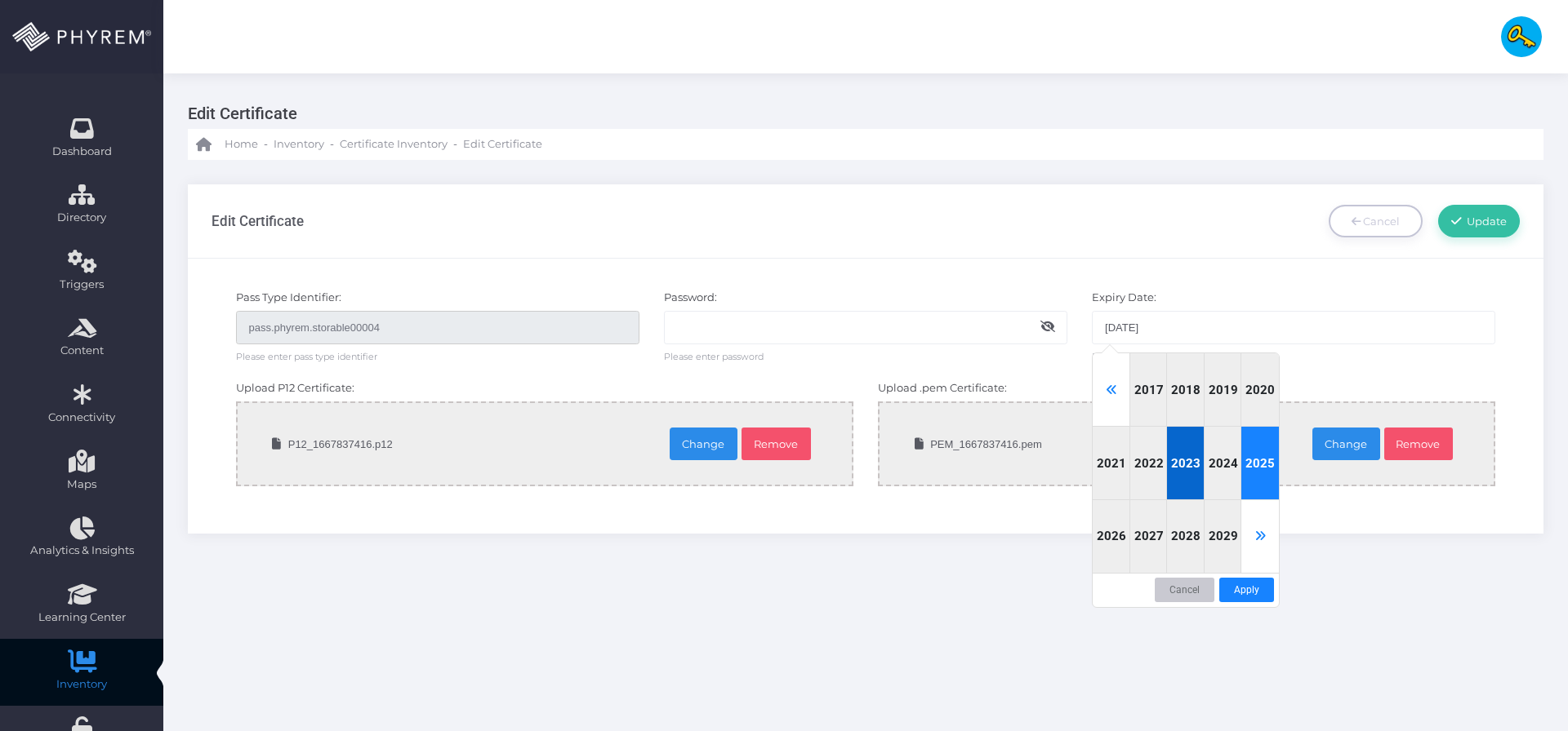
click at [1254, 477] on div "2025" at bounding box center [1260, 464] width 37 height 74
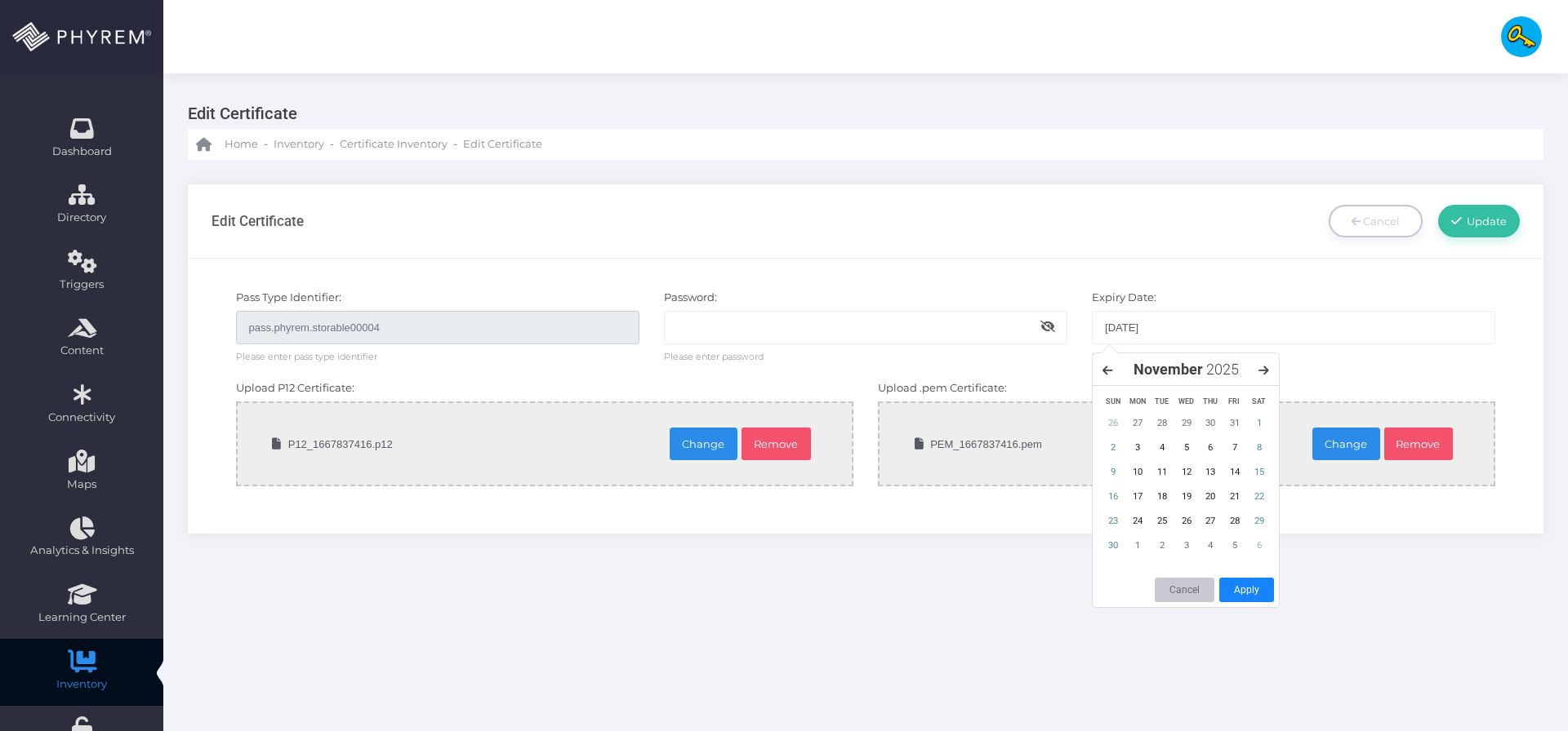
click at [1110, 372] on icon at bounding box center [1108, 370] width 10 height 11
click at [1154, 497] on div "19" at bounding box center [1161, 496] width 24 height 23
click at [1244, 585] on button "Apply" at bounding box center [1246, 589] width 55 height 24
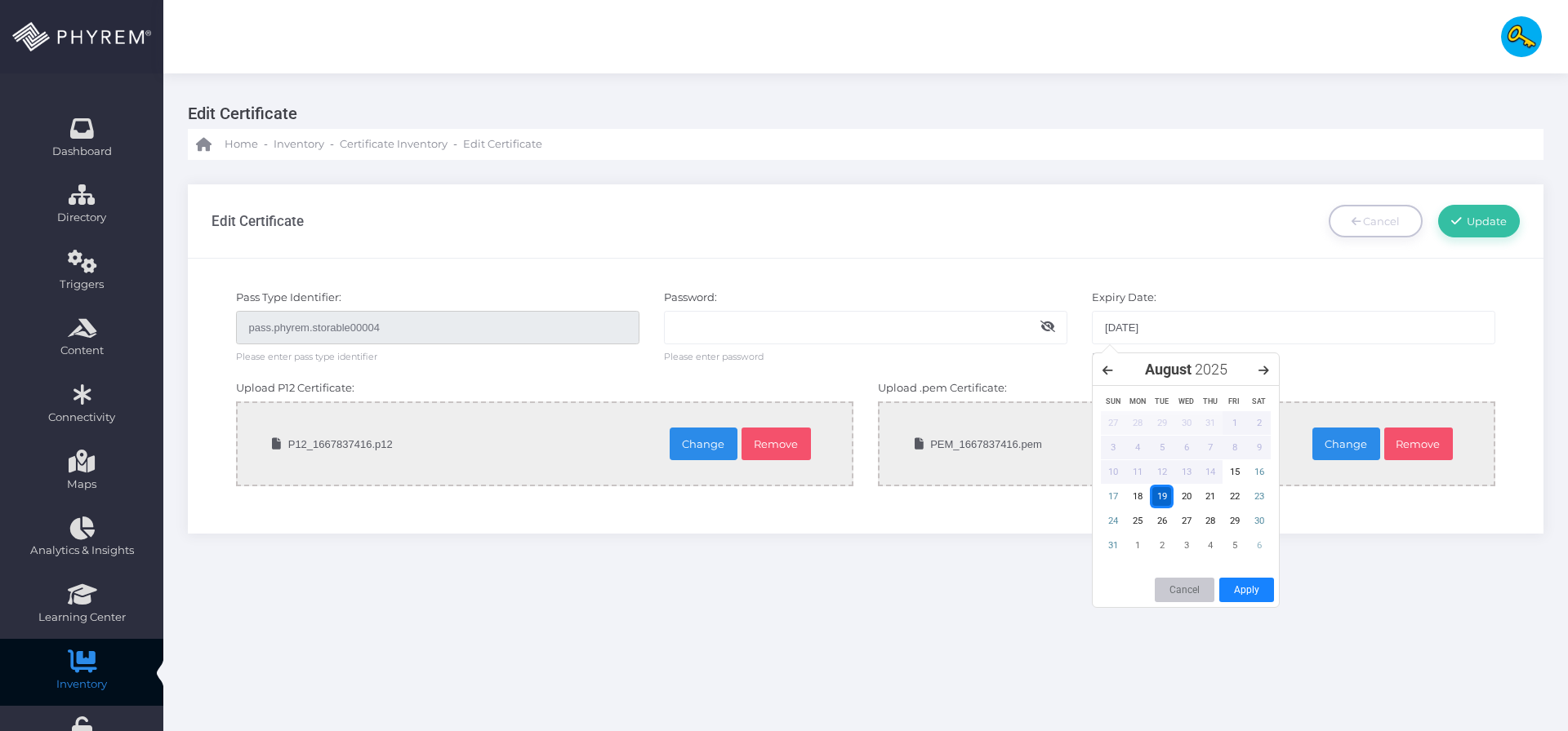
type input "19-08-2025"
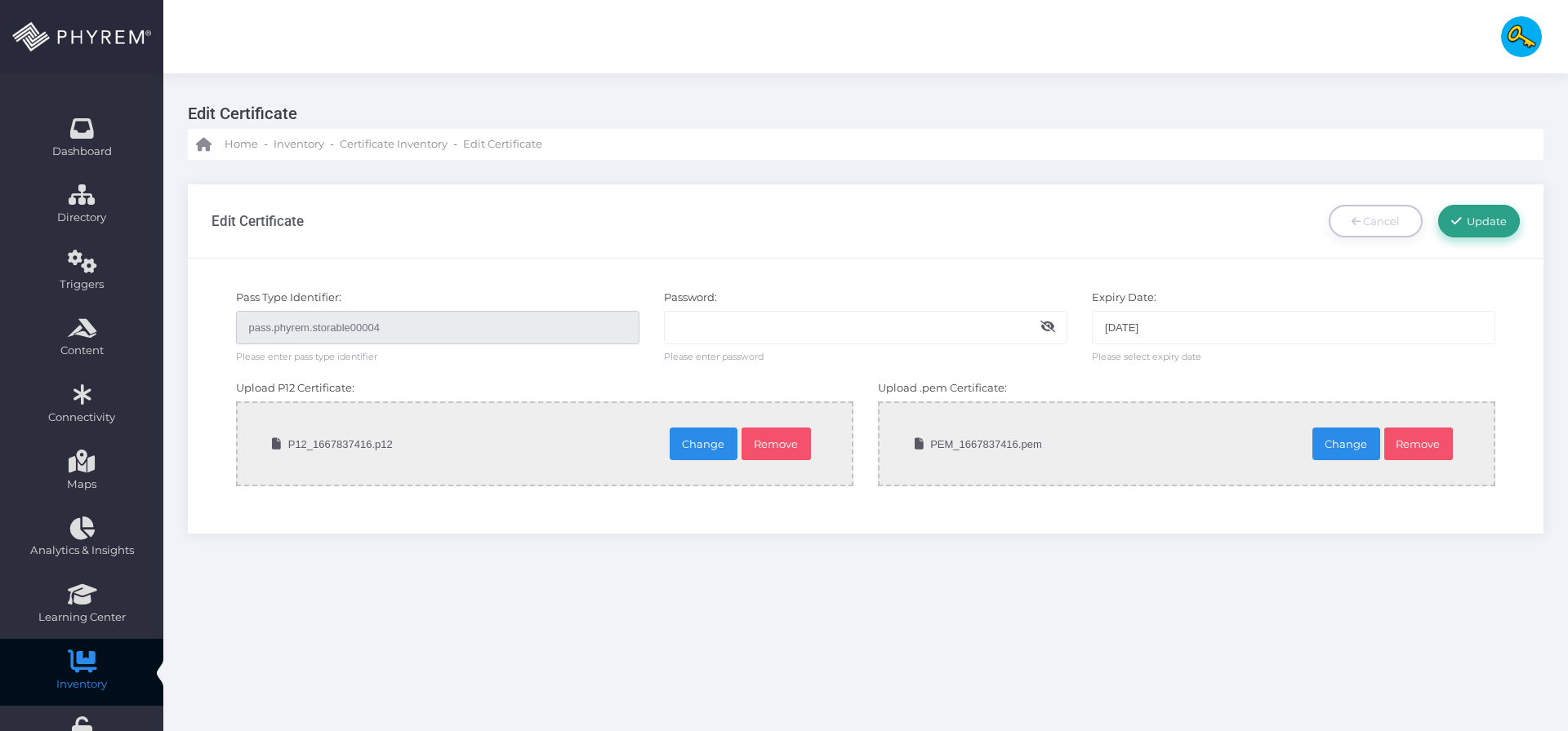
click at [1466, 229] on link "Update" at bounding box center [1479, 221] width 82 height 33
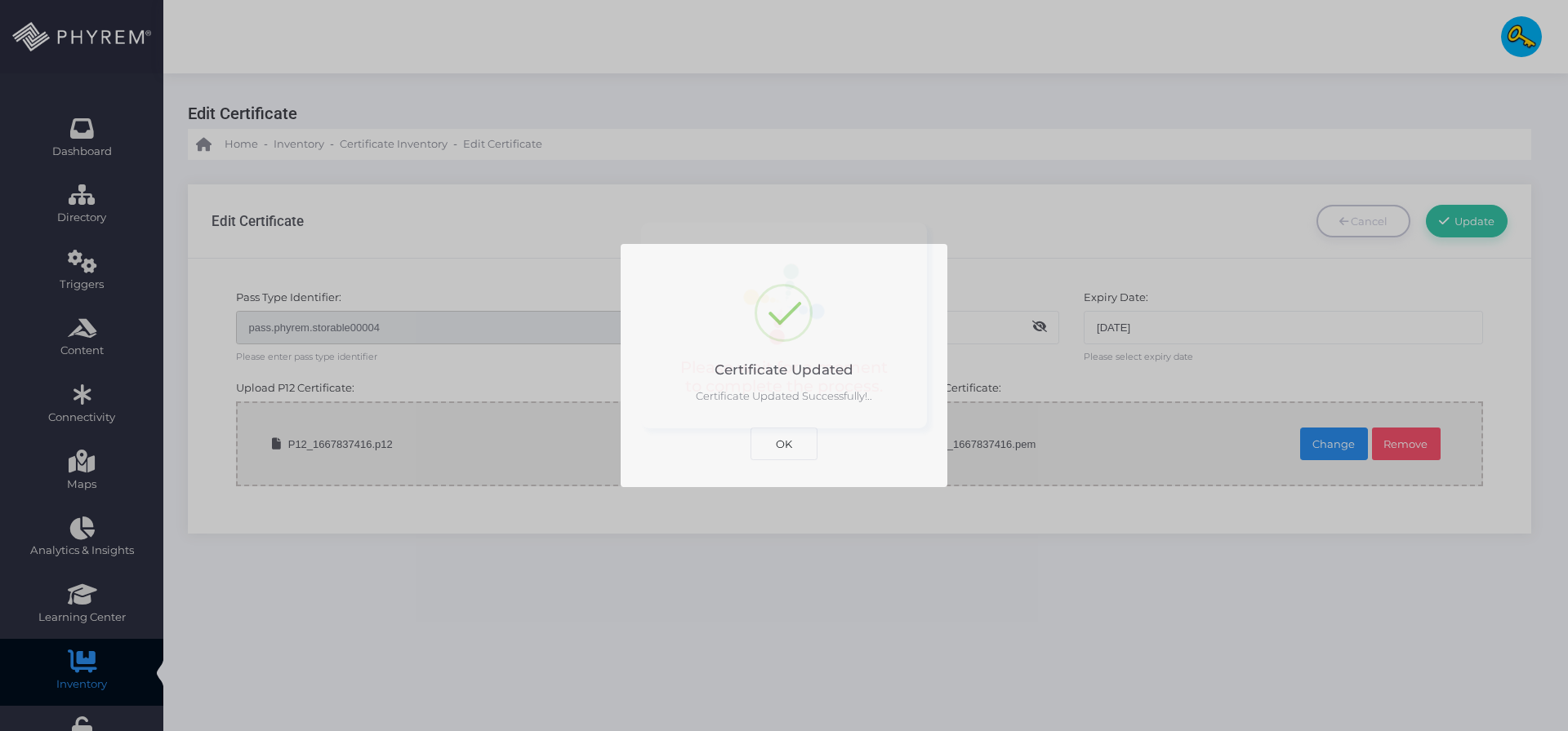
click at [800, 446] on button "OK" at bounding box center [784, 445] width 67 height 33
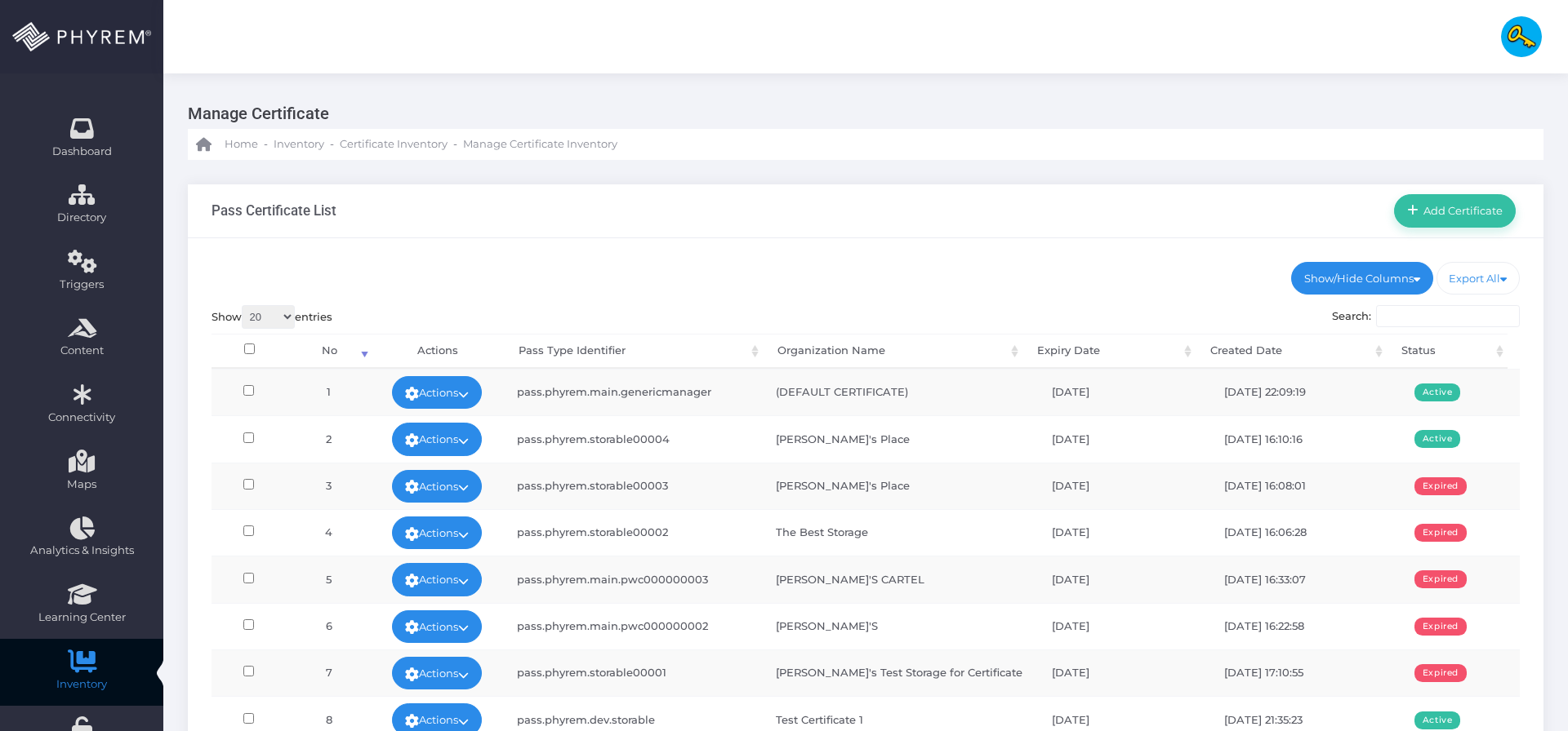
click at [1423, 317] on input "Search:" at bounding box center [1447, 317] width 143 height 23
paste input "pass.phyrem.storable00004"
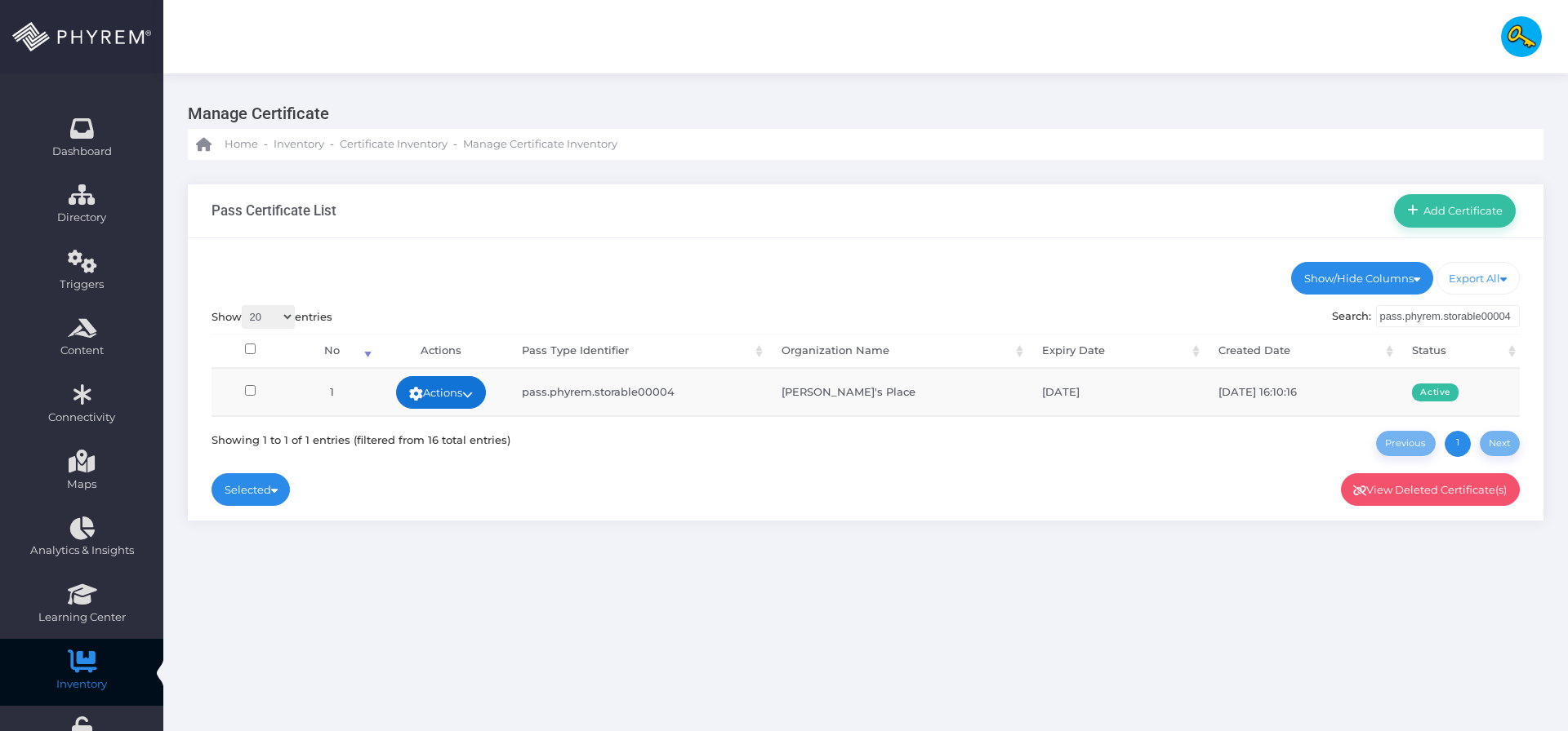
type input "pass.phyrem.storable00004"
click at [443, 392] on link "Actions" at bounding box center [440, 392] width 89 height 33
click at [595, 440] on div "Show 20 100 300 500 1,000 entries Search: pass.phyrem.storable00004 Processing.…" at bounding box center [865, 381] width 1309 height 152
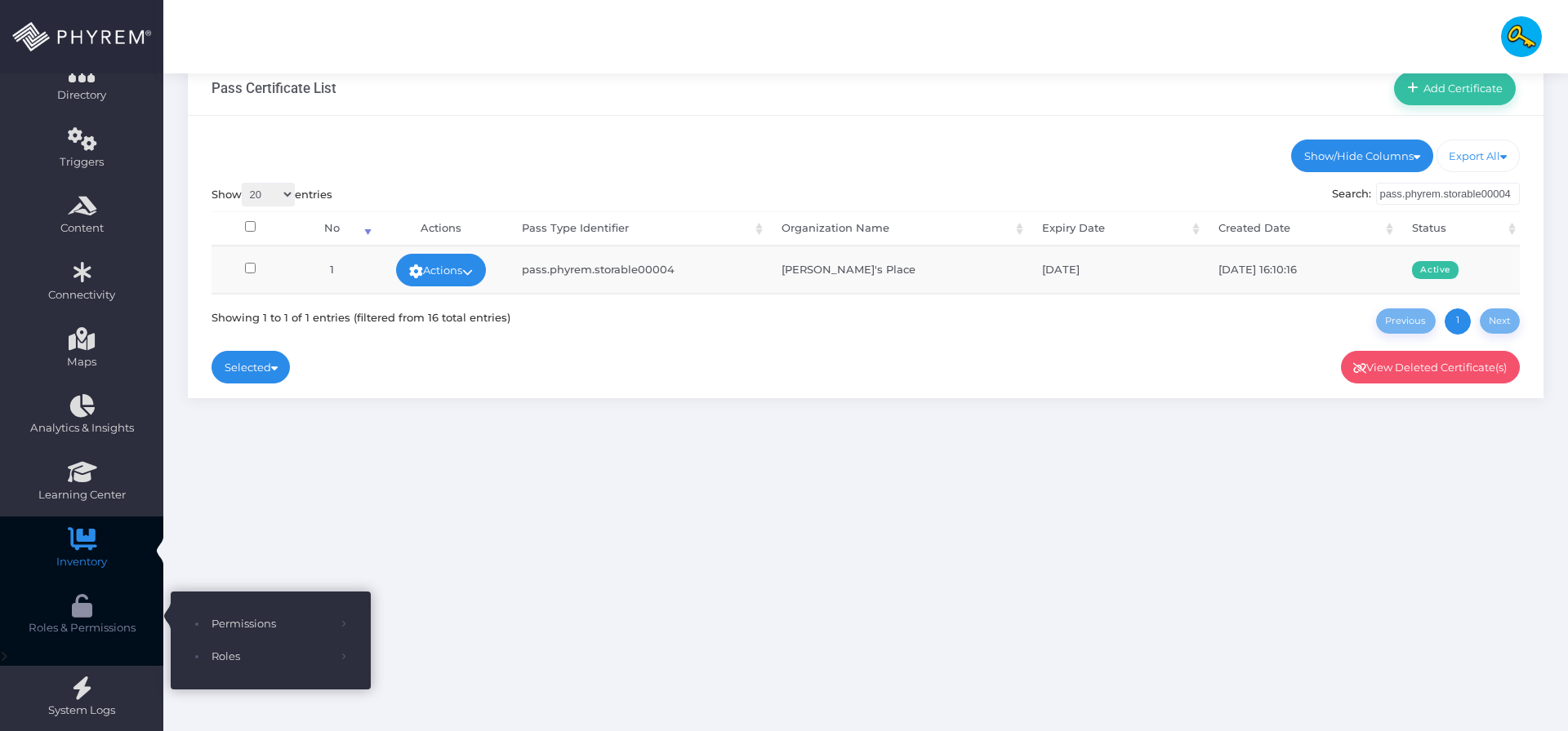
scroll to position [151, 0]
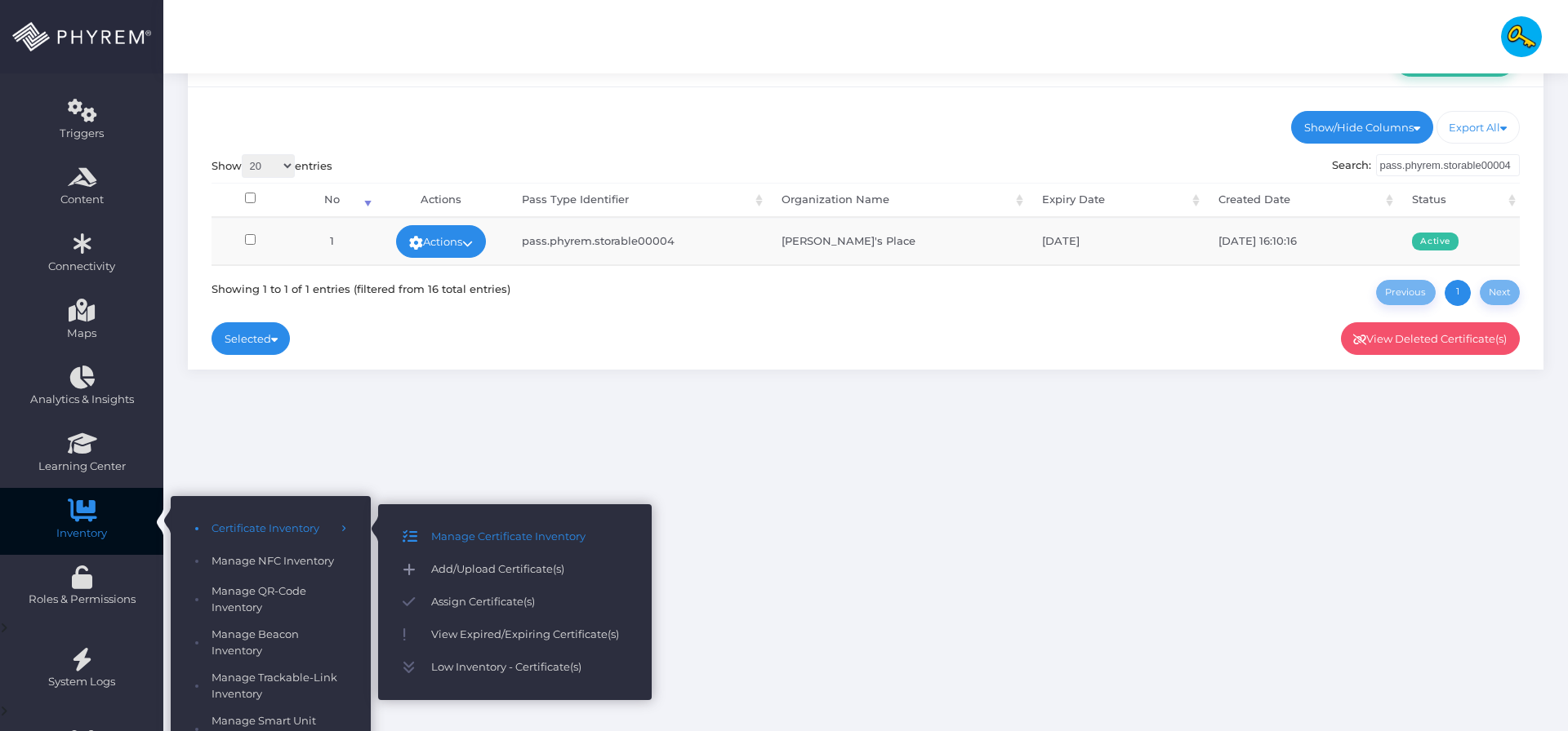
click at [498, 577] on span "Add/Upload Certificate(s)" at bounding box center [529, 570] width 196 height 21
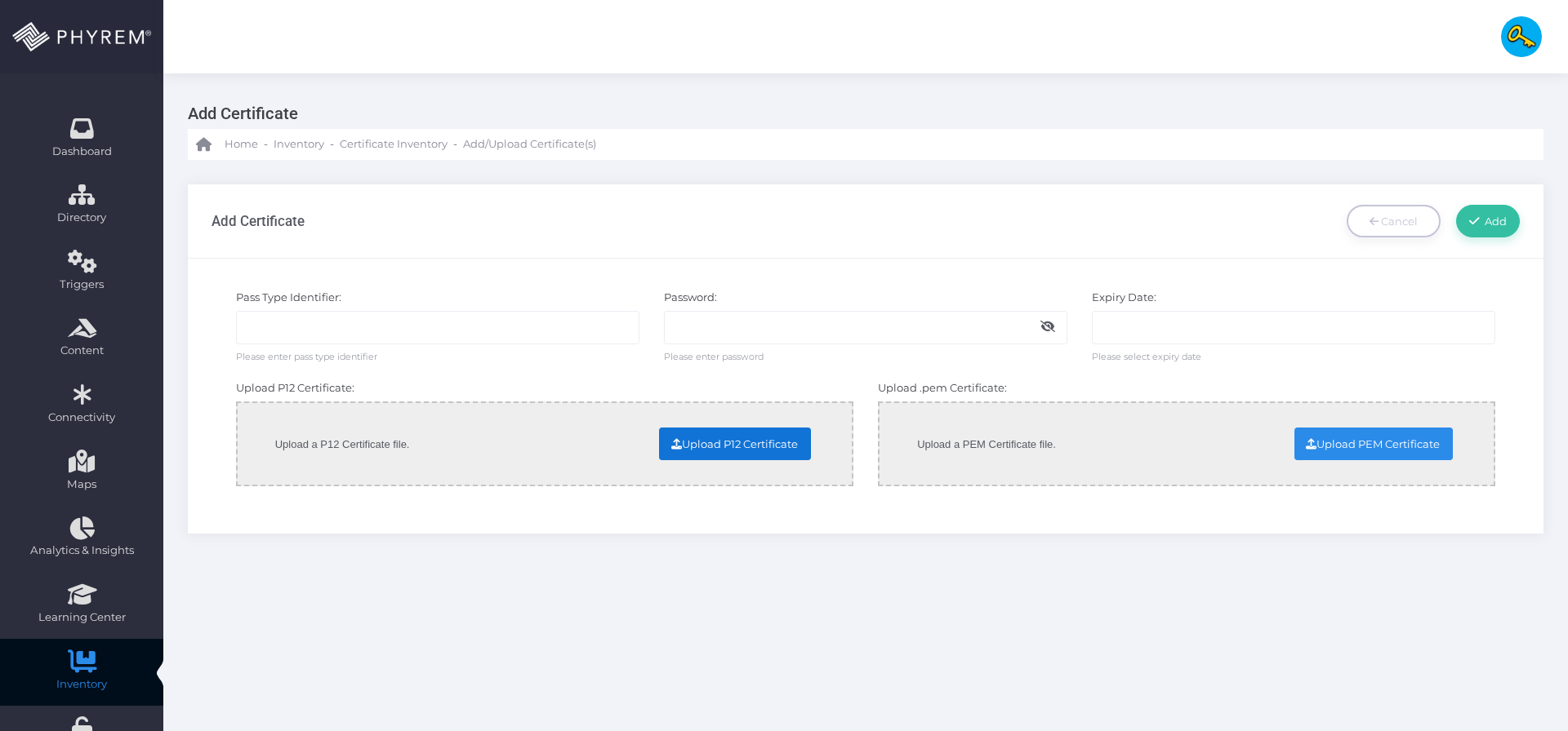
click at [744, 456] on input "file" at bounding box center [601, 442] width 416 height 29
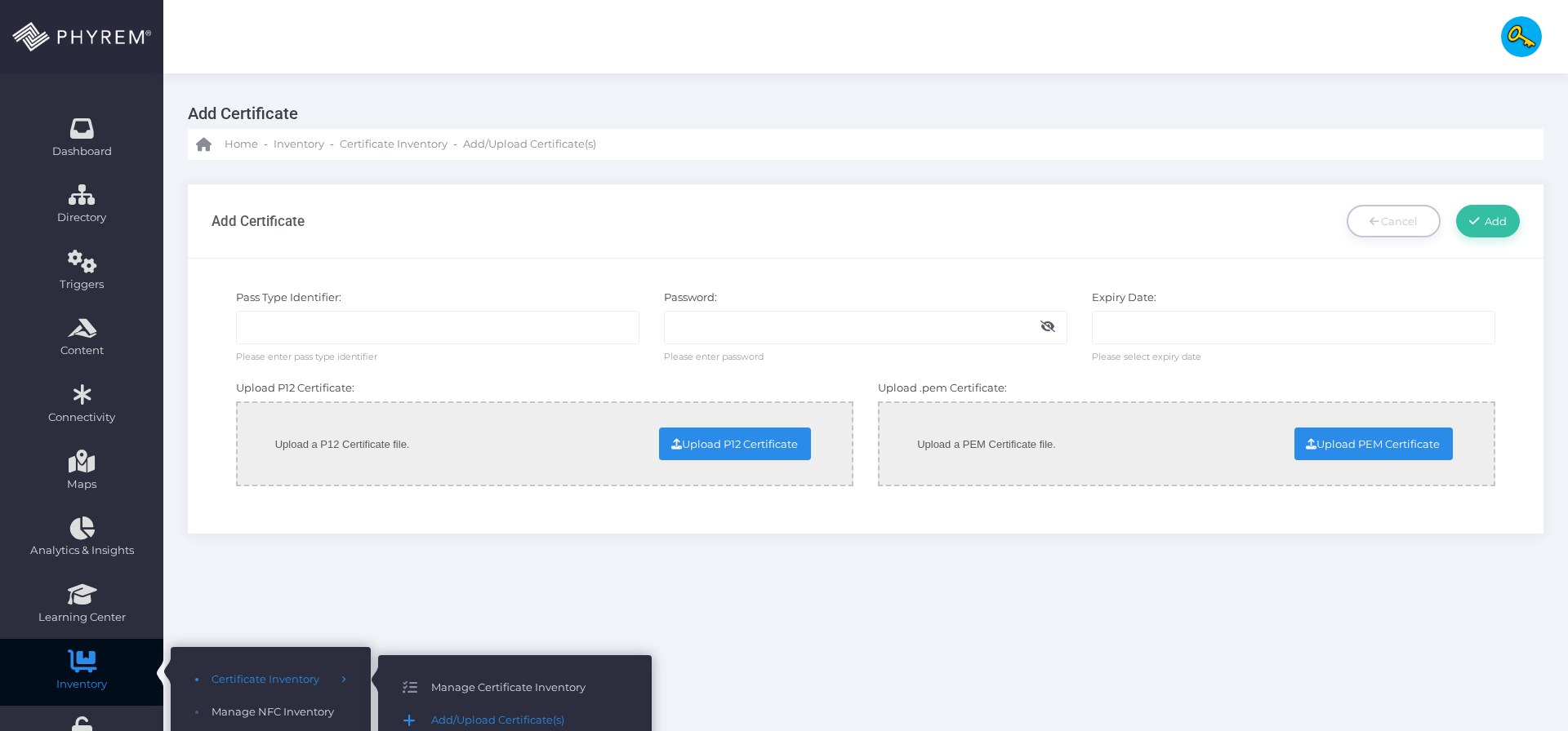
click at [459, 688] on span "Manage Certificate Inventory" at bounding box center [529, 688] width 196 height 21
